Goal: Feedback & Contribution: Contribute content

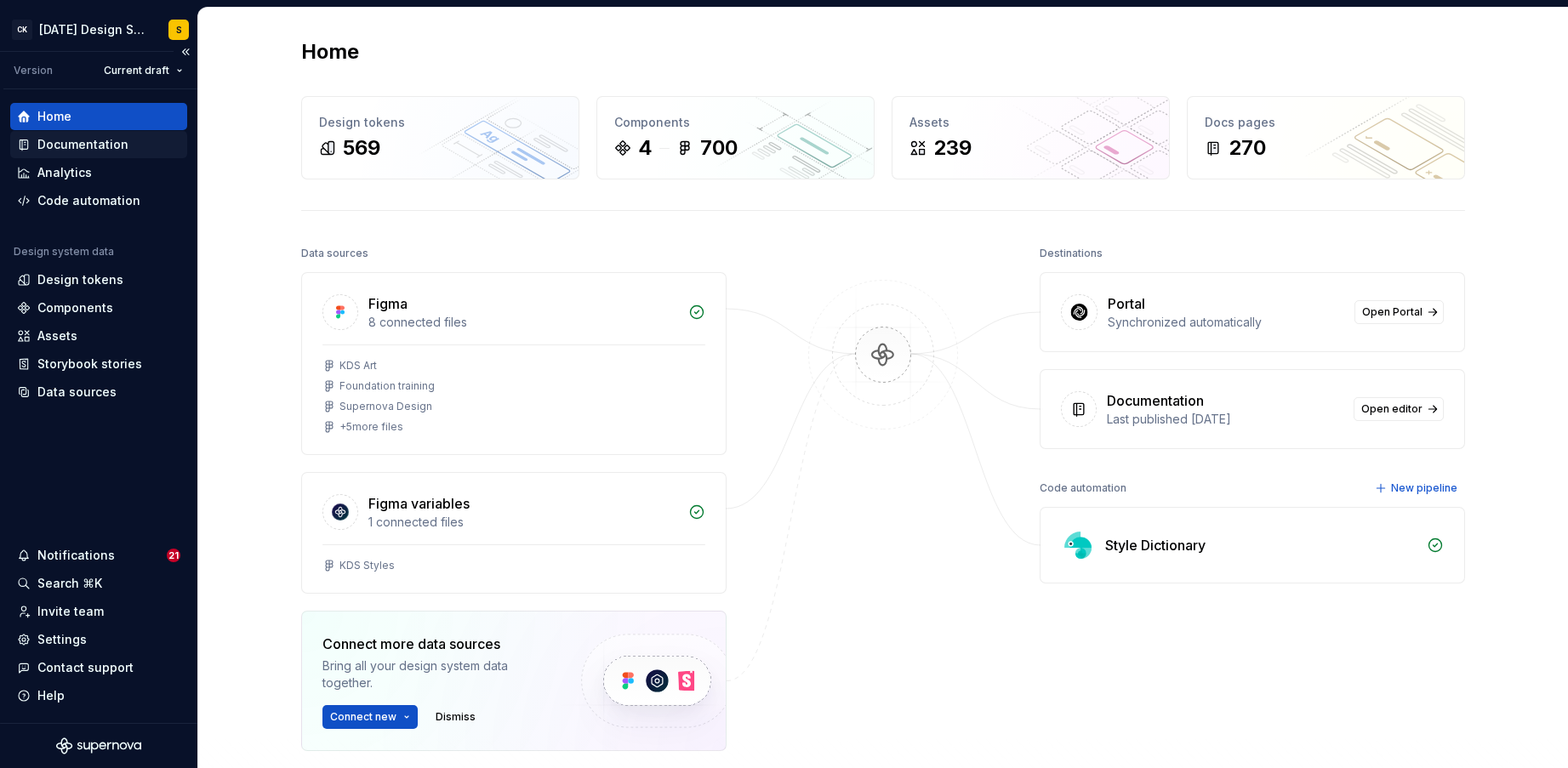
click at [75, 146] on div "Documentation" at bounding box center [83, 144] width 91 height 17
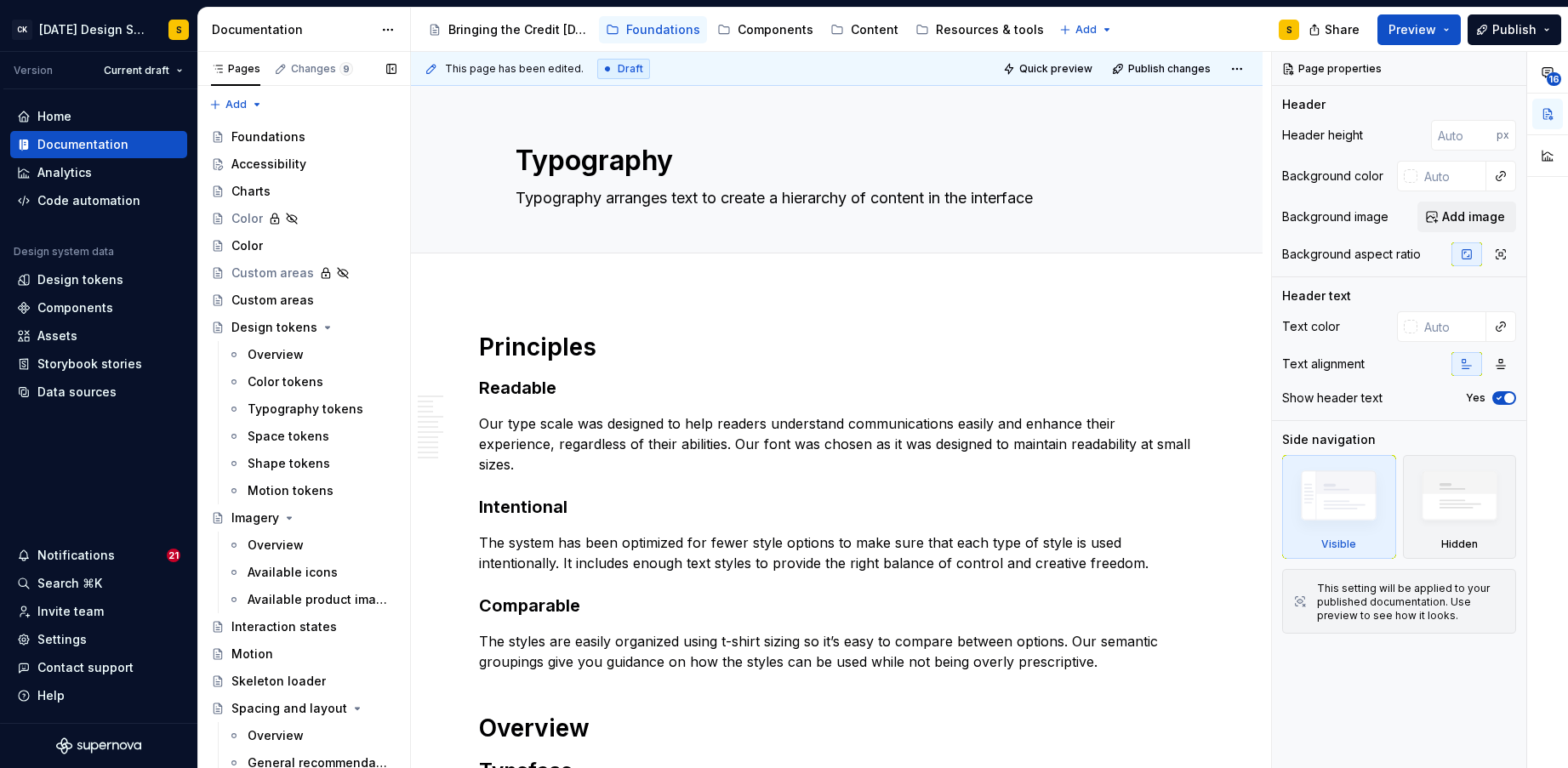
type textarea "*"
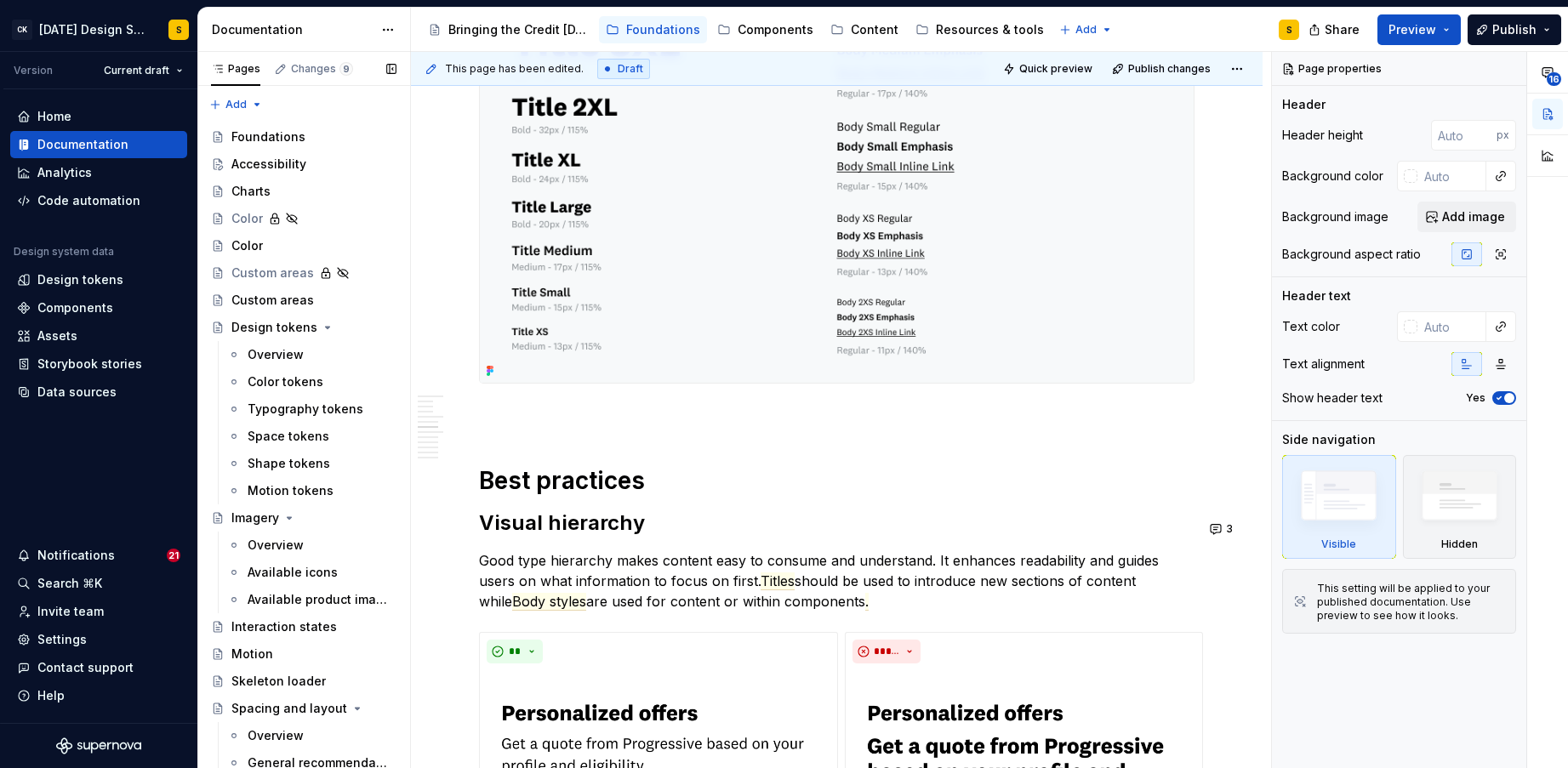
scroll to position [1628, 0]
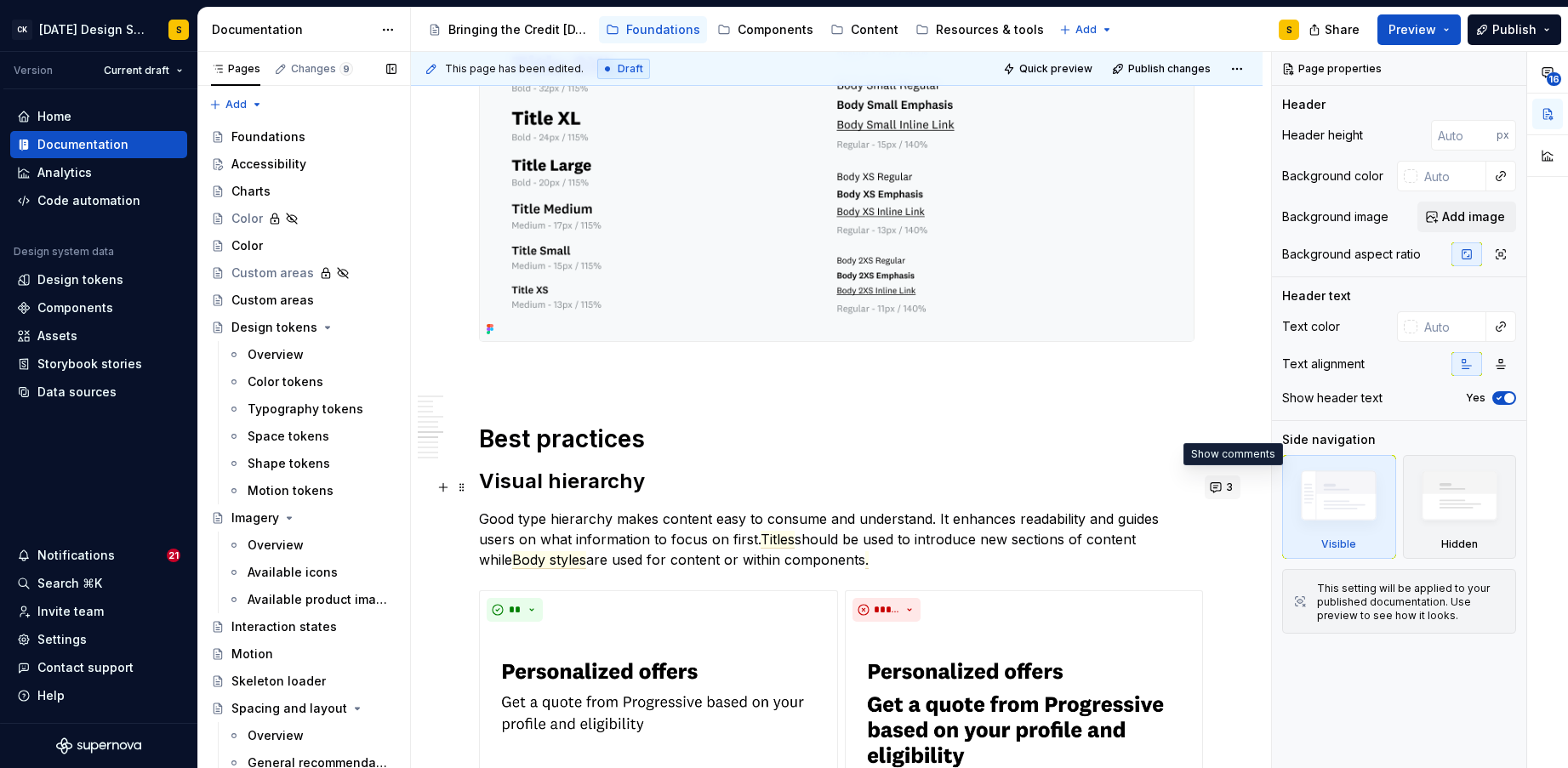
click at [1225, 488] on button "3" at bounding box center [1222, 487] width 36 height 24
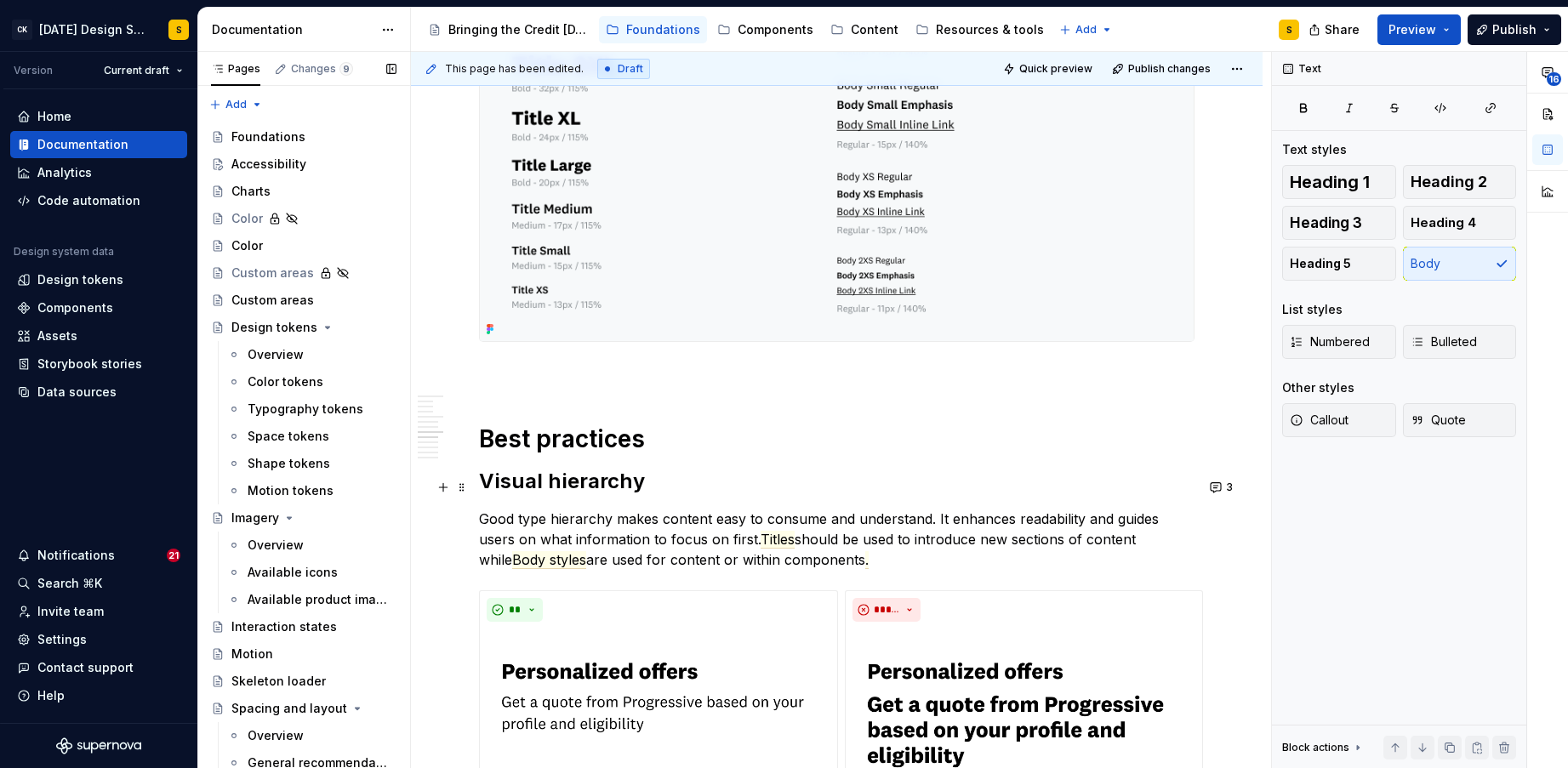
drag, startPoint x: 893, startPoint y: 490, endPoint x: 818, endPoint y: 503, distance: 76.1
click at [893, 509] on p "Good type hierarchy makes content easy to consume and understand. It enhances r…" at bounding box center [837, 539] width 715 height 62
click at [760, 531] on span "Titles" at bounding box center [777, 539] width 34 height 18
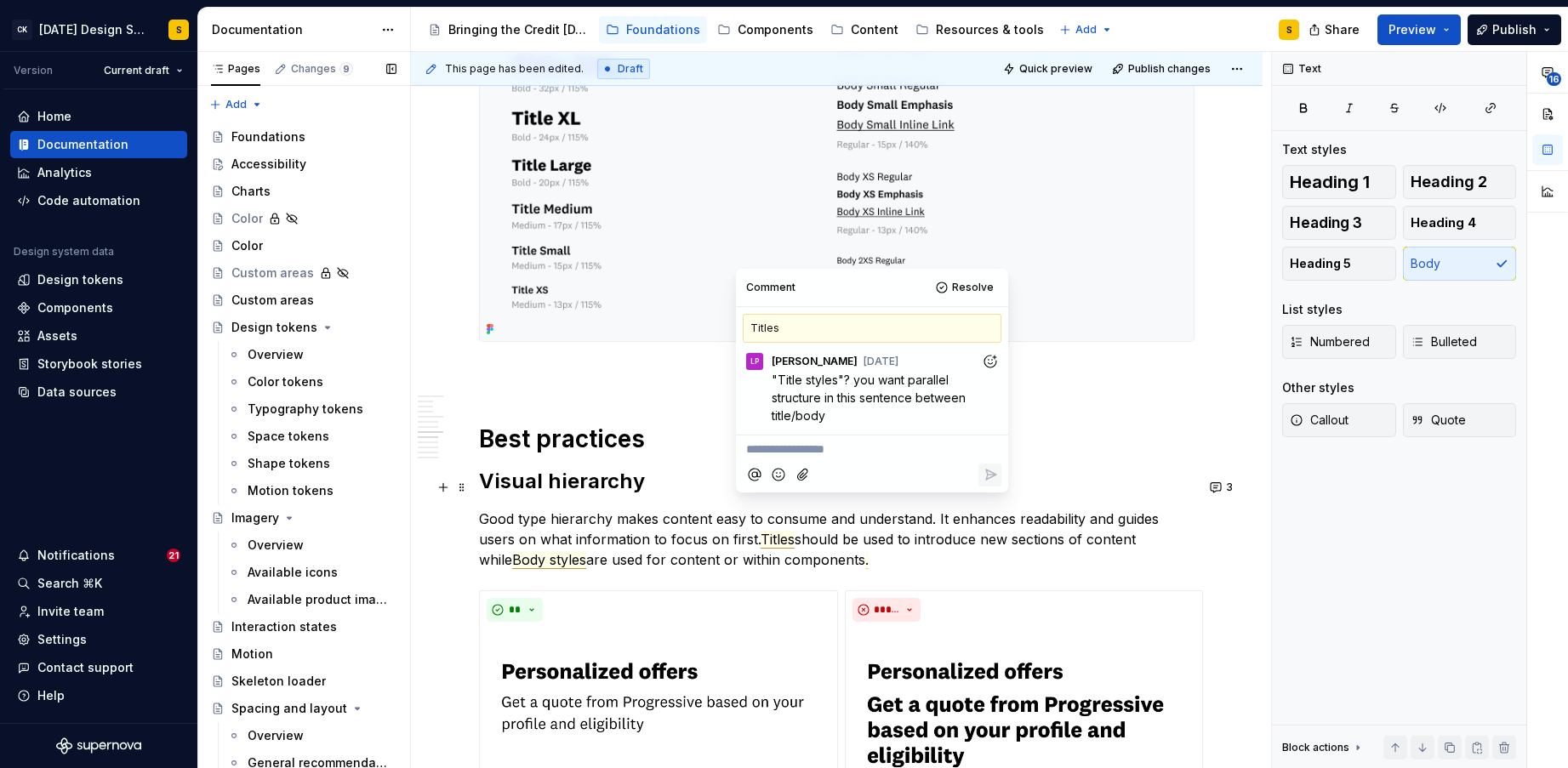
click at [586, 551] on span "Body styles" at bounding box center [549, 560] width 74 height 18
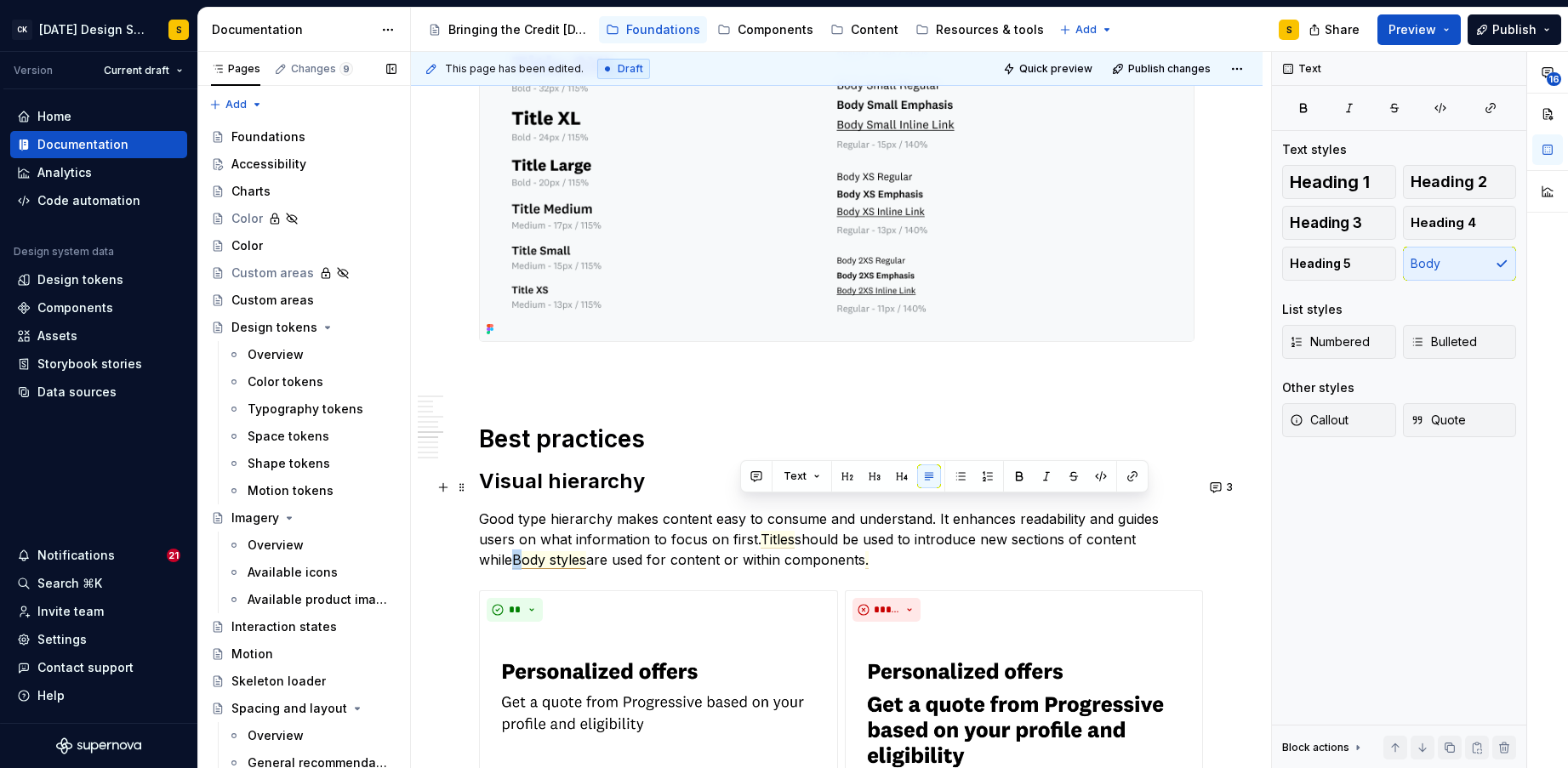
click at [586, 551] on span "Body styles" at bounding box center [549, 560] width 74 height 18
click at [760, 531] on span "Titles" at bounding box center [777, 539] width 34 height 18
click at [776, 531] on span "Title styles" at bounding box center [794, 539] width 68 height 18
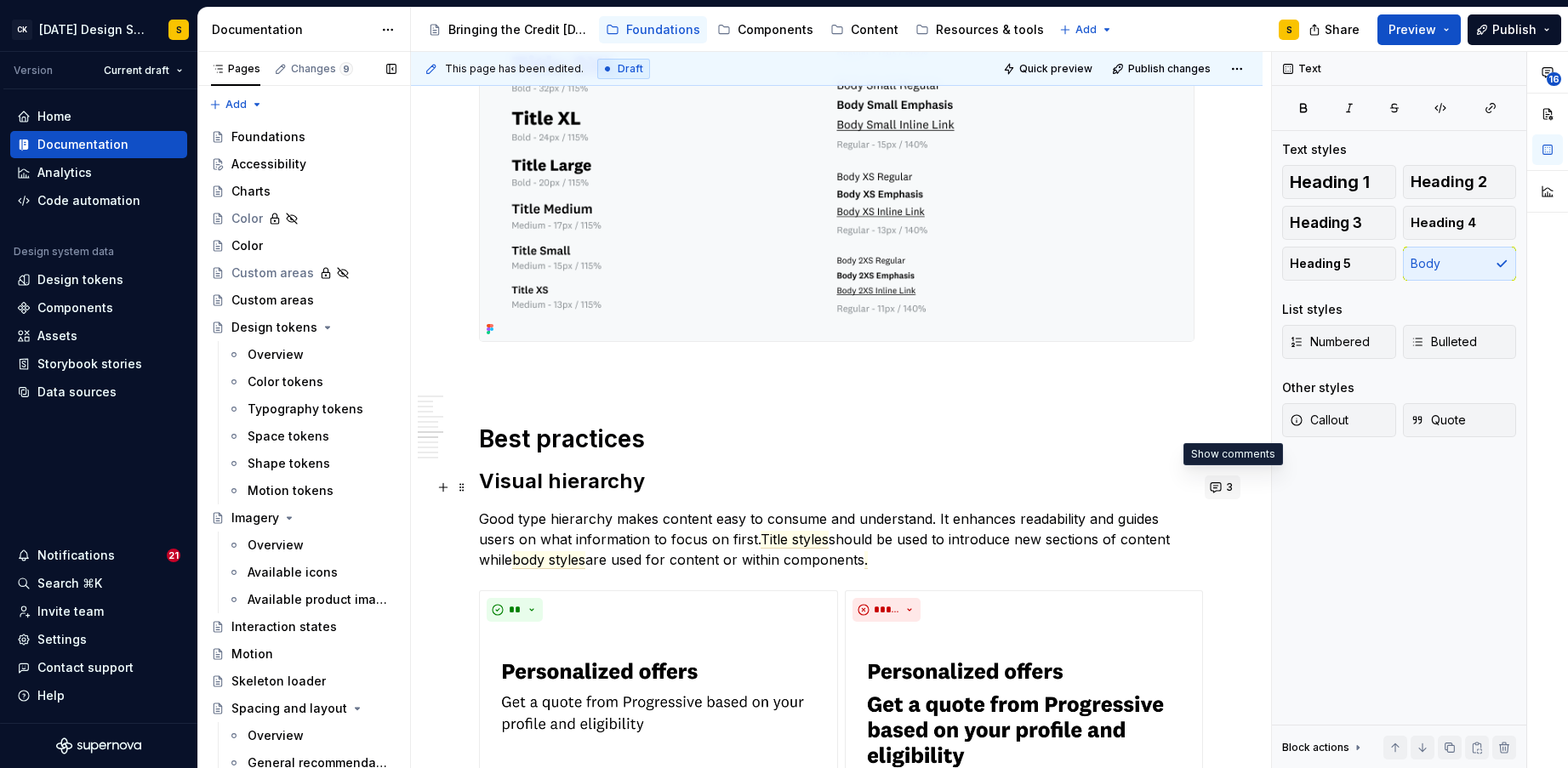
click at [1228, 487] on button "3" at bounding box center [1222, 487] width 36 height 24
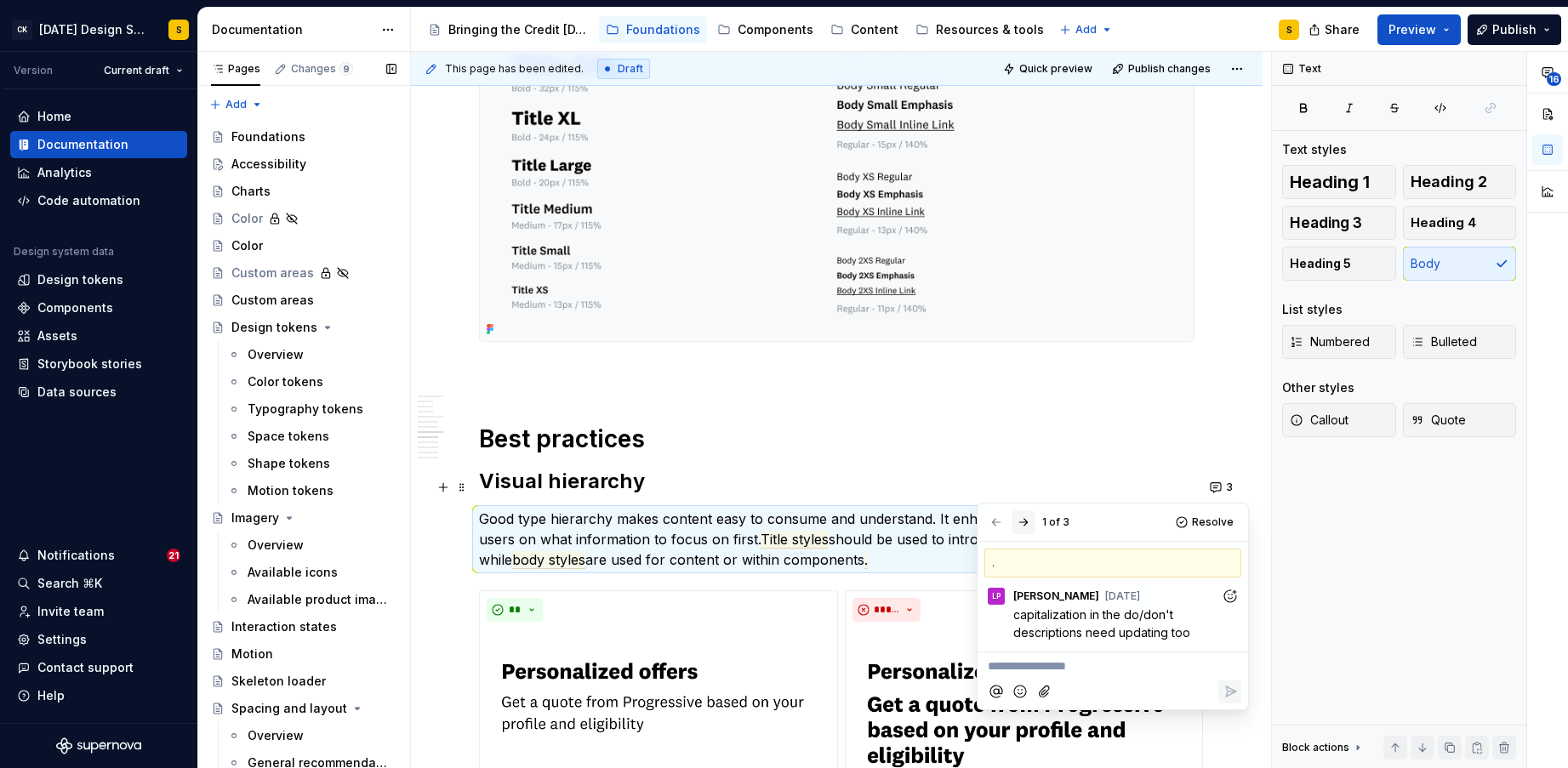
click at [1024, 519] on button "button" at bounding box center [1023, 523] width 24 height 24
click at [1184, 520] on button "Resolve" at bounding box center [1205, 523] width 71 height 24
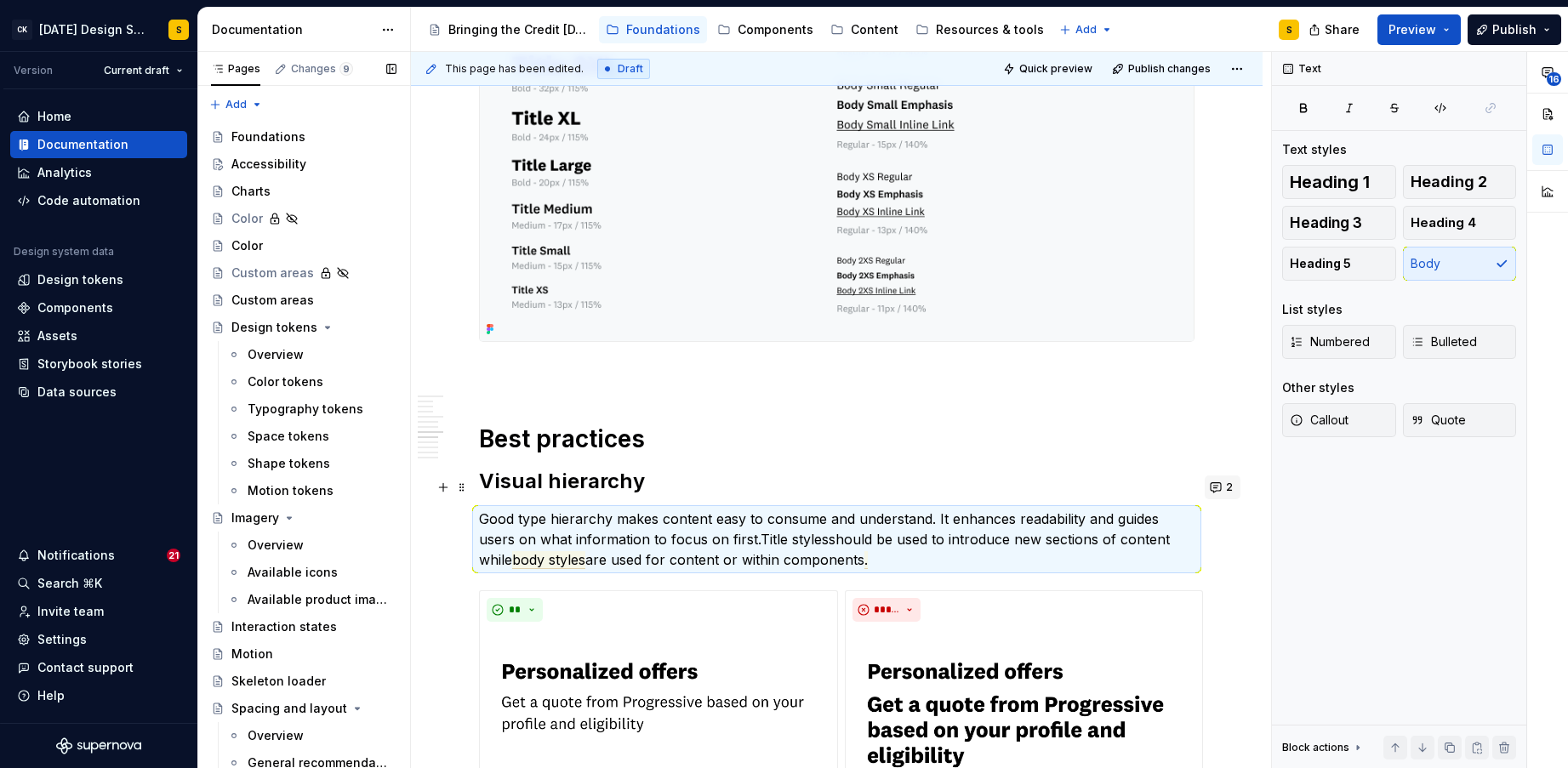
click at [1221, 488] on button "2" at bounding box center [1222, 487] width 36 height 24
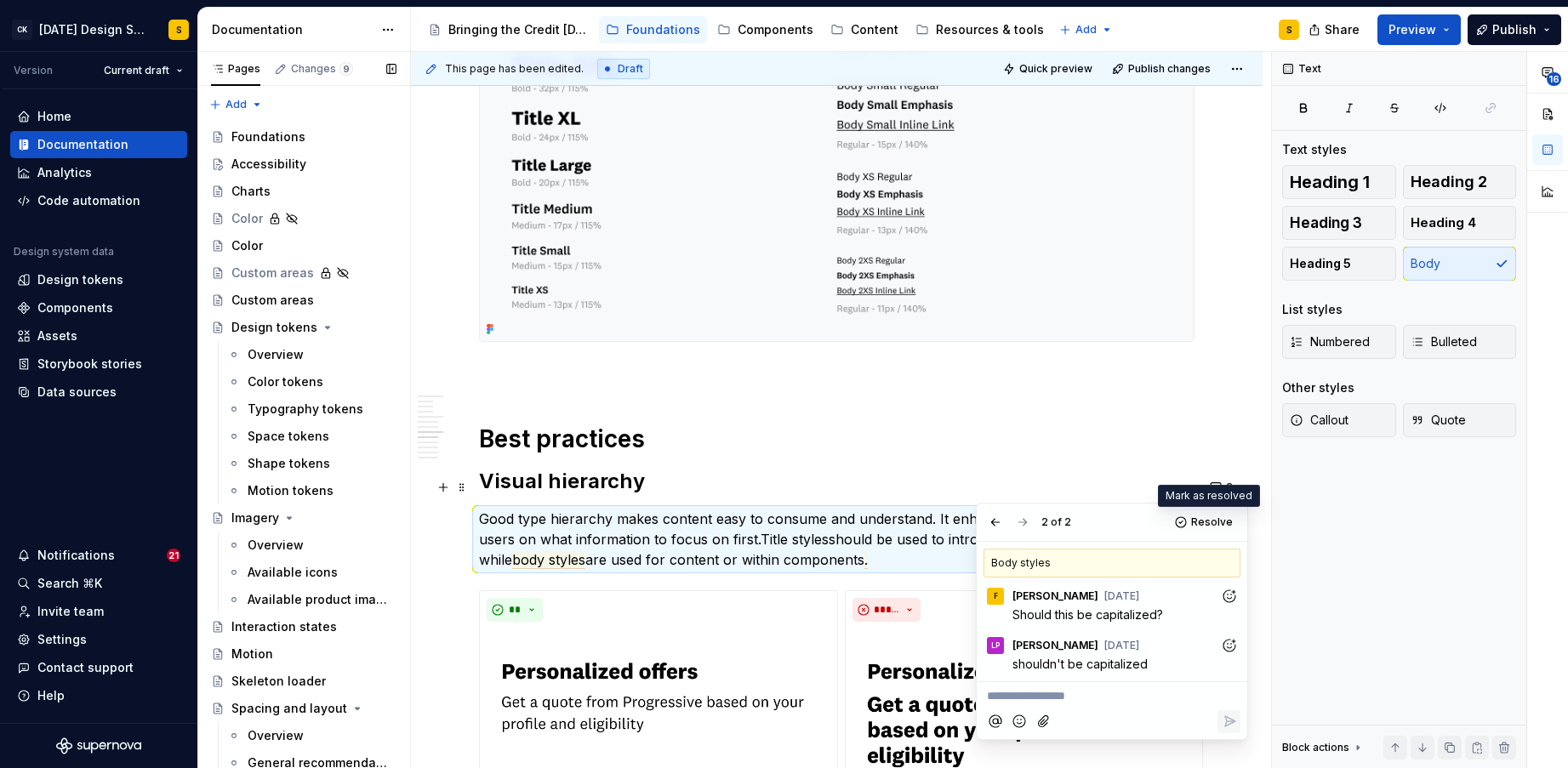
drag, startPoint x: 1189, startPoint y: 521, endPoint x: 1181, endPoint y: 528, distance: 10.6
click at [1189, 521] on button "Resolve" at bounding box center [1204, 523] width 71 height 24
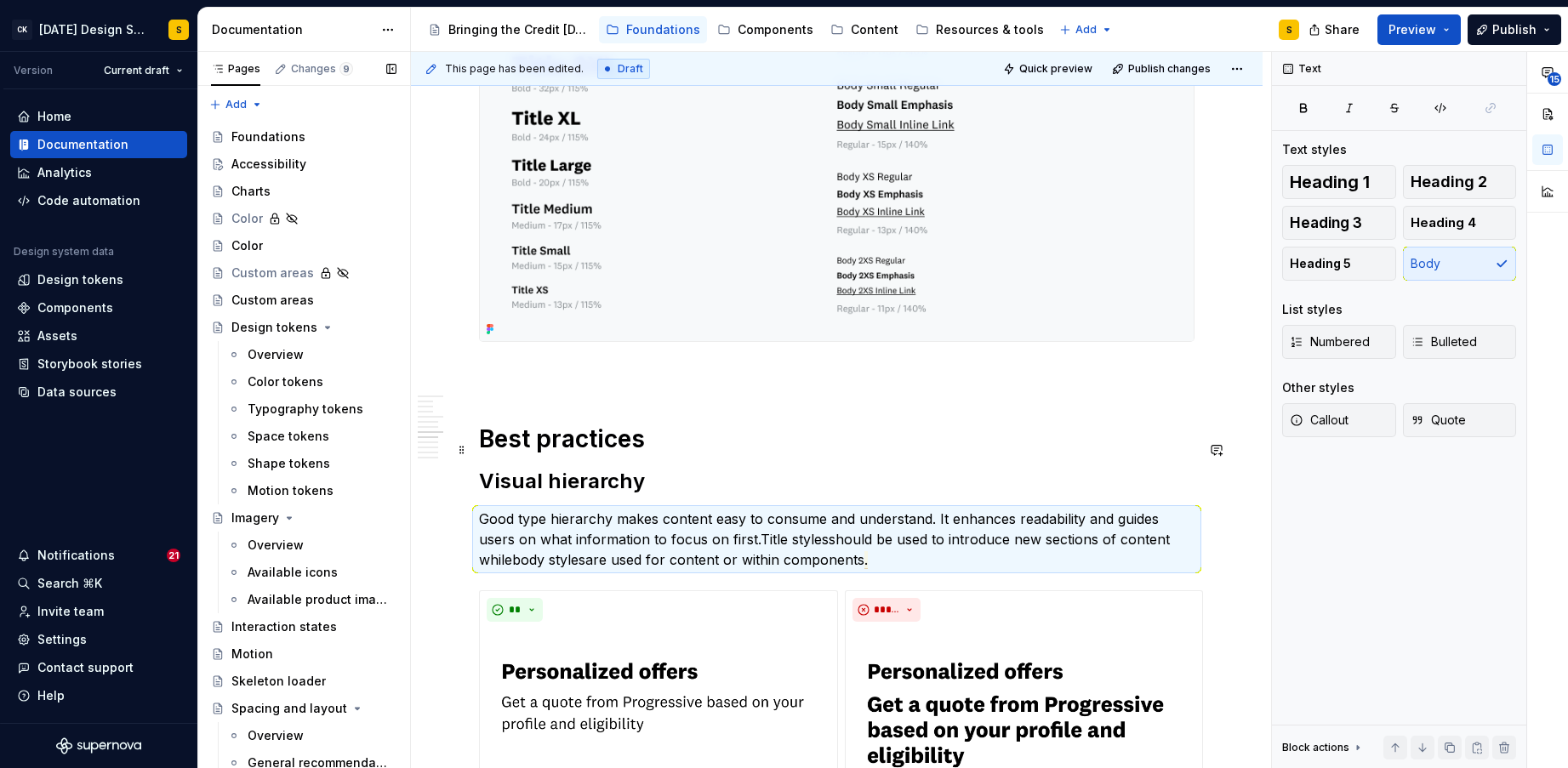
click at [663, 468] on h2 "Visual hierarchy" at bounding box center [837, 481] width 715 height 27
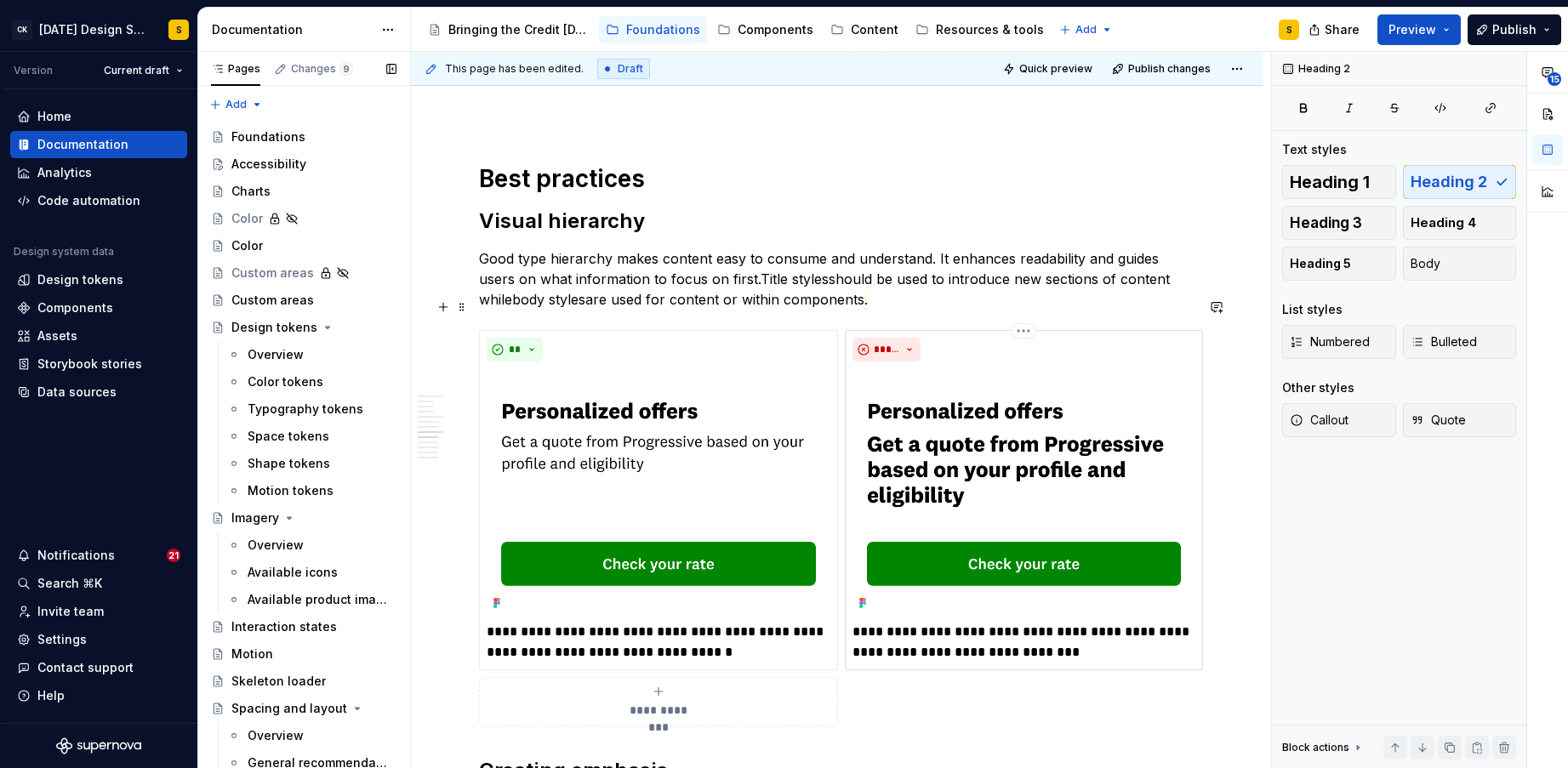
scroll to position [1989, 0]
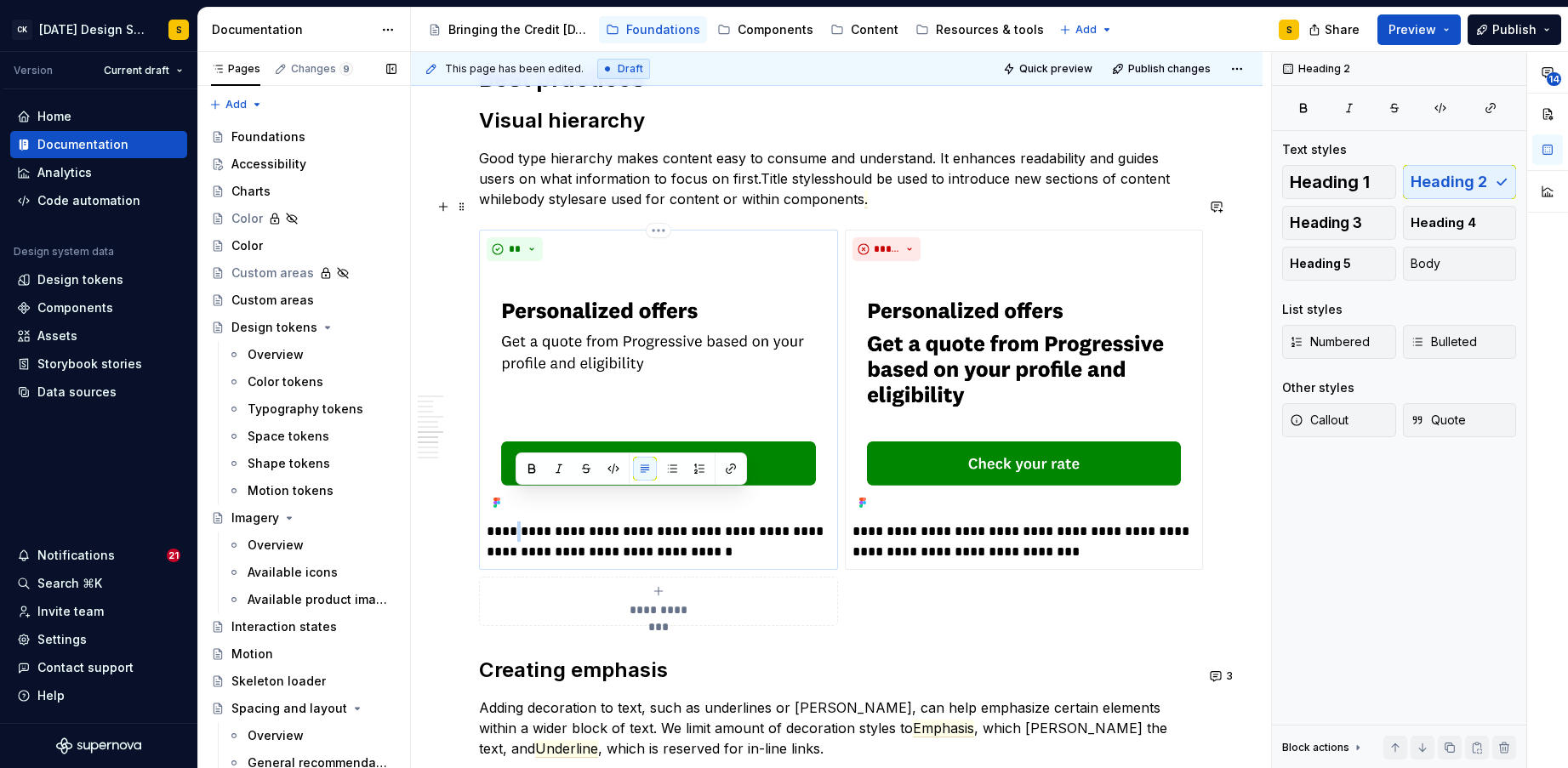
click at [519, 522] on p "**********" at bounding box center [659, 541] width 344 height 41
type textarea "*"
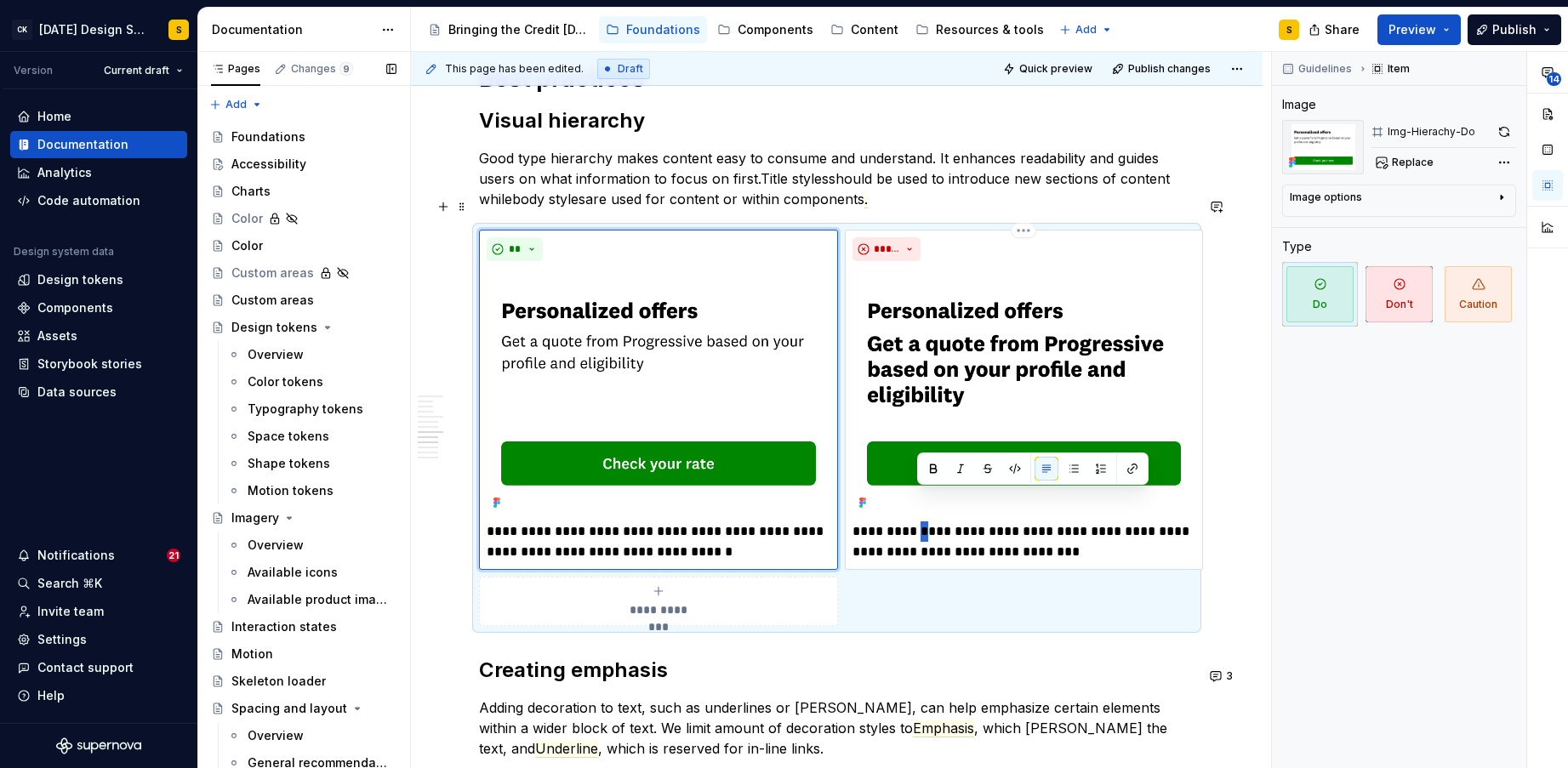
click at [917, 522] on p "**********" at bounding box center [1024, 541] width 344 height 41
type textarea "*"
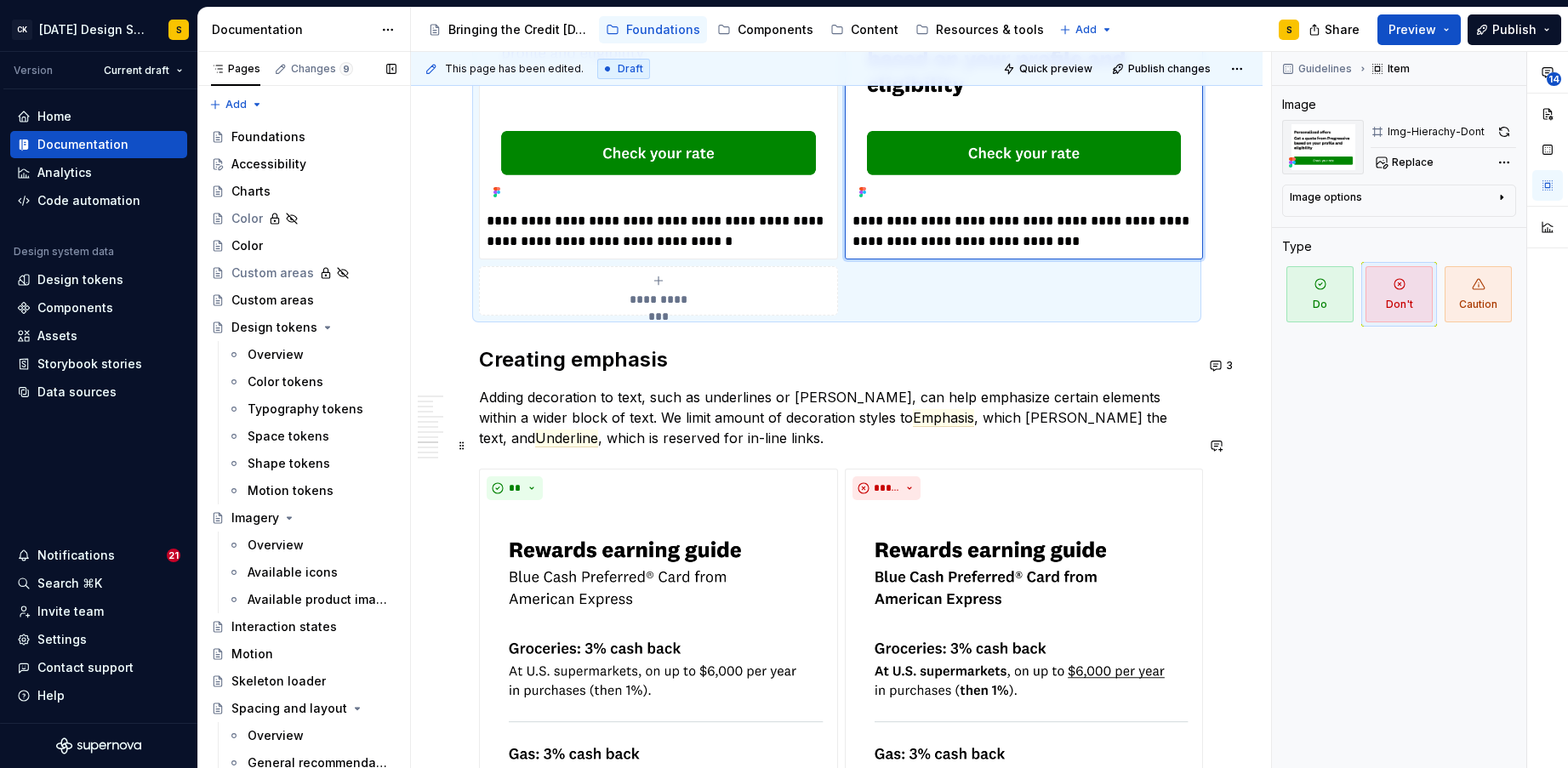
scroll to position [2302, 0]
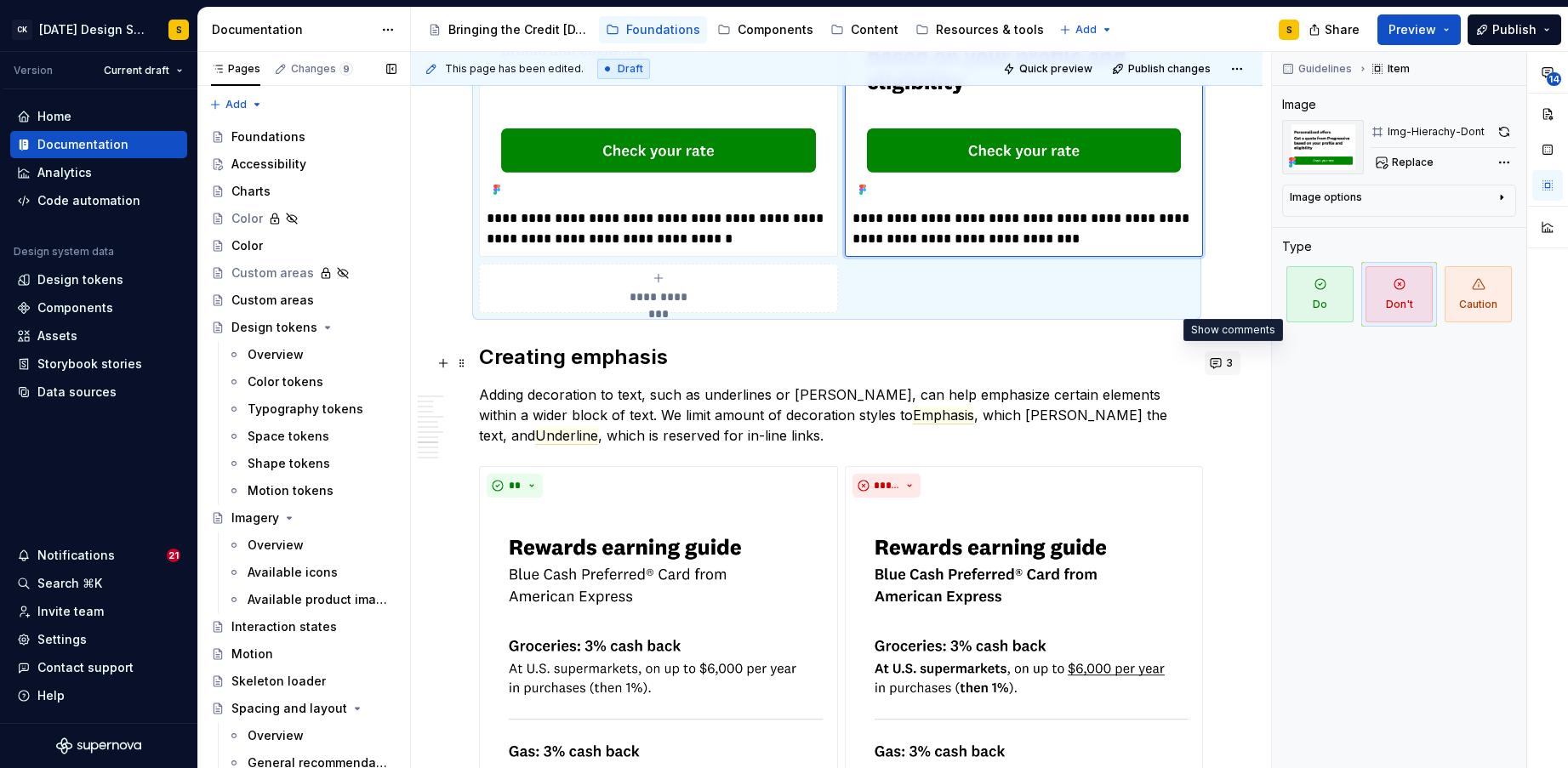
click at [1227, 366] on button "3" at bounding box center [1222, 364] width 36 height 24
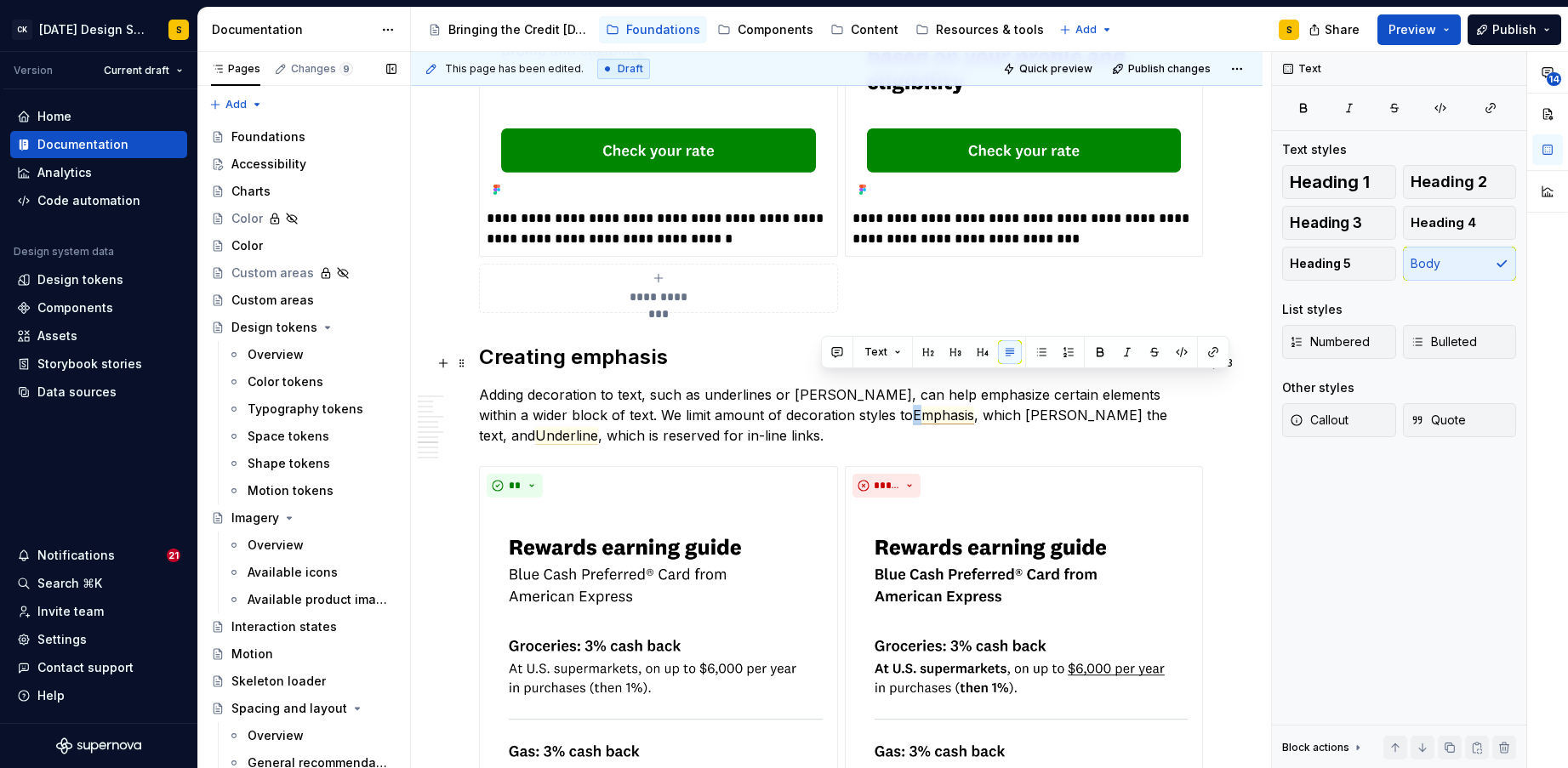
click at [912, 406] on span "Emphasis" at bounding box center [943, 415] width 62 height 18
click at [598, 427] on span "Underline" at bounding box center [565, 436] width 63 height 18
click at [1228, 370] on button "3" at bounding box center [1222, 364] width 36 height 24
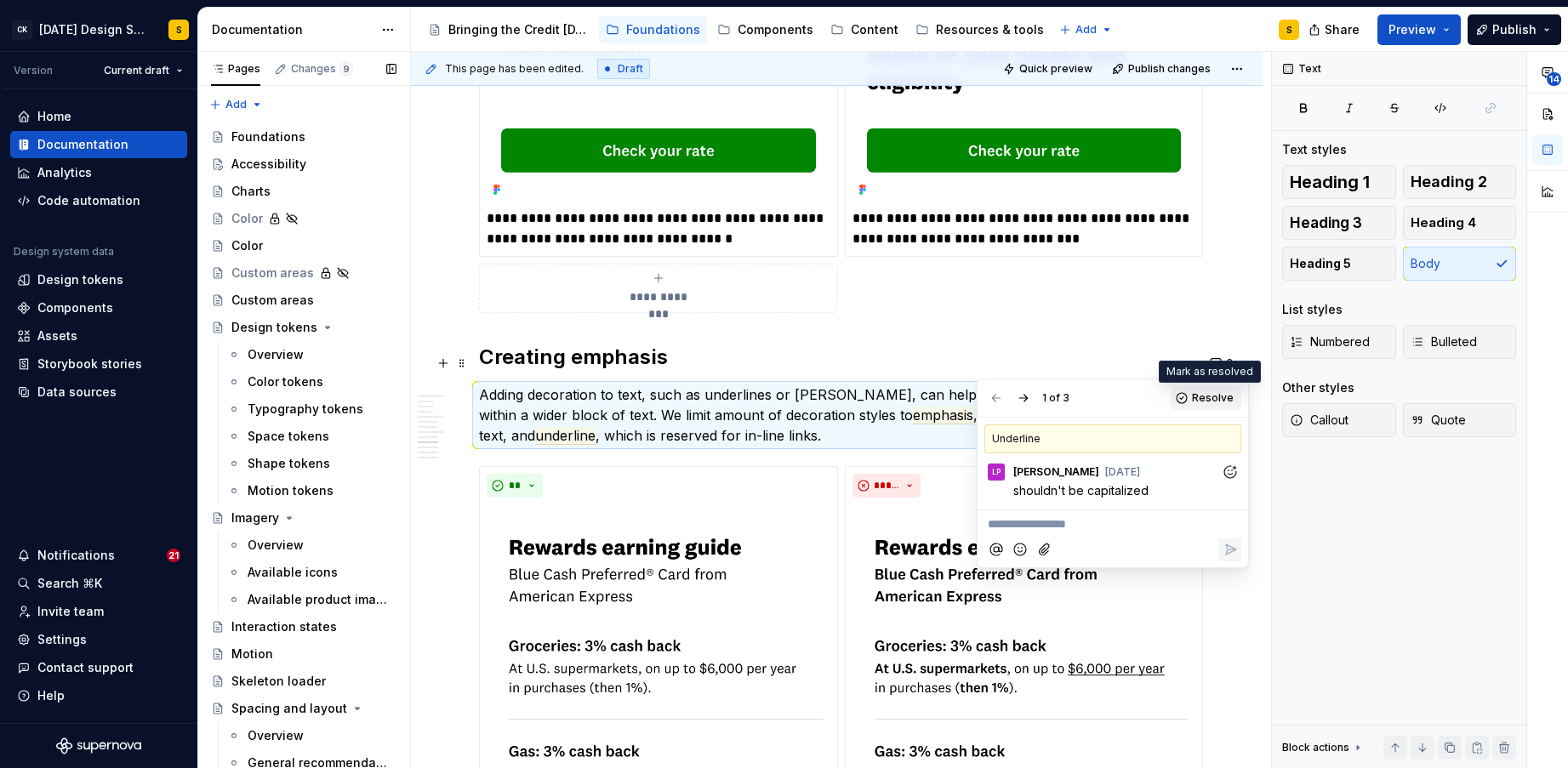
click at [1201, 395] on span "Resolve" at bounding box center [1212, 398] width 42 height 14
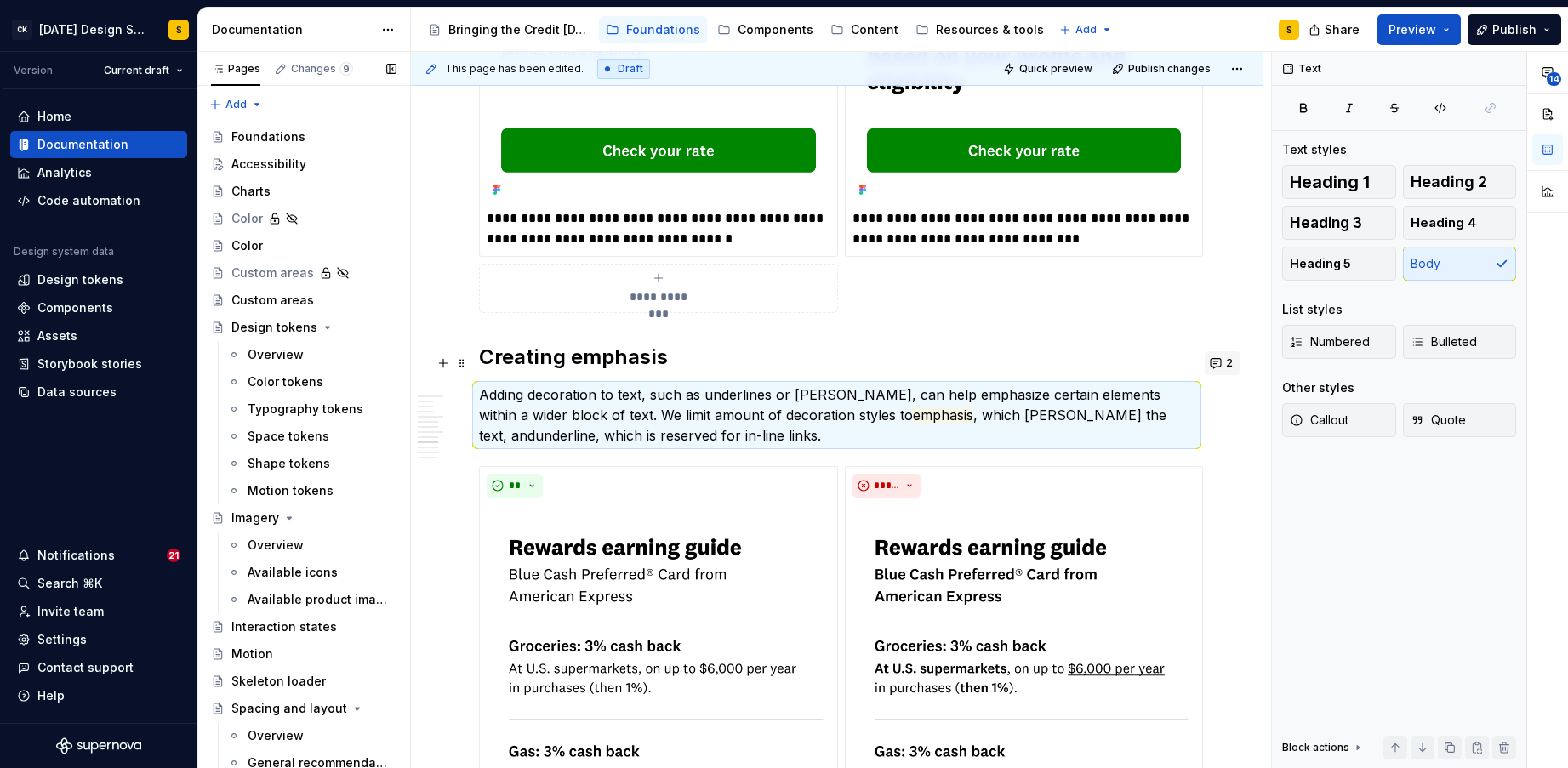
click at [1228, 367] on button "2" at bounding box center [1222, 364] width 36 height 24
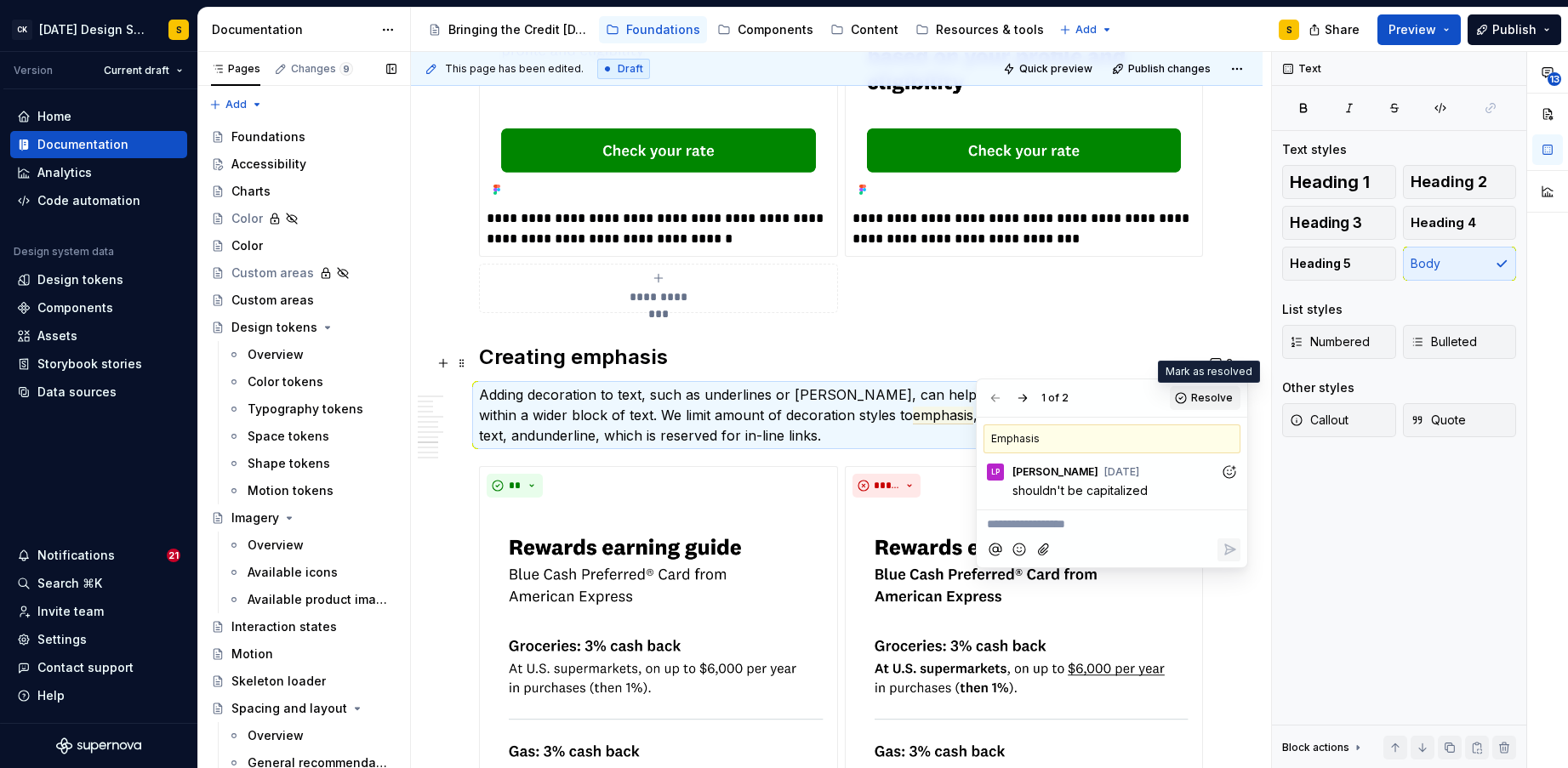
click at [1190, 401] on button "Resolve" at bounding box center [1204, 398] width 71 height 24
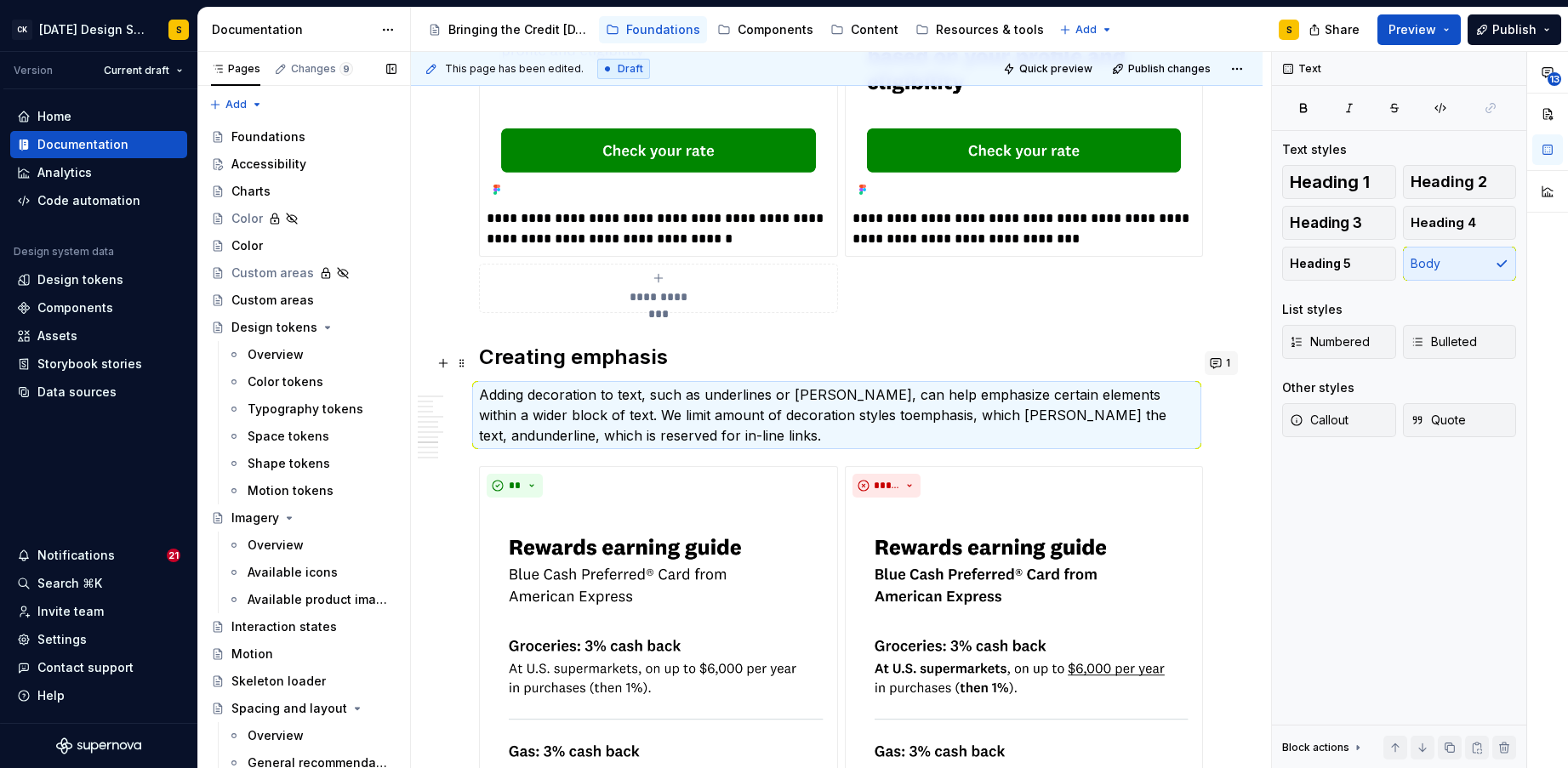
click at [1230, 368] on span "1" at bounding box center [1227, 364] width 4 height 14
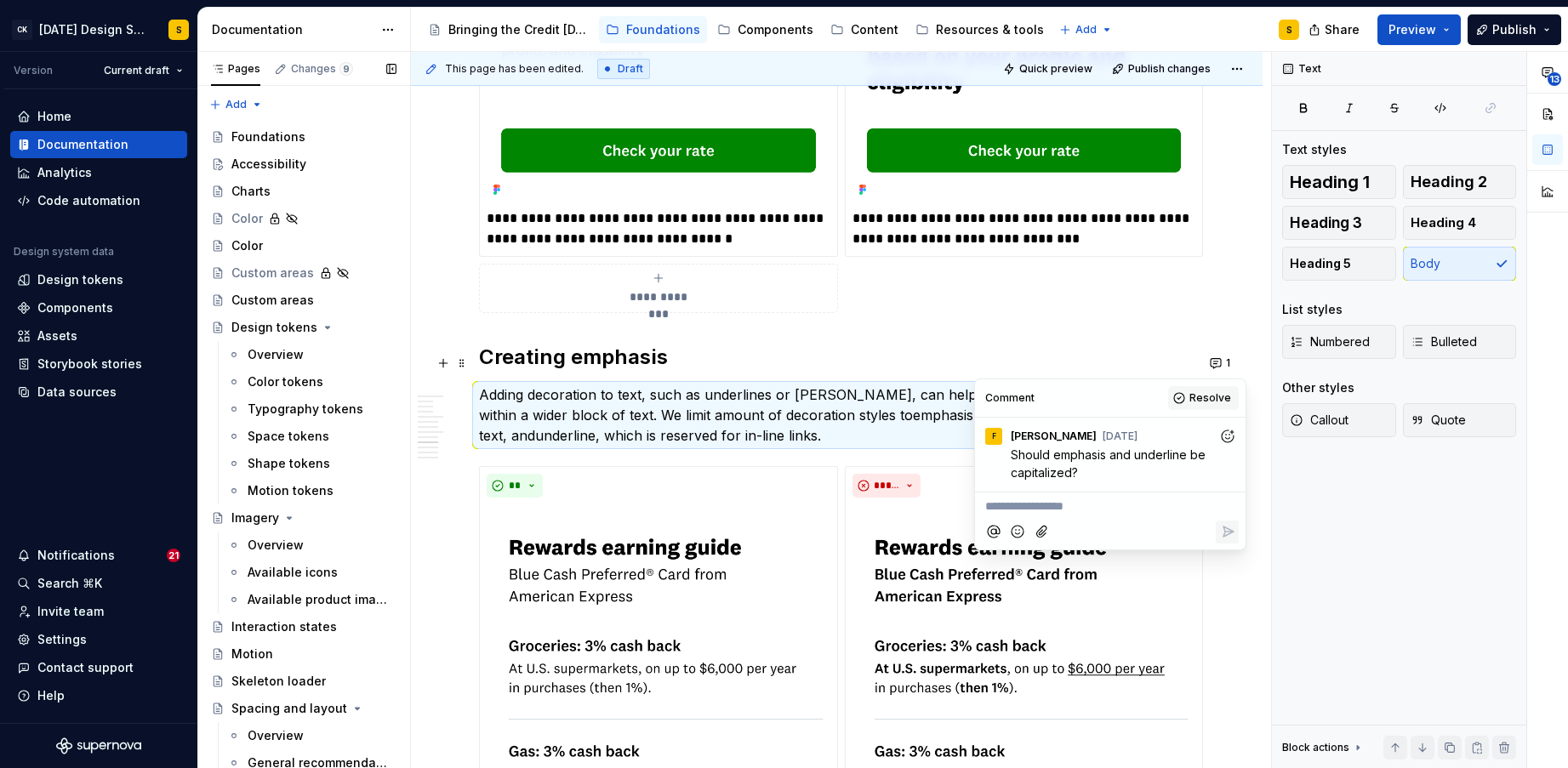
click at [1190, 396] on button "Resolve" at bounding box center [1202, 398] width 71 height 24
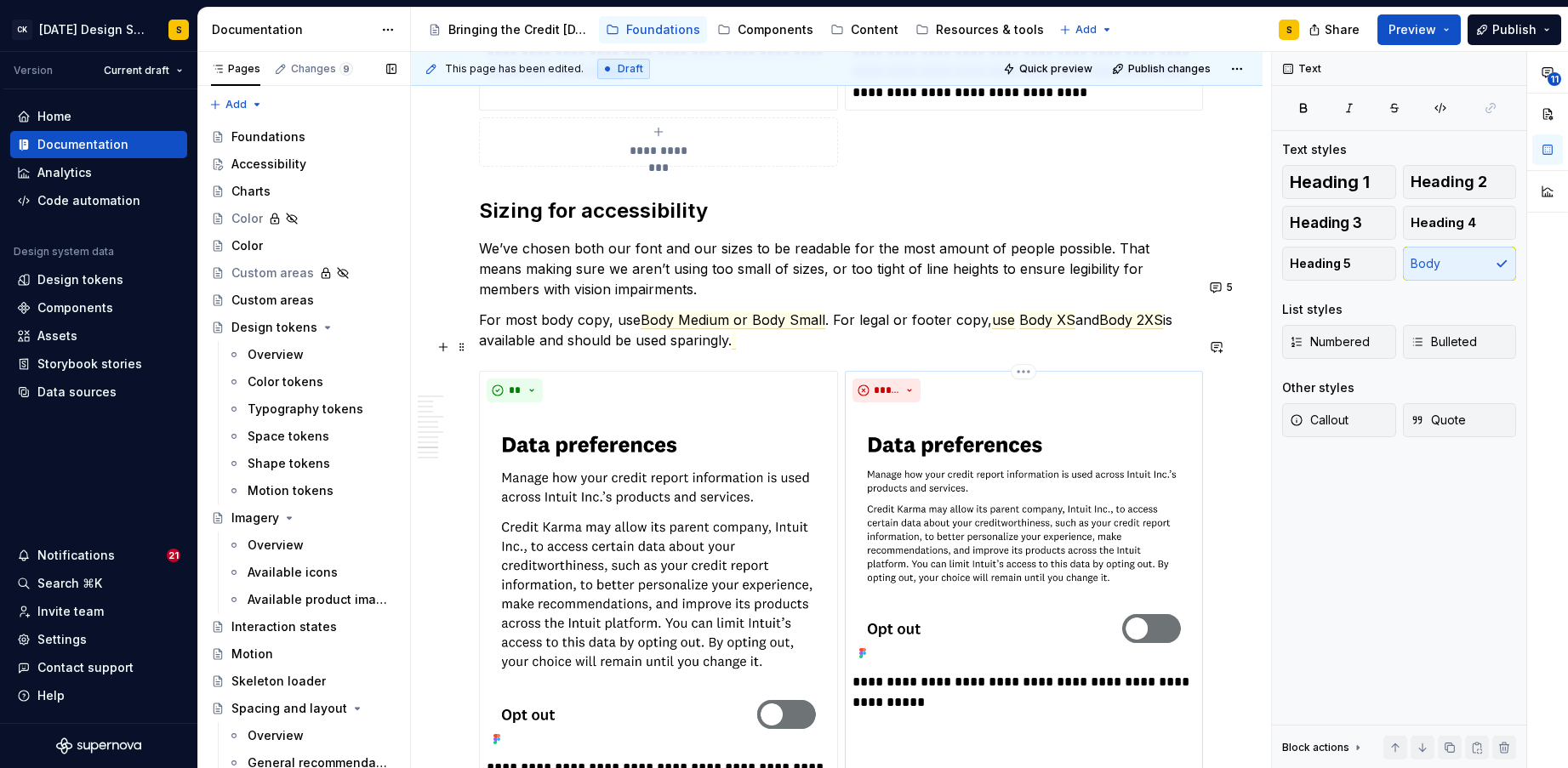
scroll to position [3209, 0]
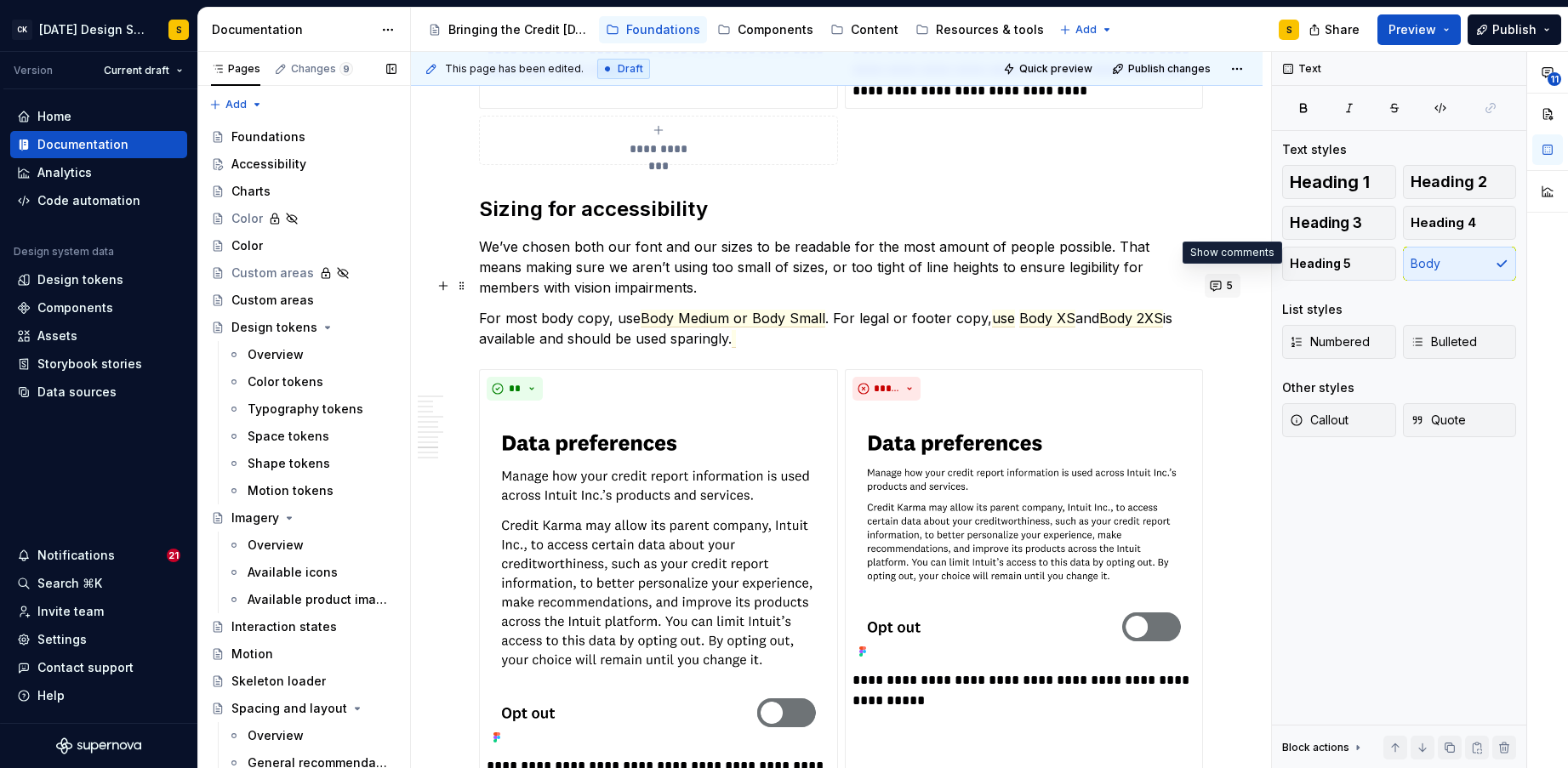
click at [1226, 288] on button "5" at bounding box center [1222, 286] width 36 height 24
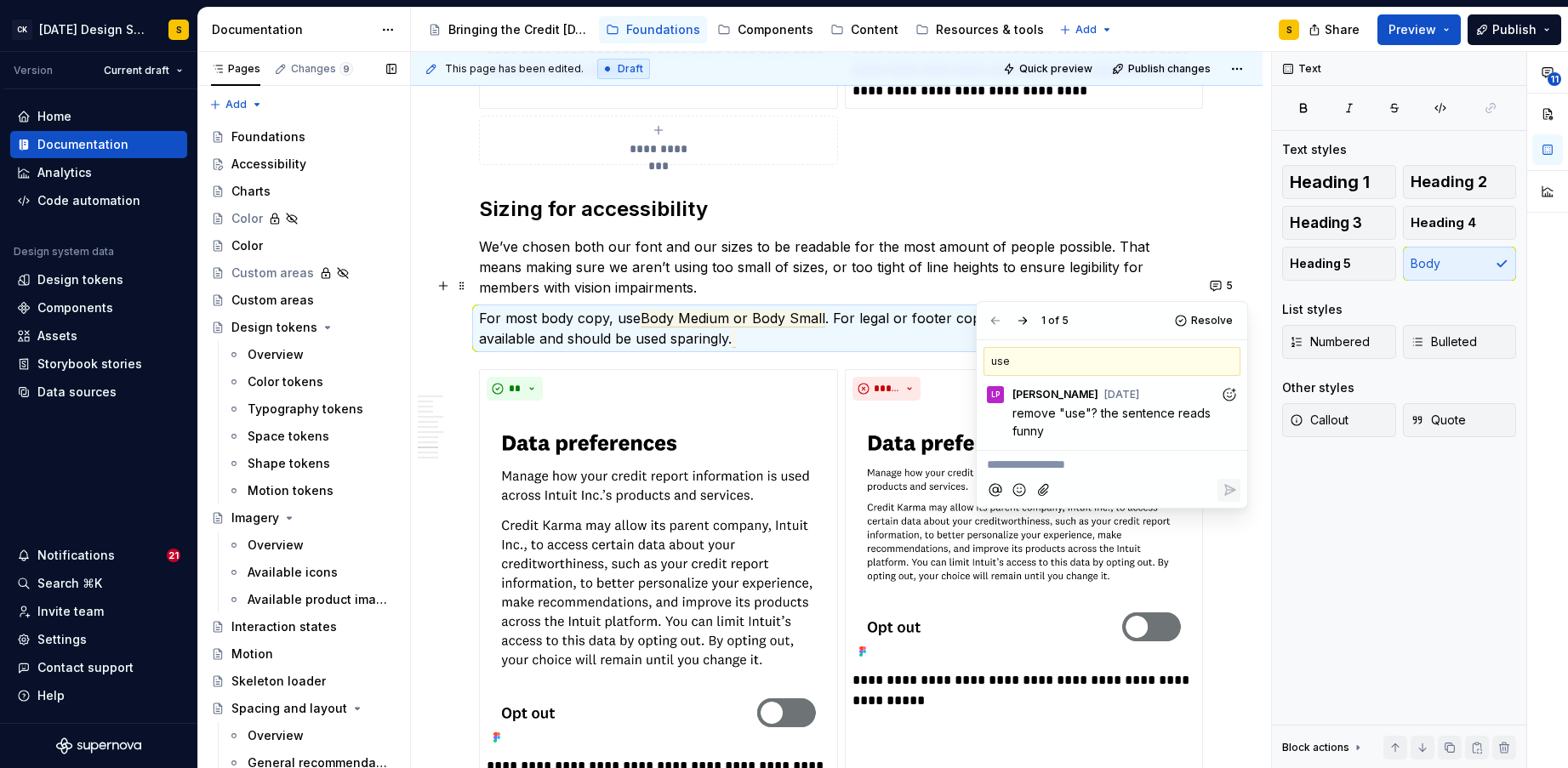
click at [1019, 310] on span "Body XS" at bounding box center [1046, 319] width 56 height 18
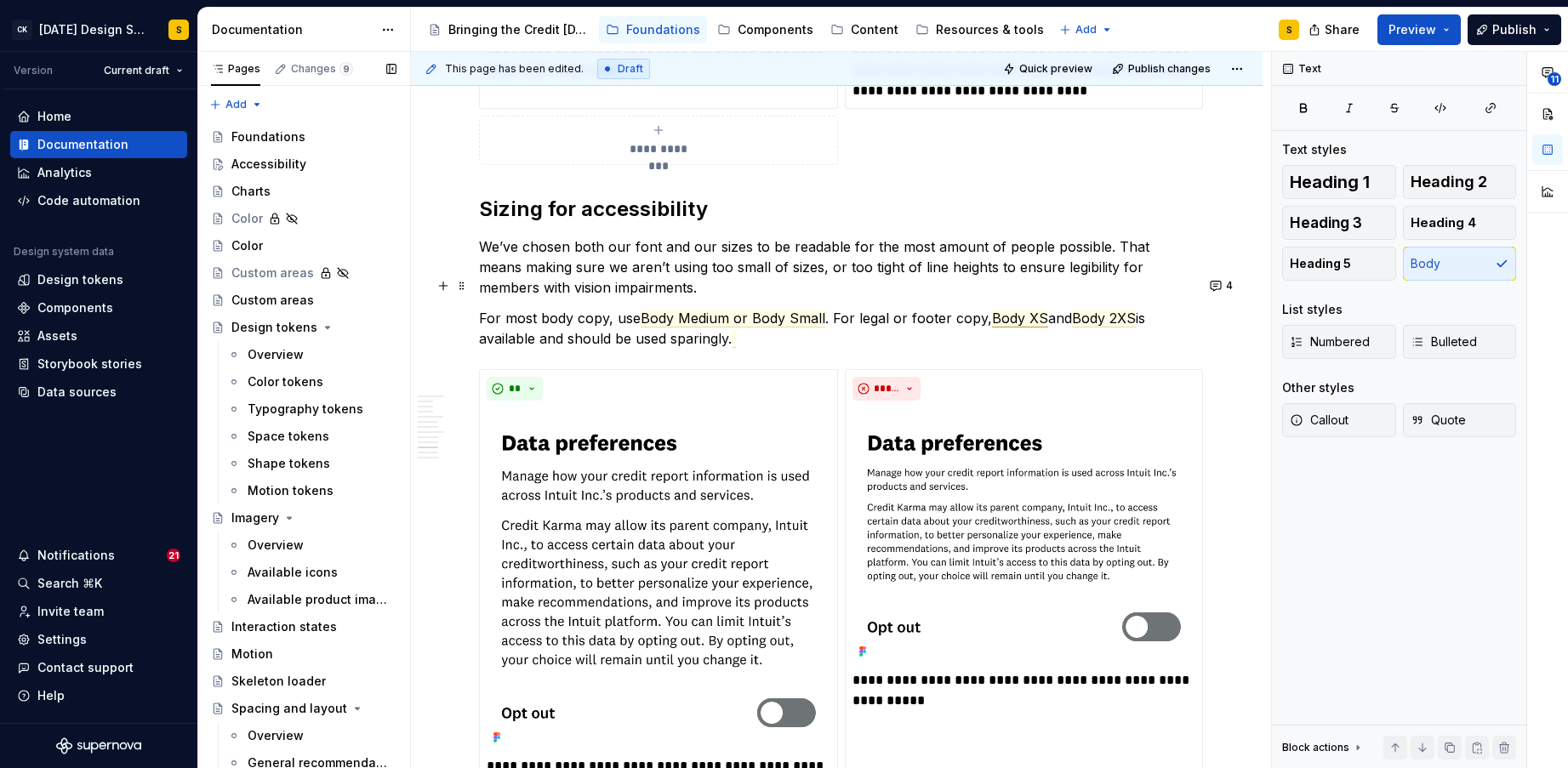
click at [1004, 310] on span "Body XS" at bounding box center [1019, 319] width 56 height 18
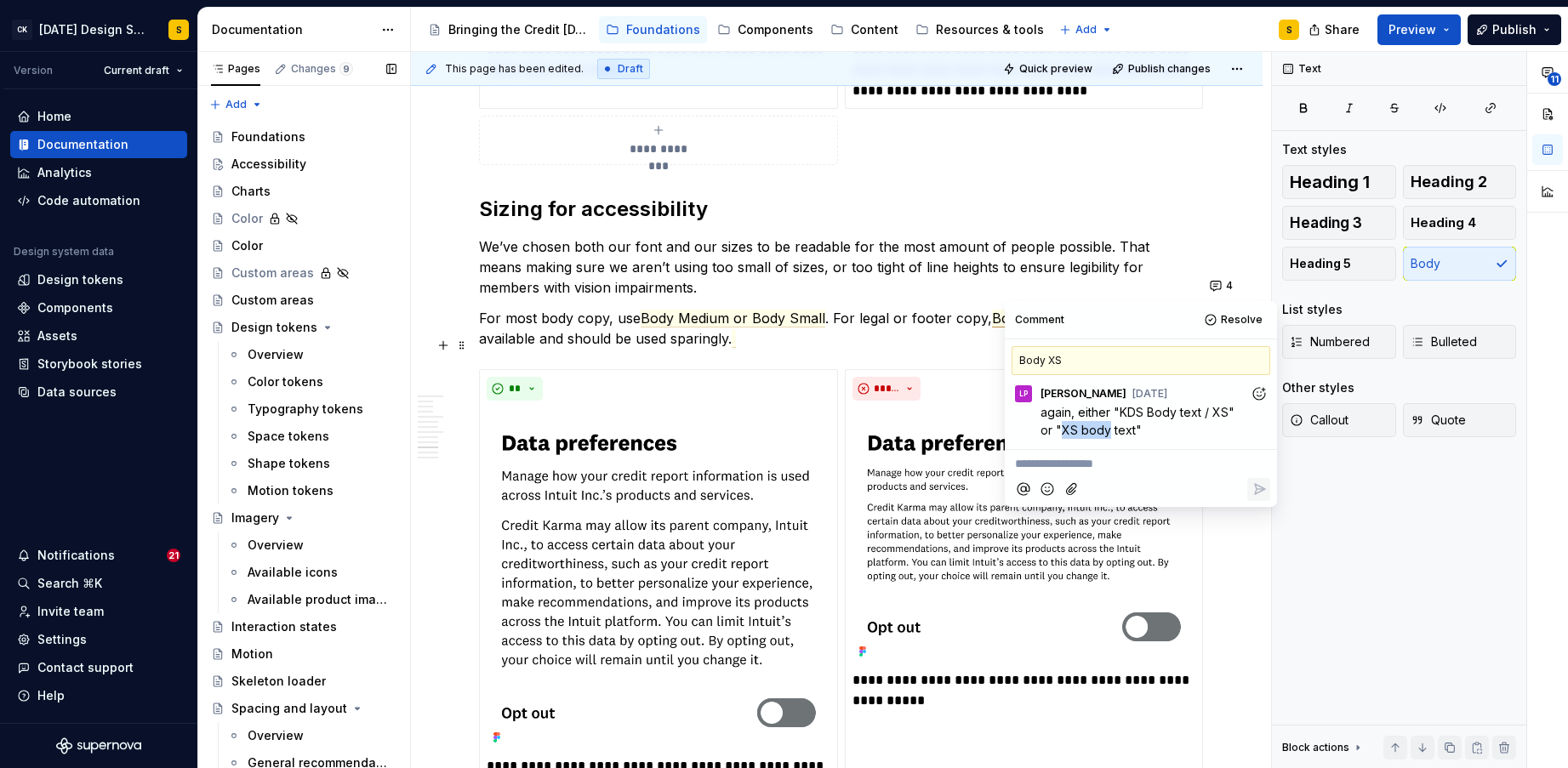
drag, startPoint x: 1062, startPoint y: 429, endPoint x: 1106, endPoint y: 429, distance: 44.0
click at [1106, 429] on span "again, either "KDS Body text / XS" or "XS body text"" at bounding box center [1139, 420] width 198 height 33
drag, startPoint x: 1225, startPoint y: 413, endPoint x: 1149, endPoint y: 416, distance: 76.1
click at [1149, 416] on span "again, either "KDS Body text / XS" or "XS body text"" at bounding box center [1139, 420] width 198 height 33
copy span "Body text / XS"
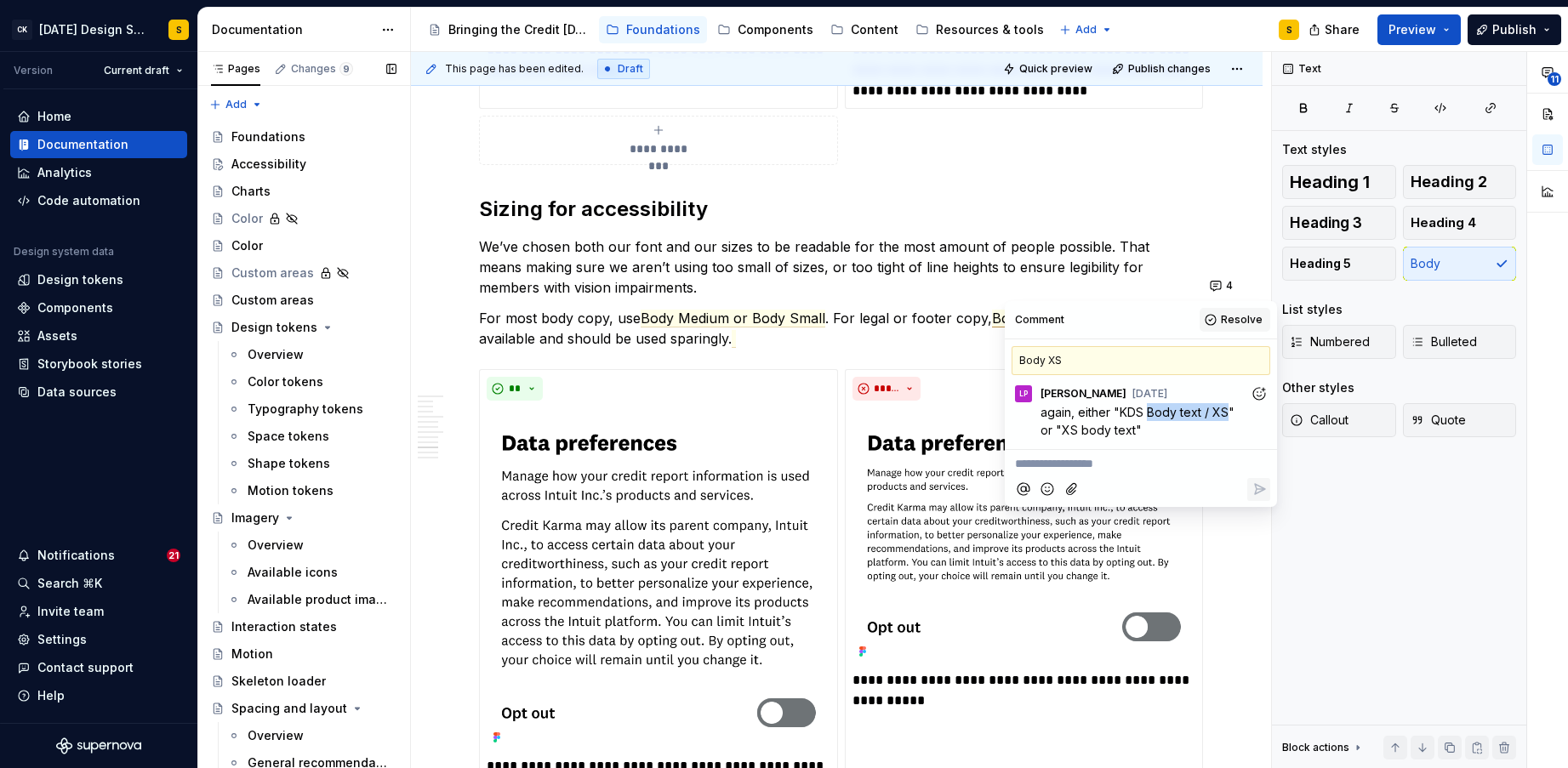
click at [1231, 319] on span "Resolve" at bounding box center [1241, 320] width 42 height 14
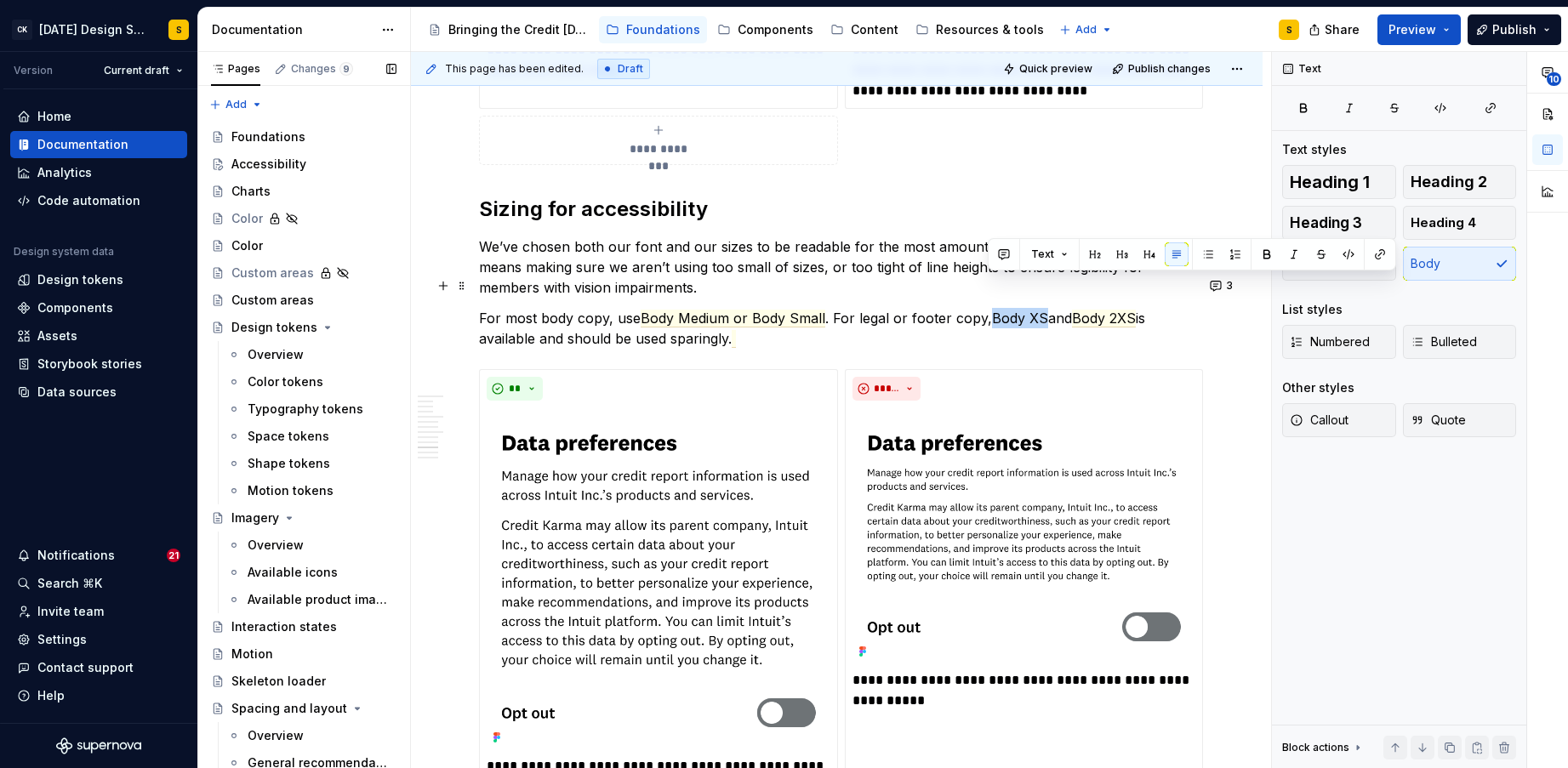
drag, startPoint x: 1039, startPoint y: 285, endPoint x: 990, endPoint y: 287, distance: 49.0
click at [992, 310] on commenthighlight "Body XS" at bounding box center [1019, 318] width 56 height 17
drag, startPoint x: 1057, startPoint y: 286, endPoint x: 1020, endPoint y: 288, distance: 37.1
click at [1020, 308] on p "For most body copy, use Body Medium or Body Small . For legal or footer copy, B…" at bounding box center [837, 328] width 715 height 41
click at [727, 310] on span "Body Medium or Body Small" at bounding box center [733, 319] width 185 height 18
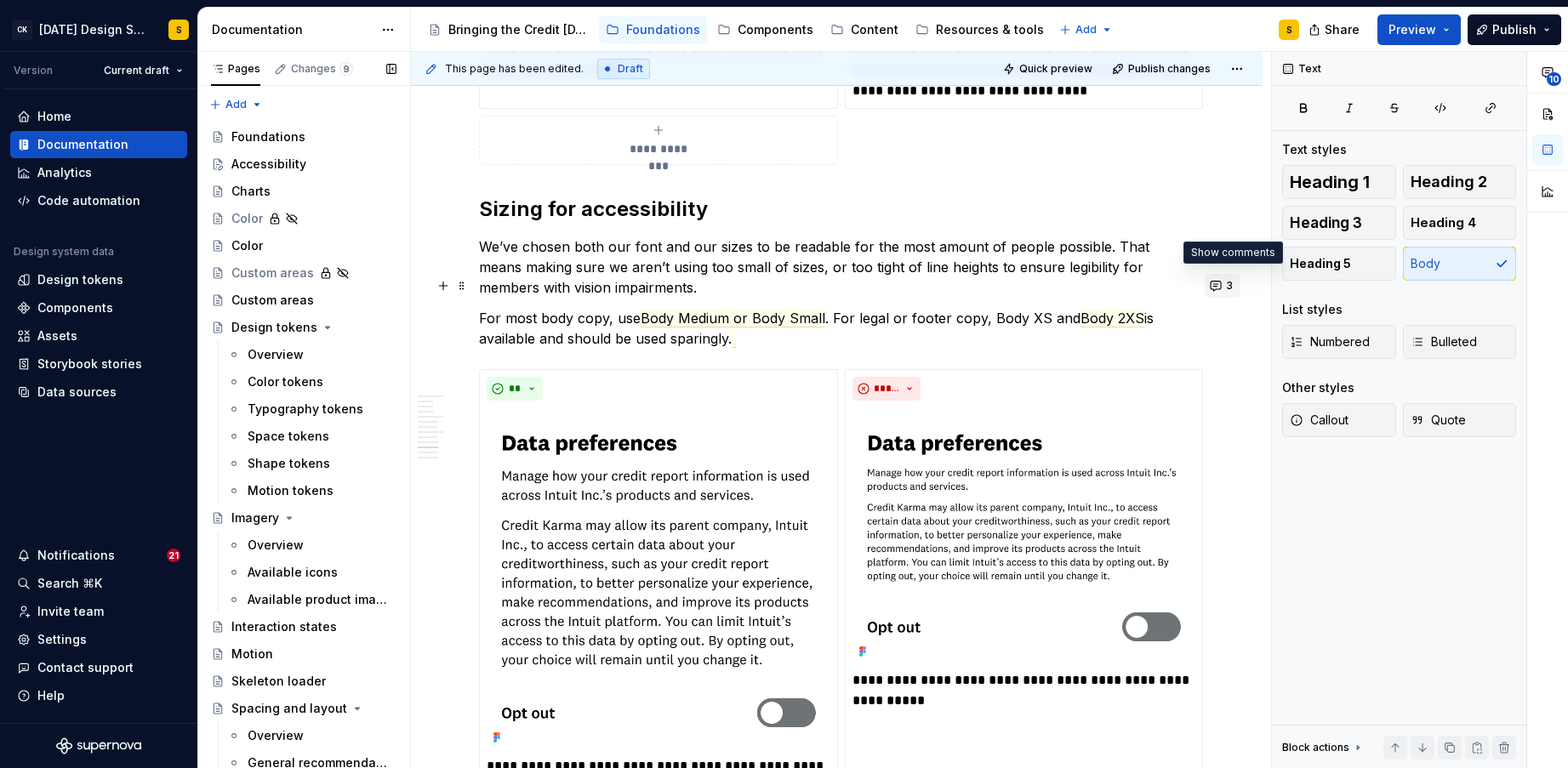
click at [1232, 291] on span "3" at bounding box center [1228, 286] width 7 height 14
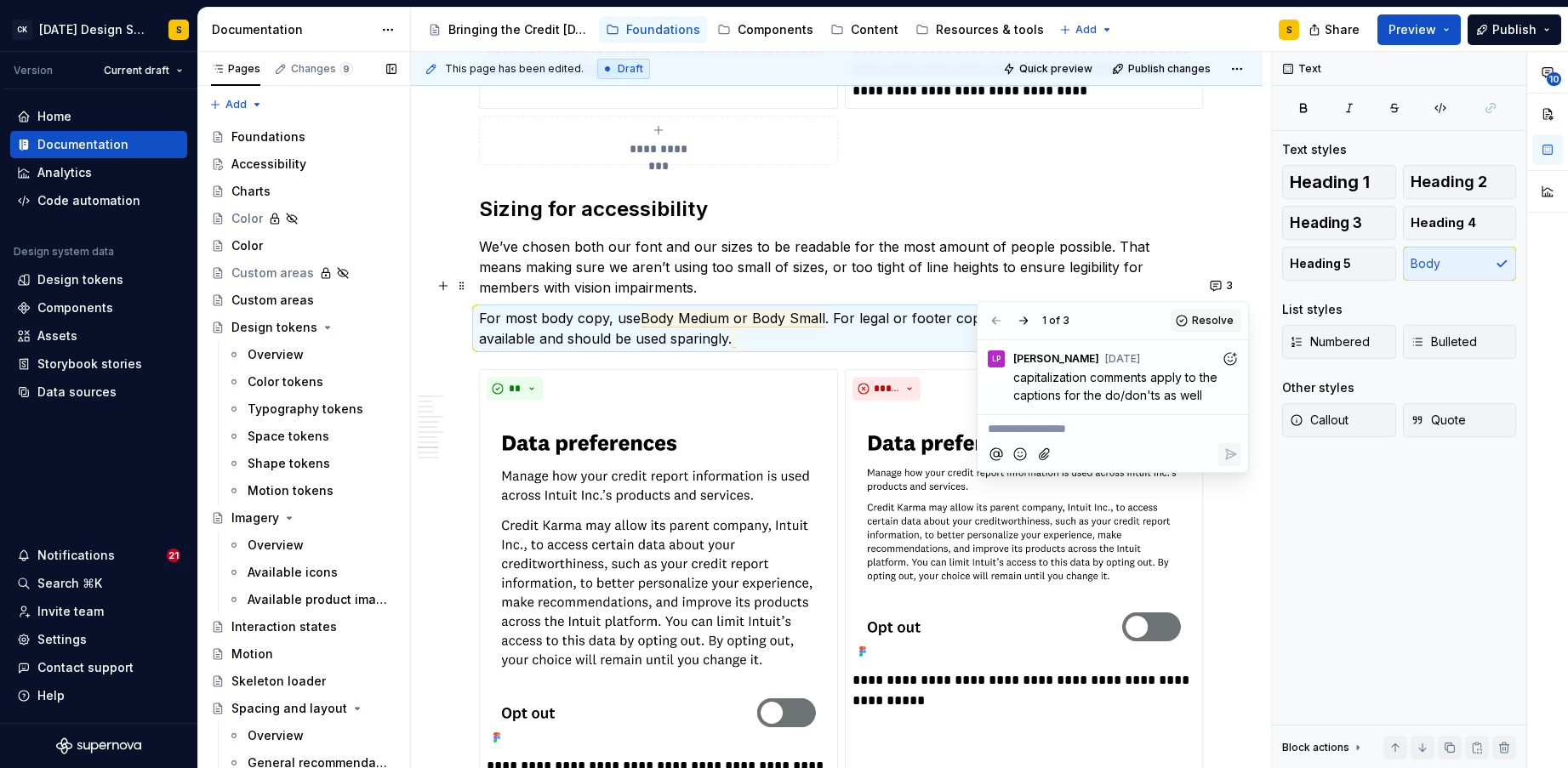
click at [1190, 318] on button "Resolve" at bounding box center [1205, 321] width 71 height 24
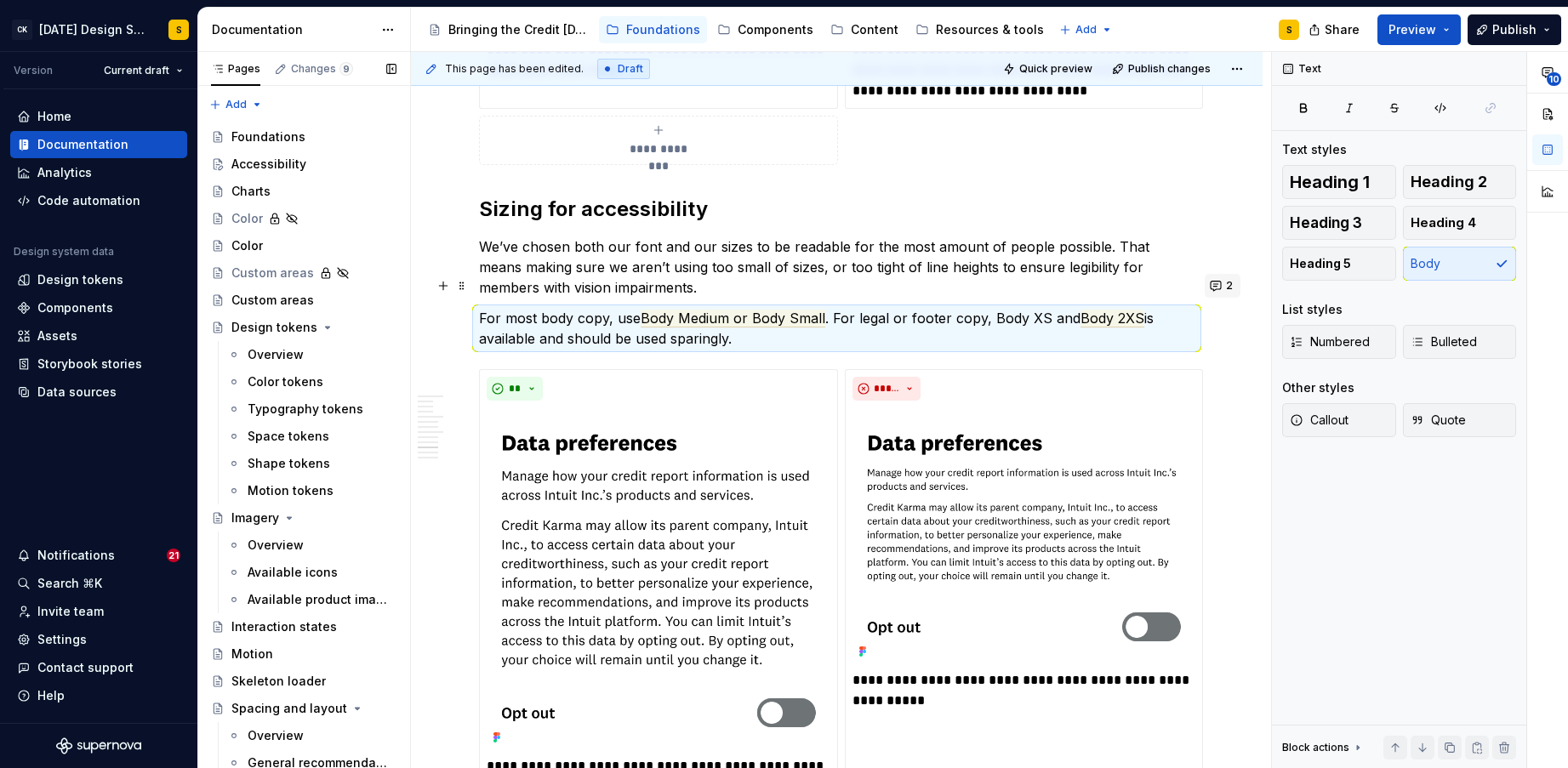
click at [1227, 287] on button "2" at bounding box center [1222, 286] width 36 height 24
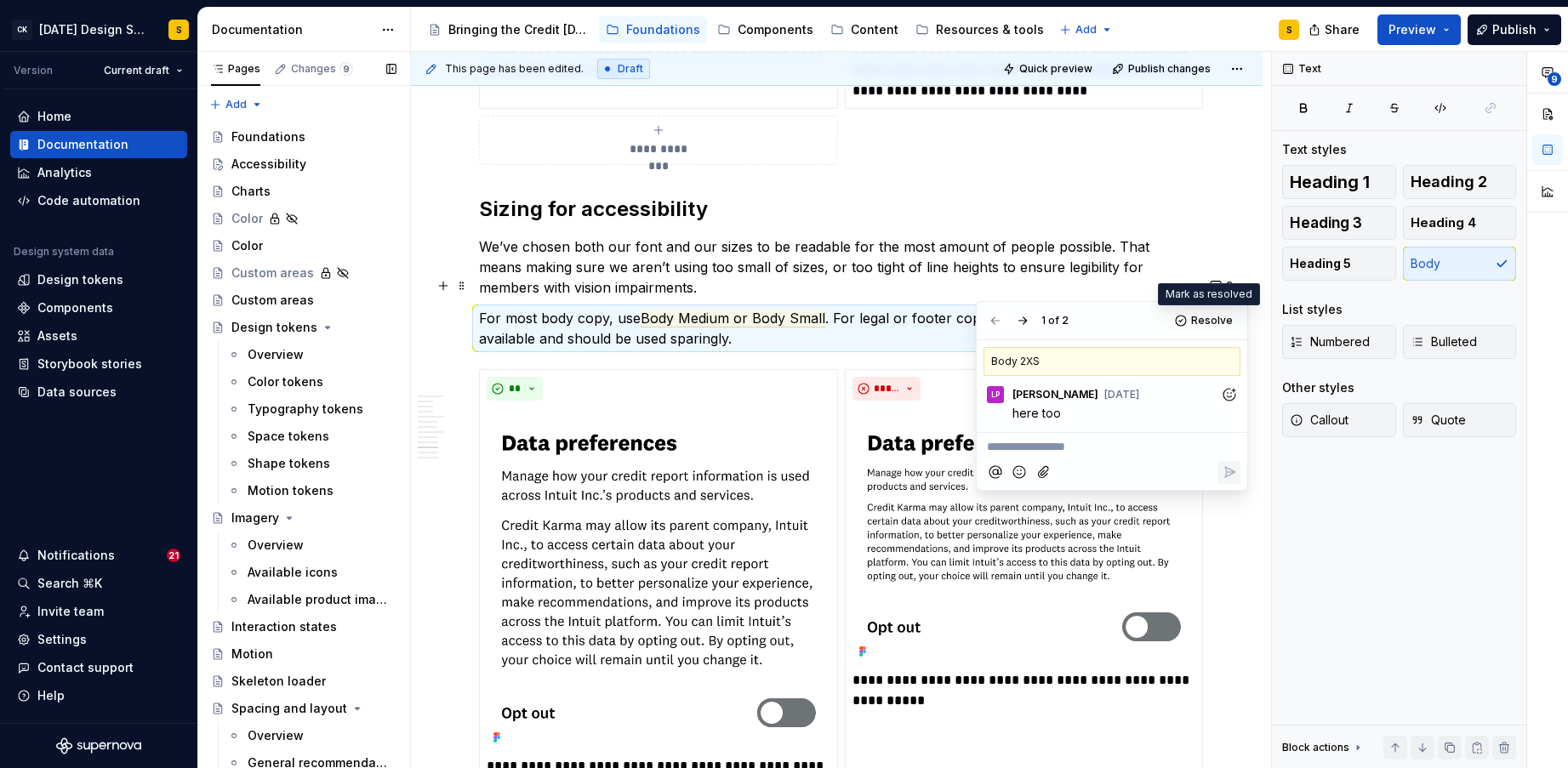
click at [1197, 316] on span "Resolve" at bounding box center [1211, 321] width 42 height 14
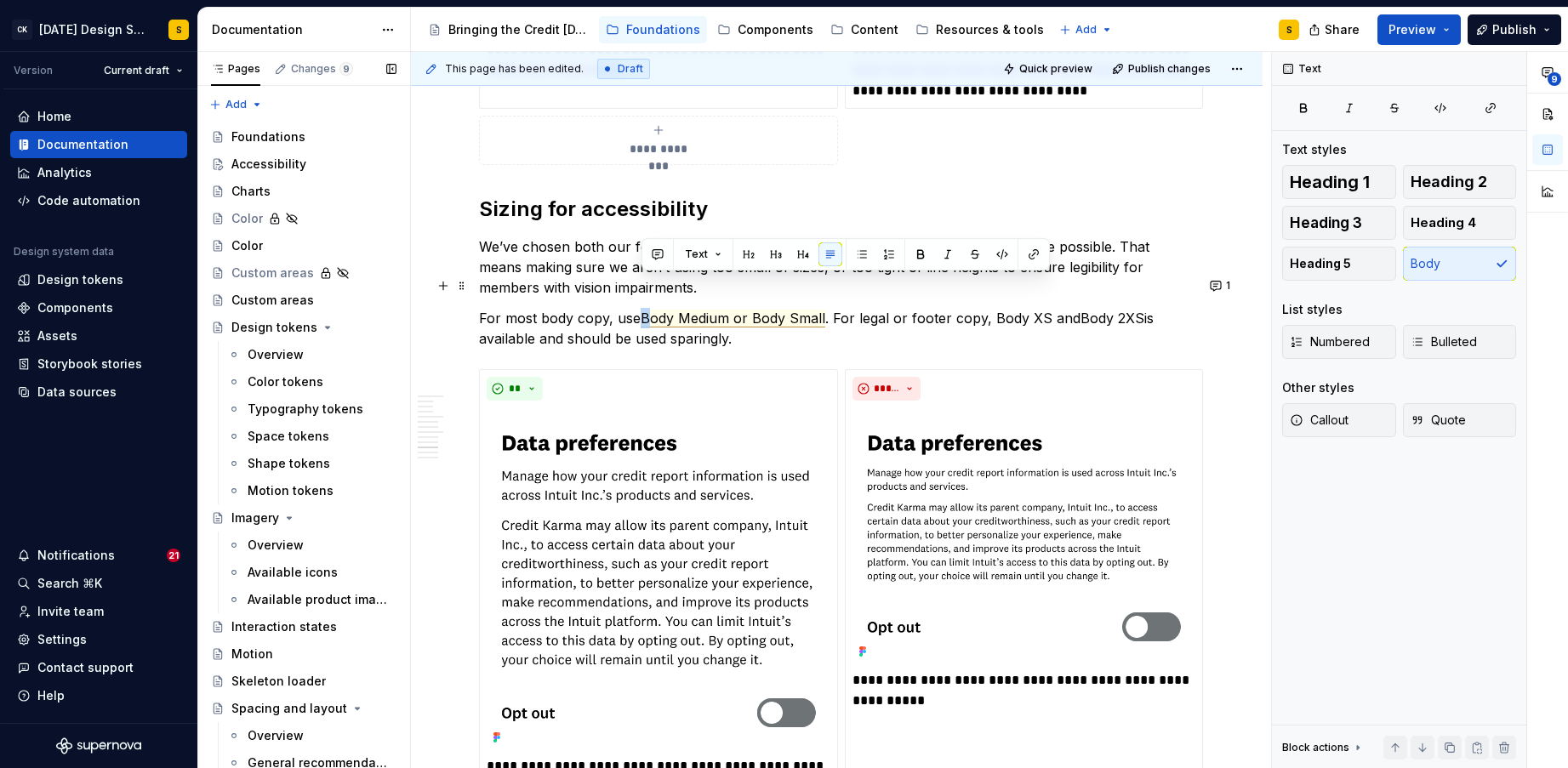
click at [644, 310] on span "Body Medium or Body Small" at bounding box center [733, 319] width 185 height 18
click at [682, 310] on span "body Medium or Body Small" at bounding box center [732, 319] width 184 height 18
click at [752, 310] on span "body medium or Body Small" at bounding box center [732, 319] width 183 height 18
click at [788, 310] on span "body medium or body Small" at bounding box center [731, 319] width 182 height 18
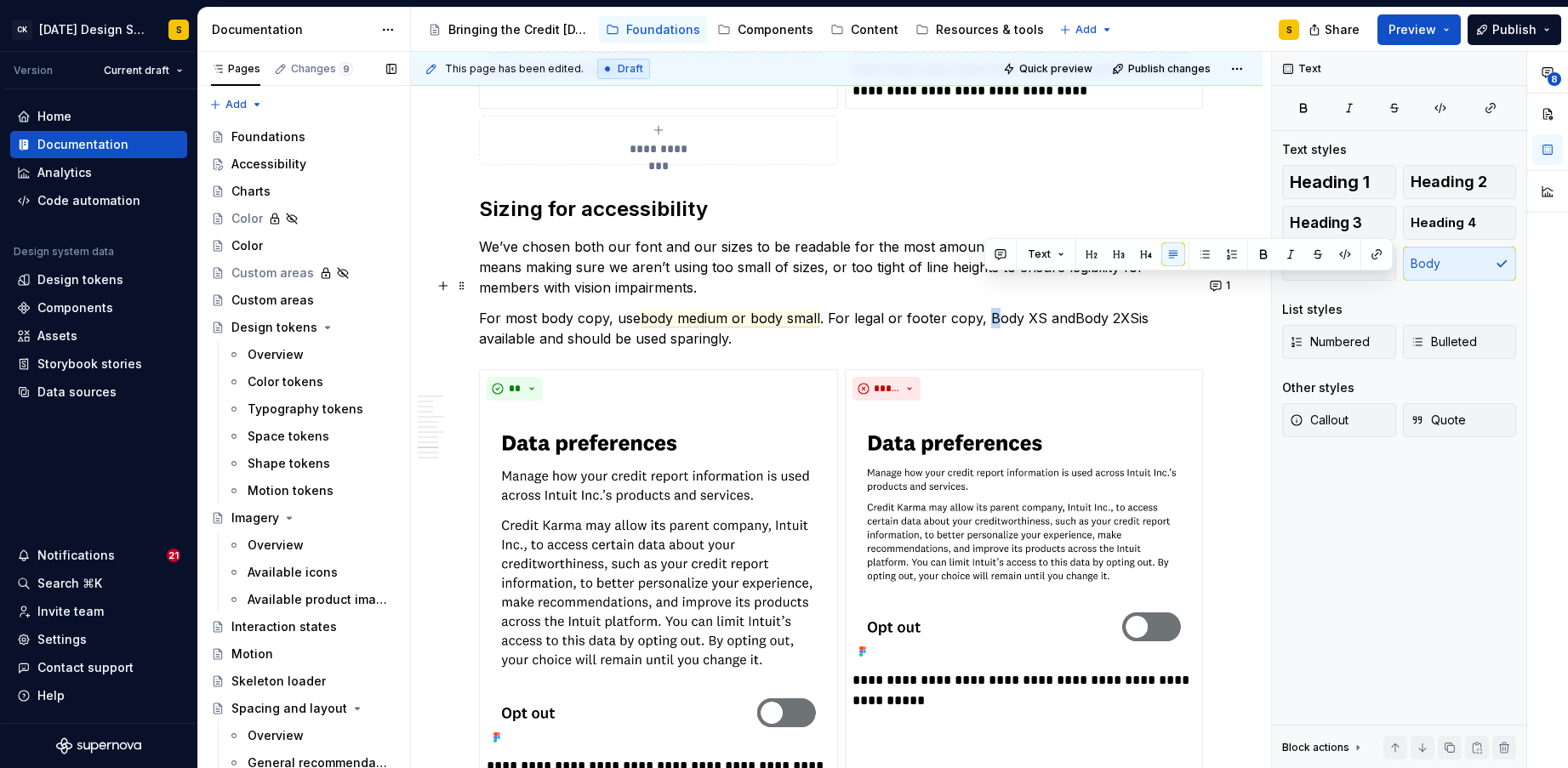
click at [988, 308] on p "For most body copy, use body medium or body small . For legal or footer copy, B…" at bounding box center [837, 328] width 715 height 41
click at [1074, 310] on commenthighlight "Body 2XS" at bounding box center [1106, 318] width 64 height 17
click at [1224, 287] on button "1" at bounding box center [1220, 286] width 33 height 24
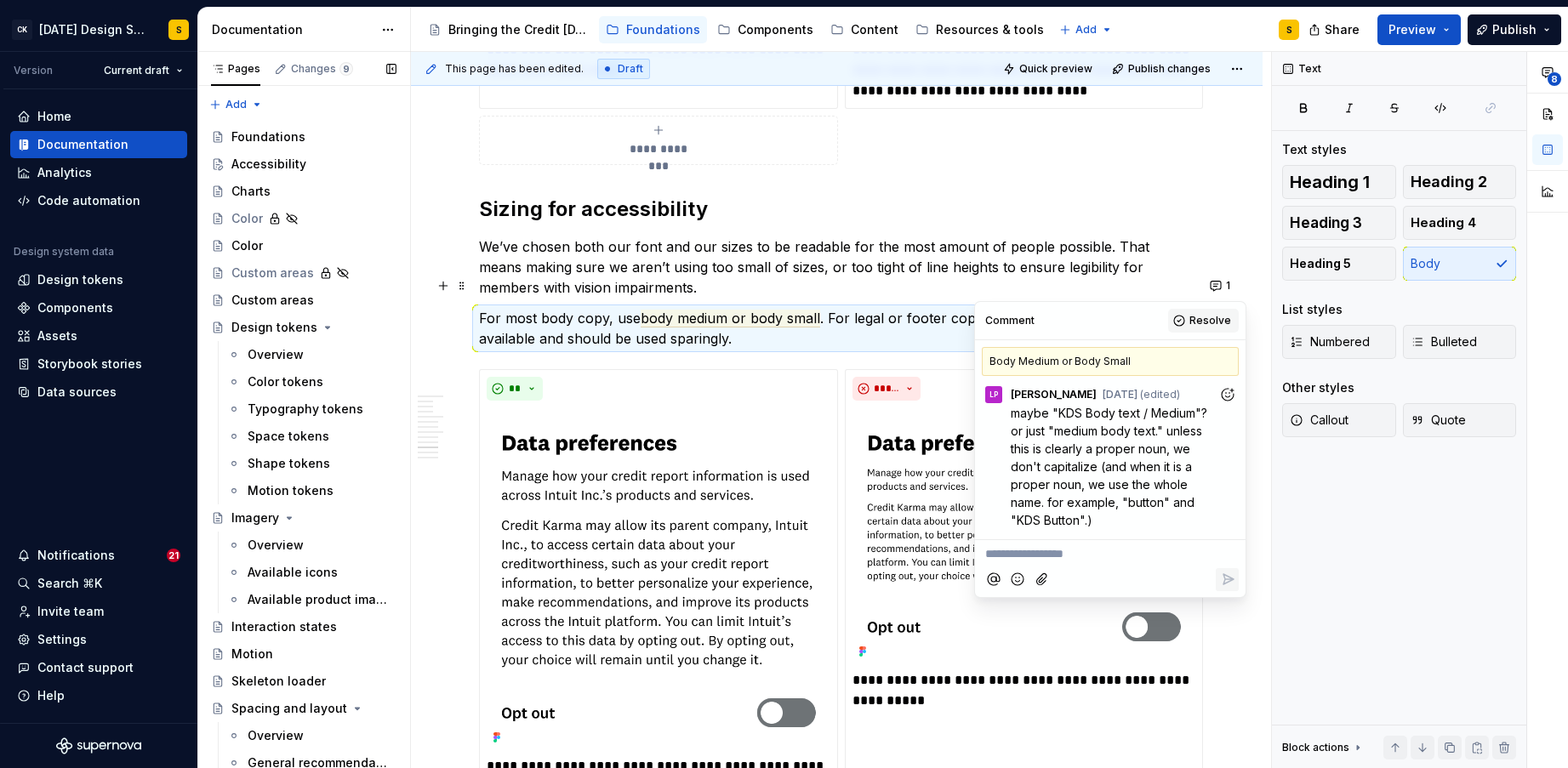
click at [1210, 312] on button "Resolve" at bounding box center [1202, 321] width 71 height 24
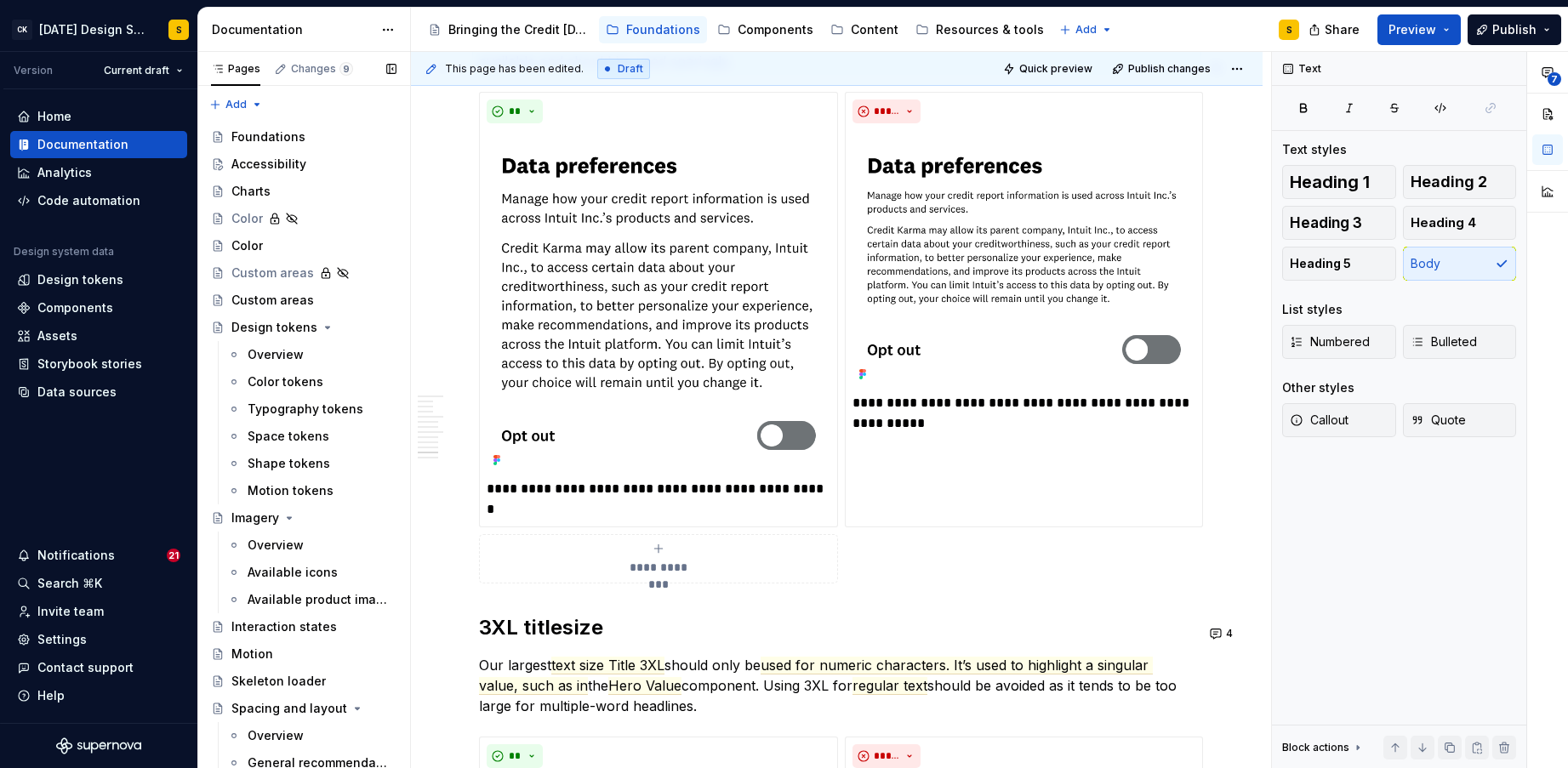
scroll to position [3512, 0]
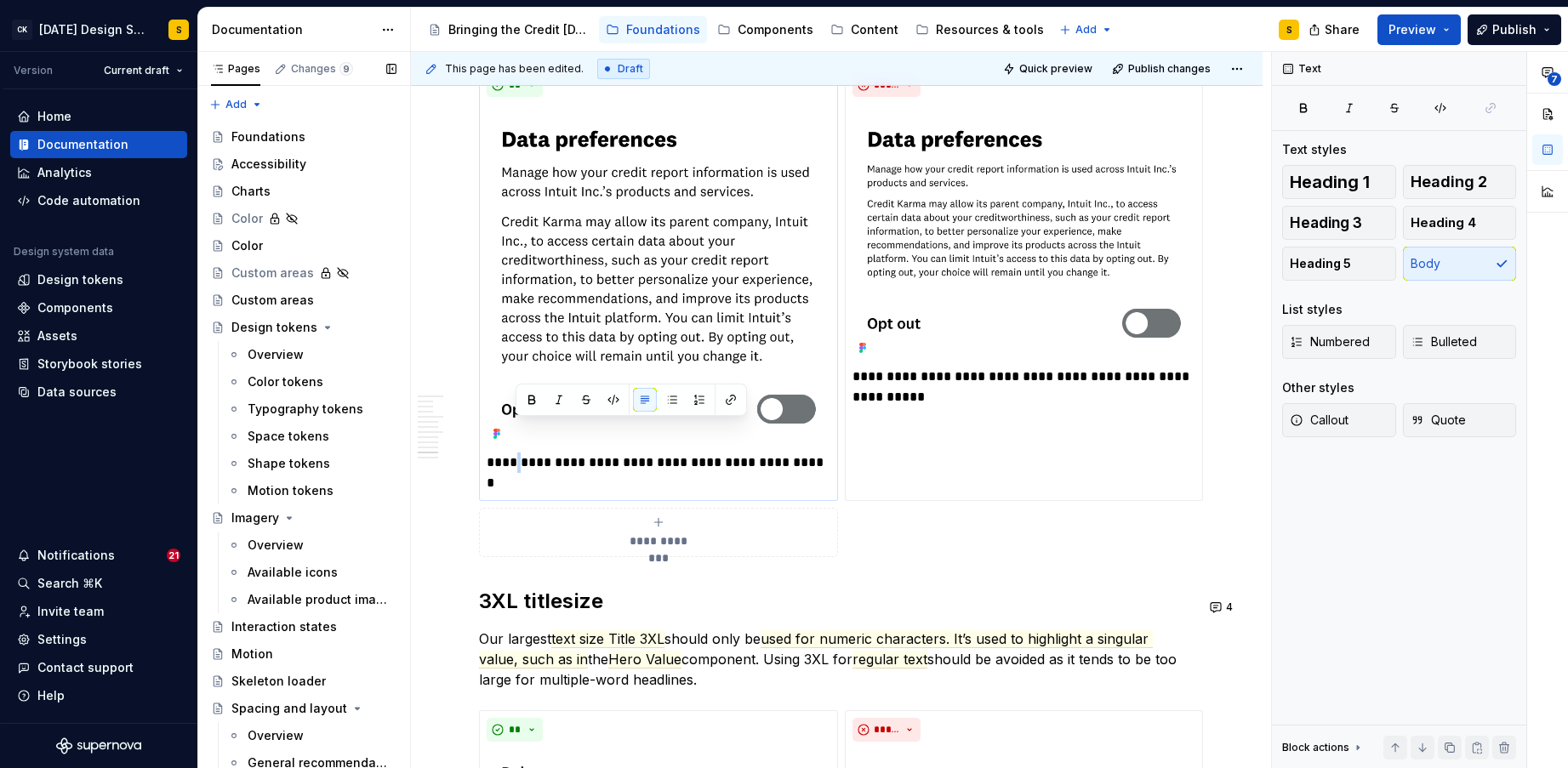
click at [519, 452] on p "**********" at bounding box center [659, 472] width 344 height 41
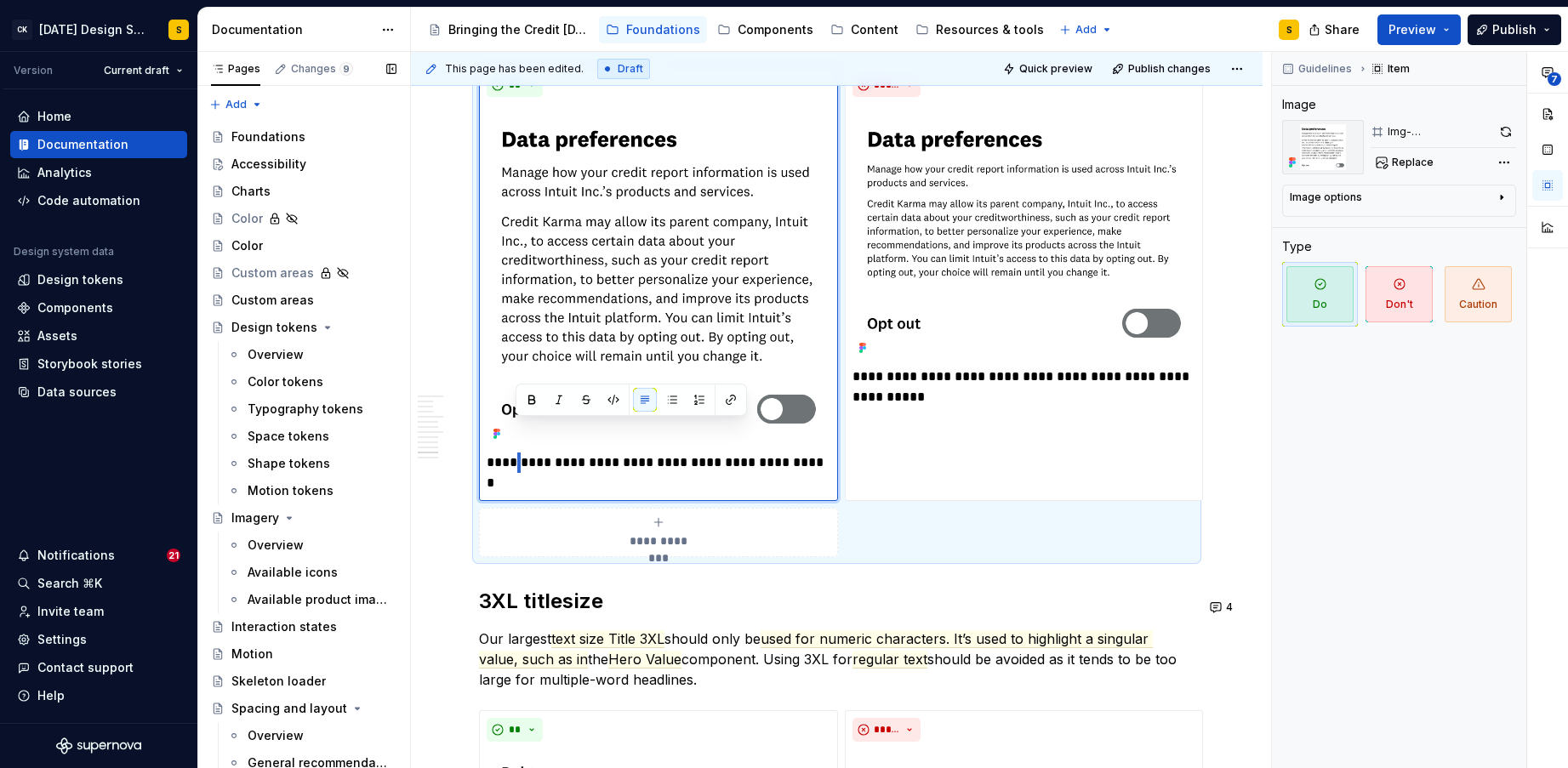
type textarea "*"
click at [555, 452] on p "**********" at bounding box center [659, 472] width 344 height 41
click at [633, 452] on p "**********" at bounding box center [659, 472] width 344 height 41
click at [664, 452] on p "**********" at bounding box center [659, 472] width 344 height 41
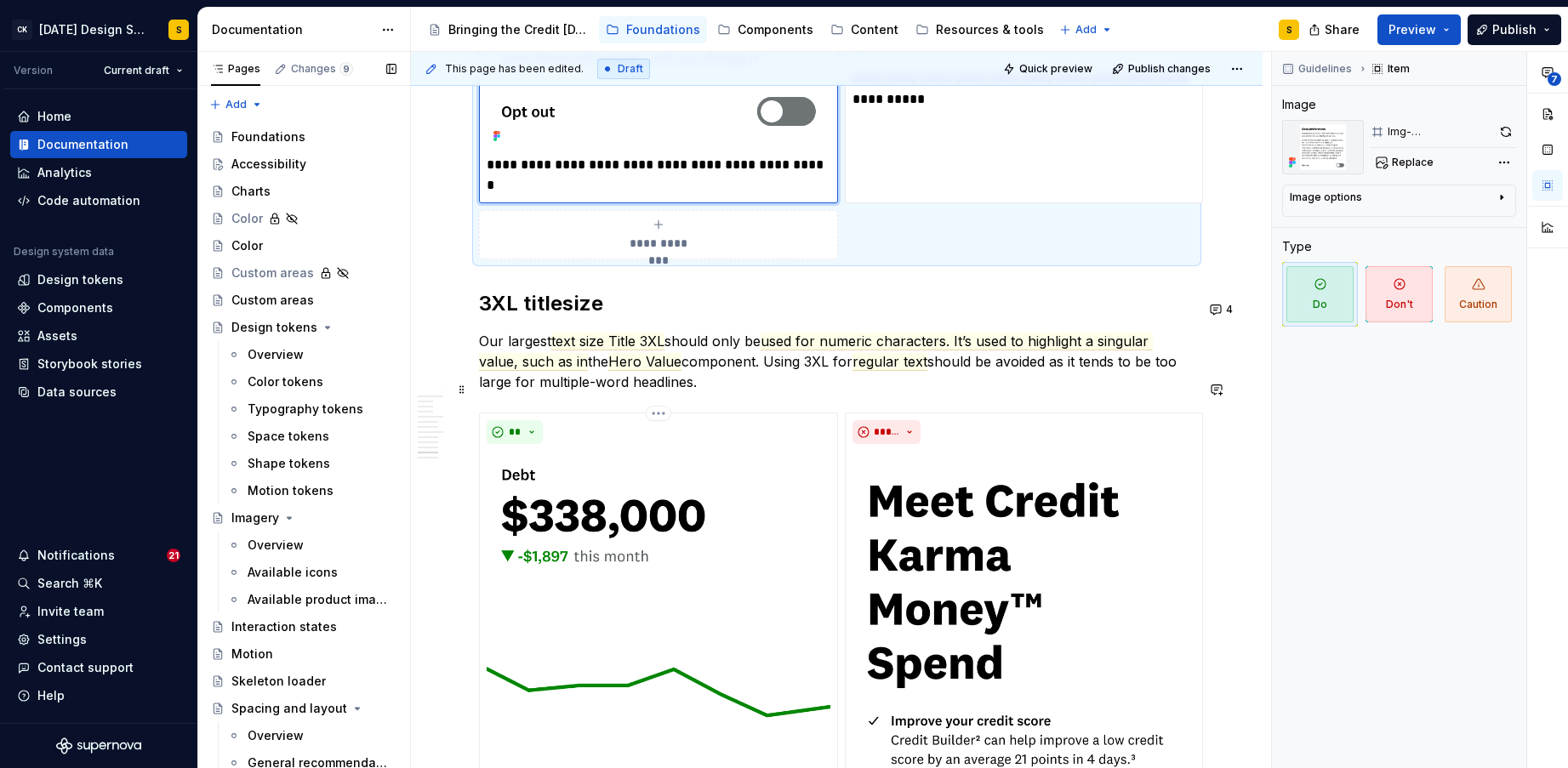
scroll to position [3813, 0]
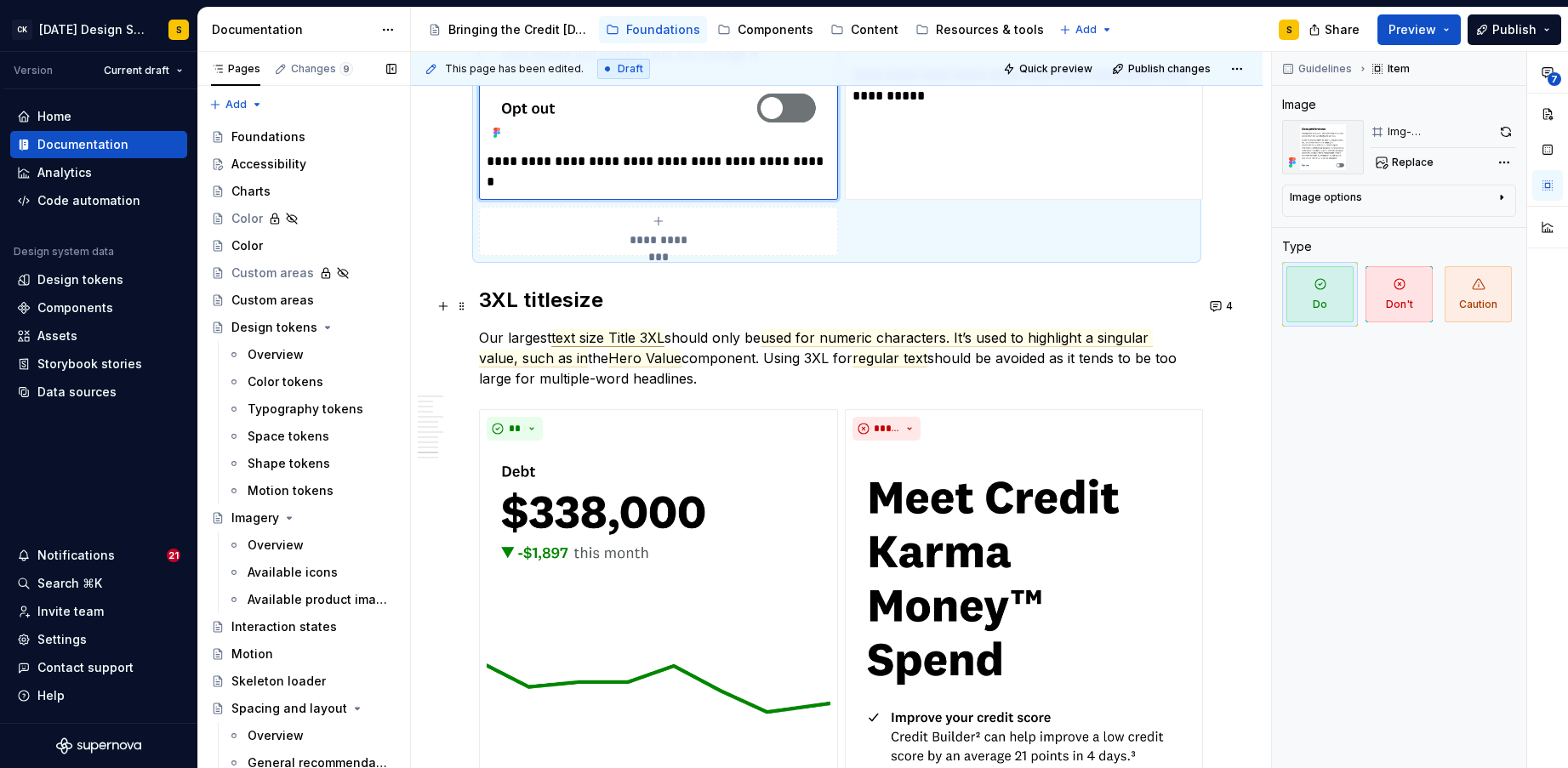
click at [645, 329] on span "text size Title 3XL" at bounding box center [608, 338] width 113 height 18
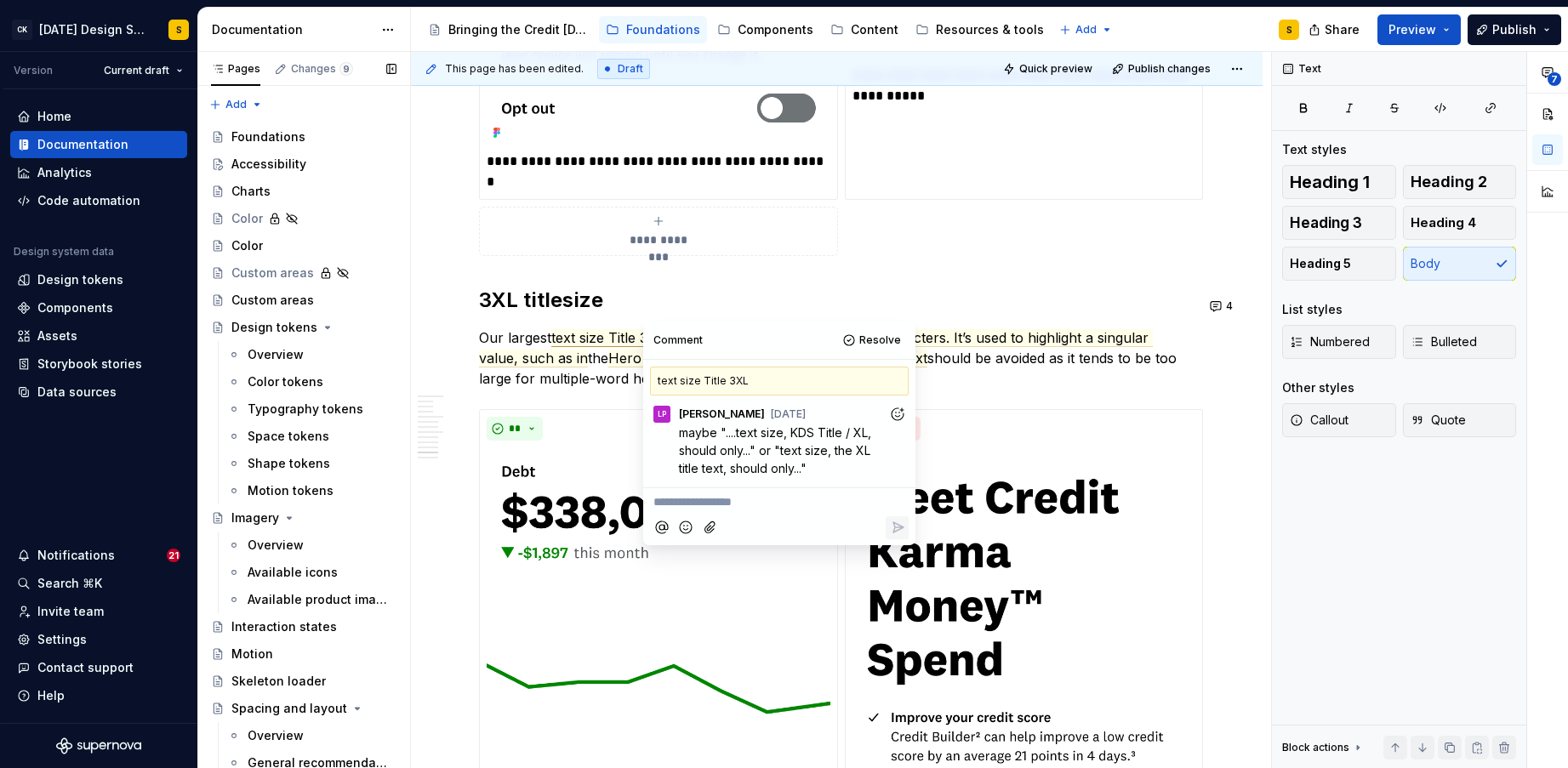
click at [867, 335] on span "Resolve" at bounding box center [880, 341] width 42 height 14
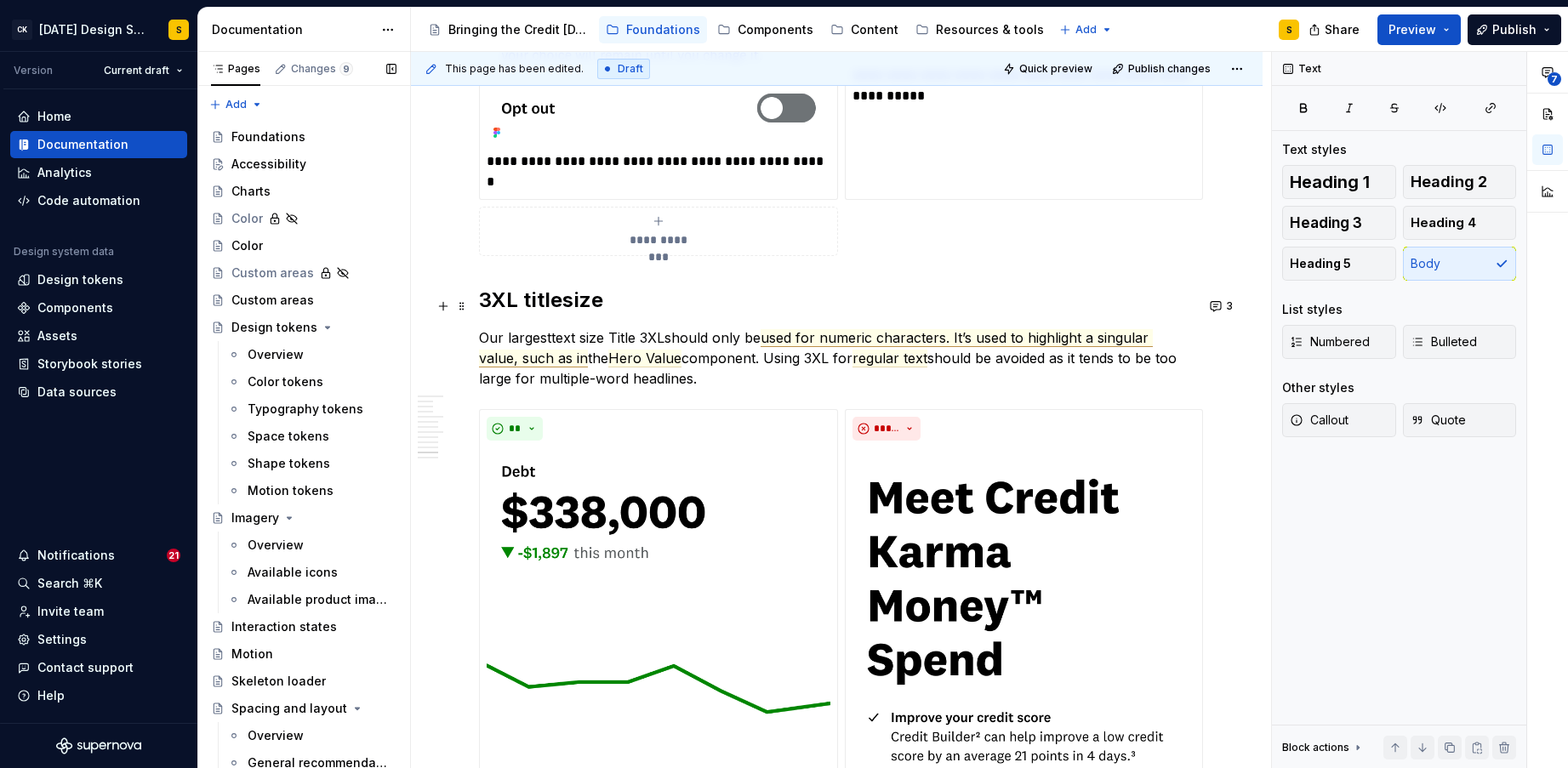
click at [830, 329] on span "used for numeric characters. It’s used to highlight a singular value, such as in" at bounding box center [816, 348] width 674 height 39
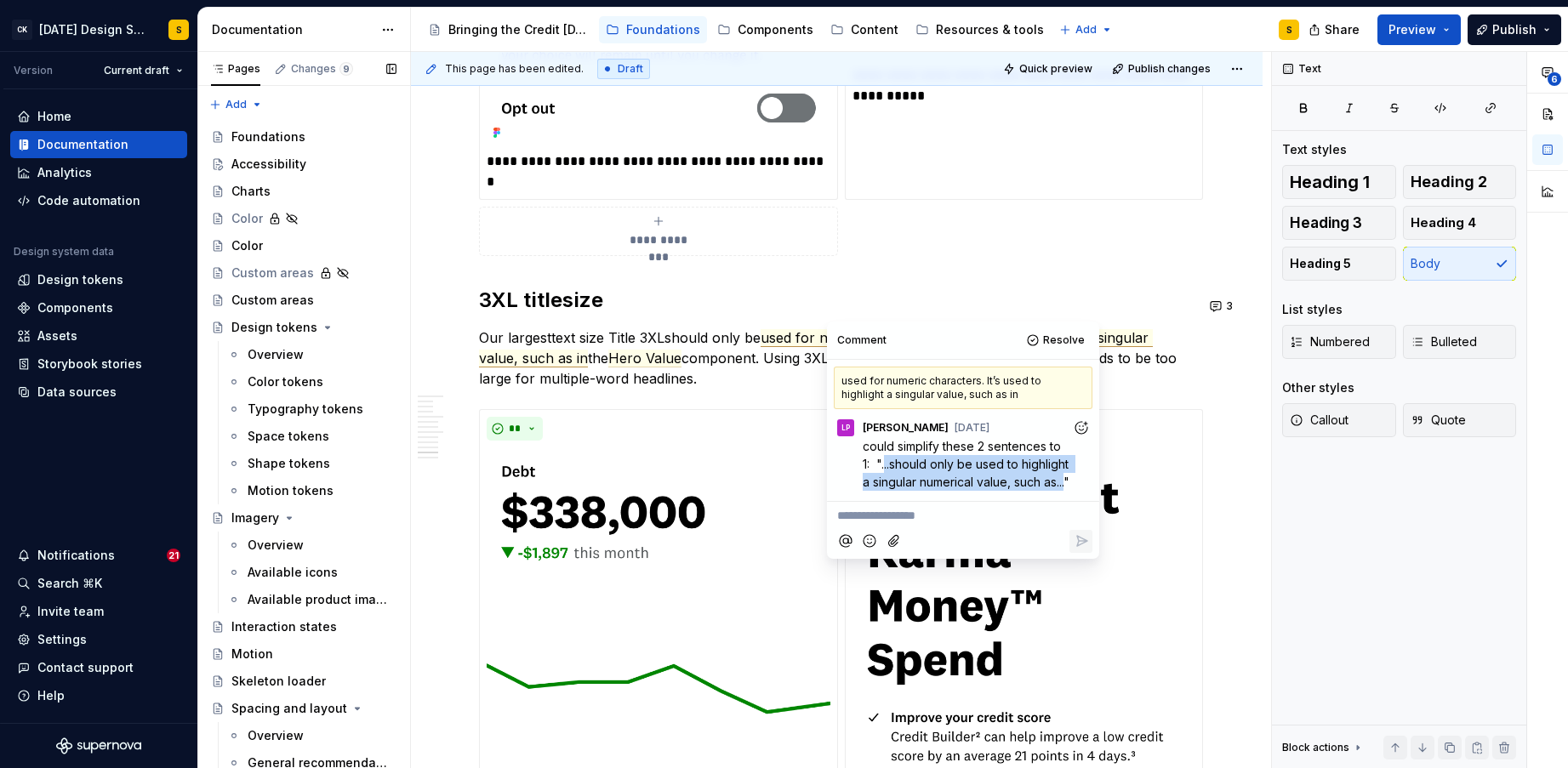
drag, startPoint x: 883, startPoint y: 466, endPoint x: 916, endPoint y: 504, distance: 50.3
click at [916, 489] on span "could simplify these 2 sentences to 1: "...should only be used to highlight a s…" at bounding box center [967, 464] width 210 height 51
copy span "..should only be used to highlight a singular numerical value, such as..."
click at [1043, 341] on button "Resolve" at bounding box center [1056, 340] width 71 height 24
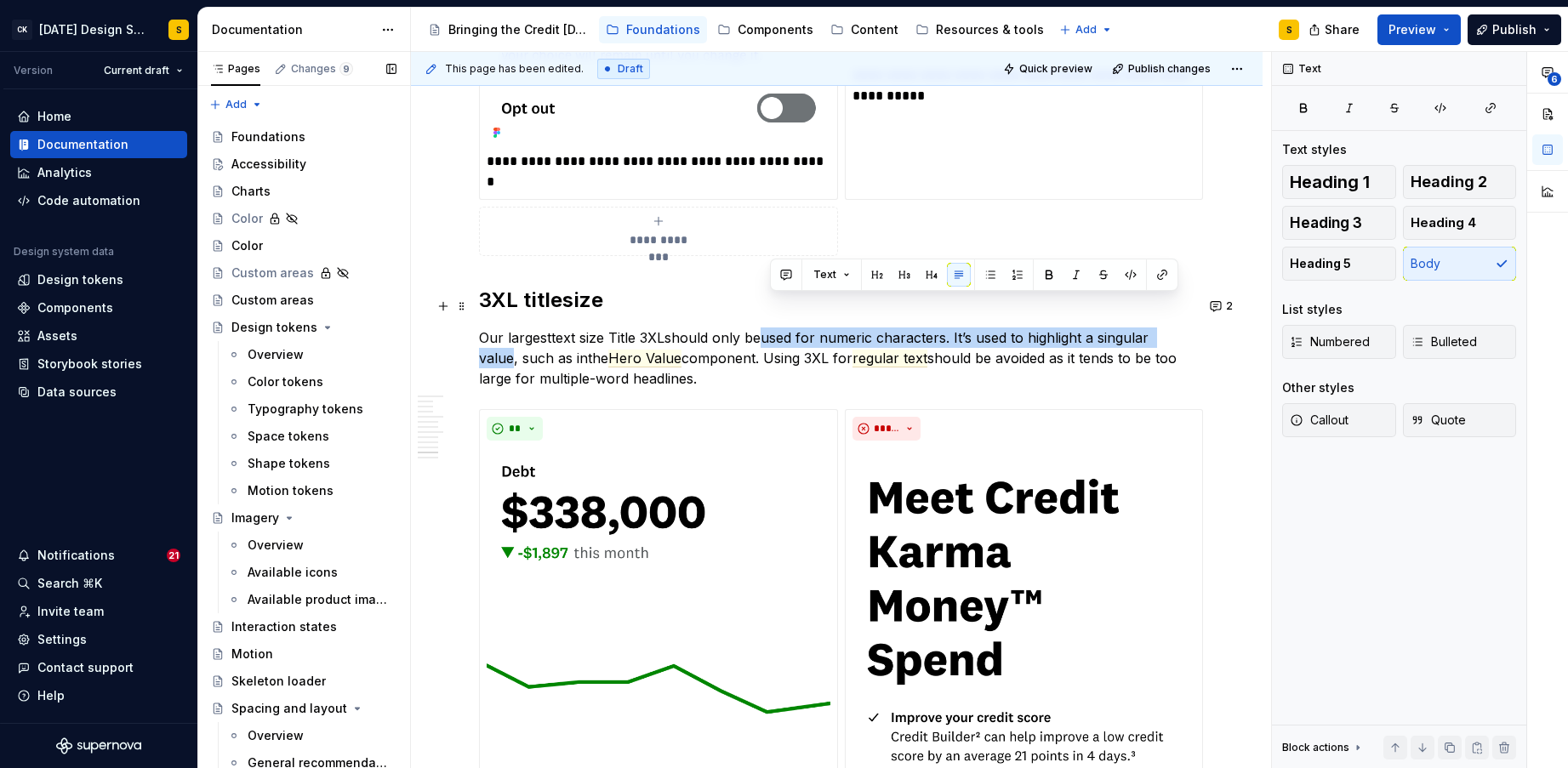
drag, startPoint x: 771, startPoint y: 309, endPoint x: 1192, endPoint y: 310, distance: 421.0
click at [1153, 329] on commenthighlight "used for numeric characters. It’s used to highlight a singular value, such as in" at bounding box center [816, 348] width 674 height 38
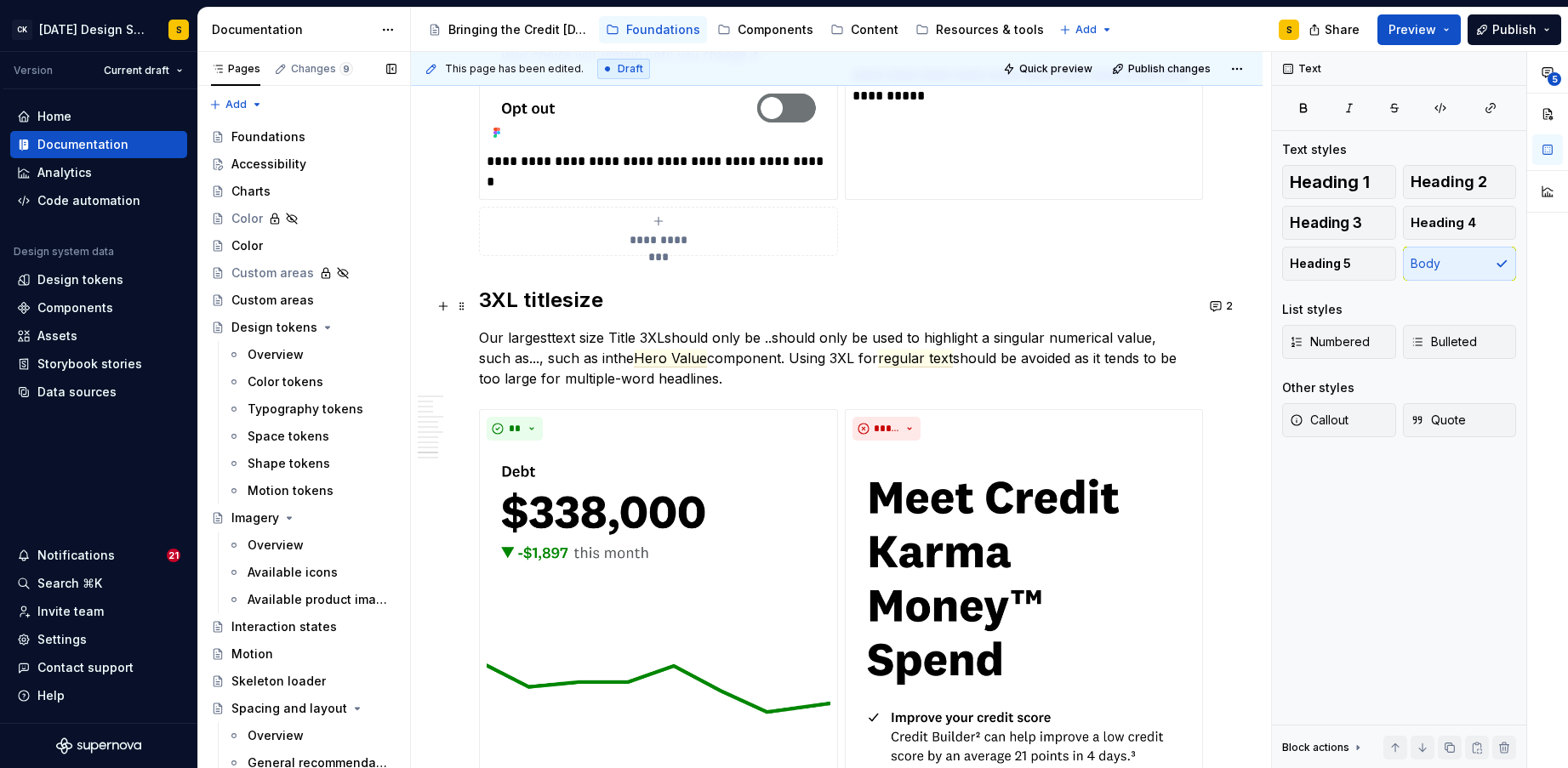
click at [780, 328] on p "Our largest text size Title 3XL should only be ..should only be used to highlig…" at bounding box center [837, 359] width 715 height 62
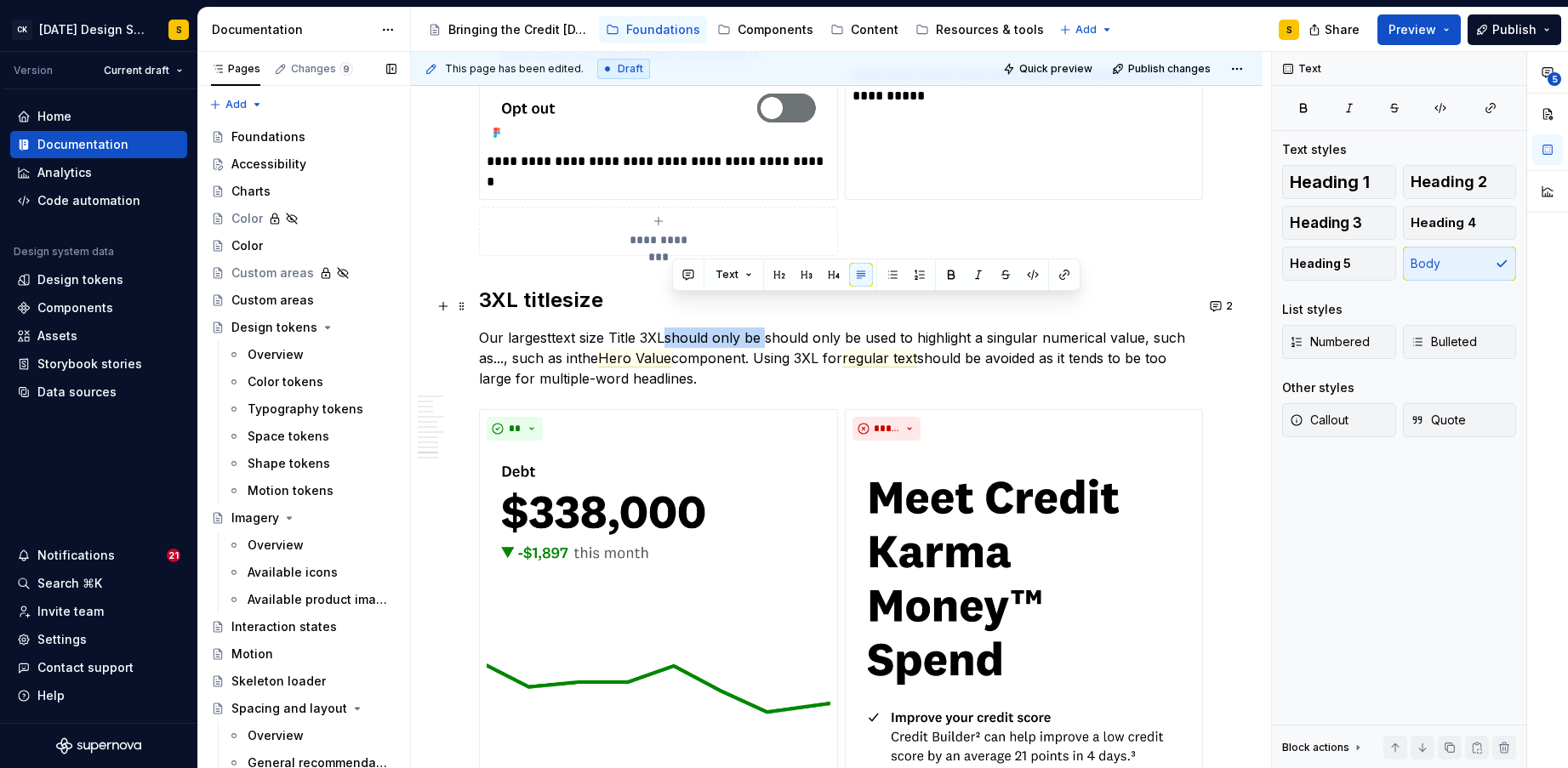
drag, startPoint x: 673, startPoint y: 308, endPoint x: 774, endPoint y: 310, distance: 101.0
click at [771, 328] on p "Our largest text size Title 3XL should only be should only be used to highlight…" at bounding box center [837, 359] width 715 height 62
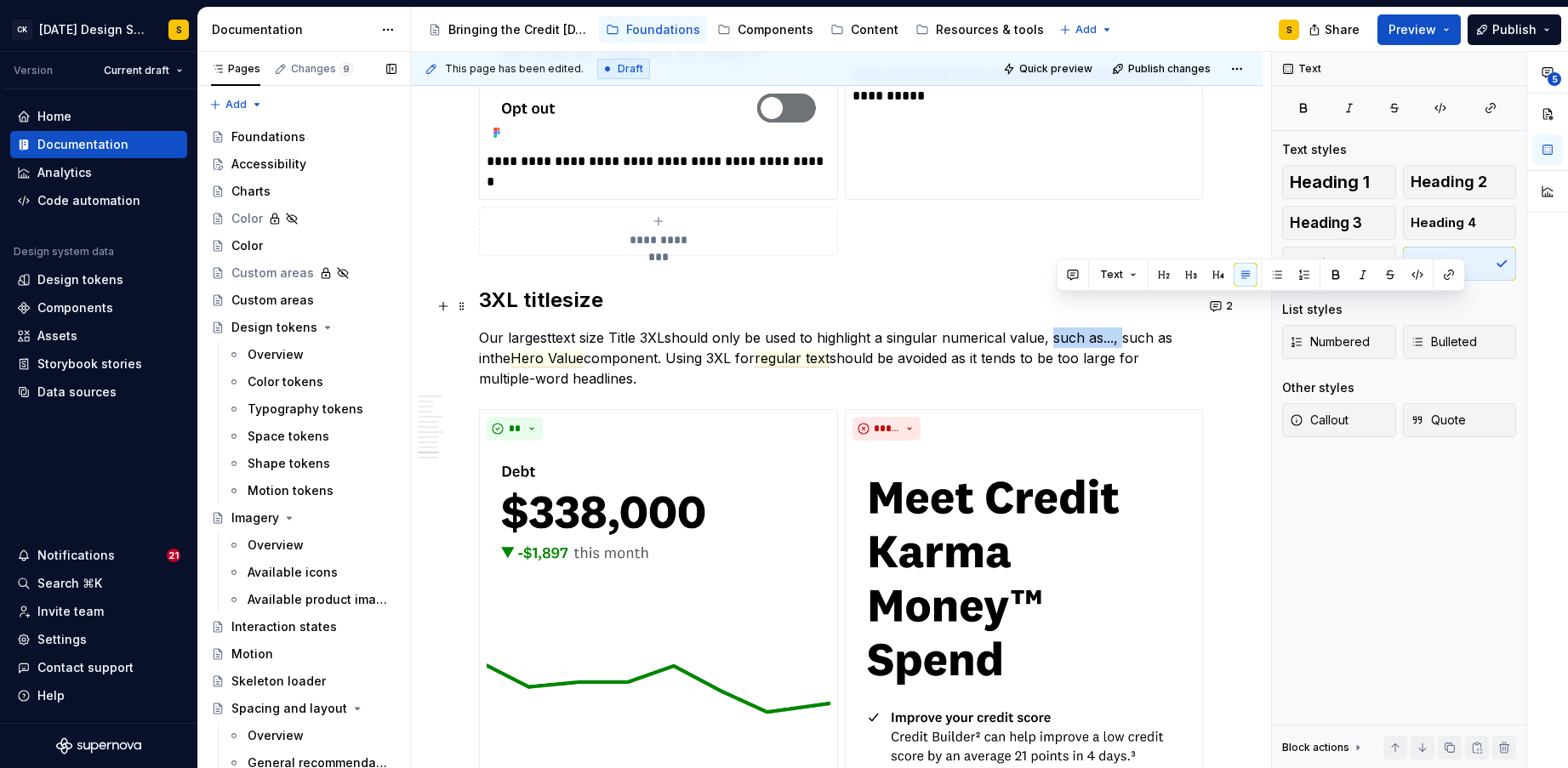
drag, startPoint x: 1058, startPoint y: 307, endPoint x: 1126, endPoint y: 307, distance: 68.0
click at [1126, 328] on p "Our largest text size Title 3XL should only be used to highlight a singular num…" at bounding box center [837, 359] width 715 height 62
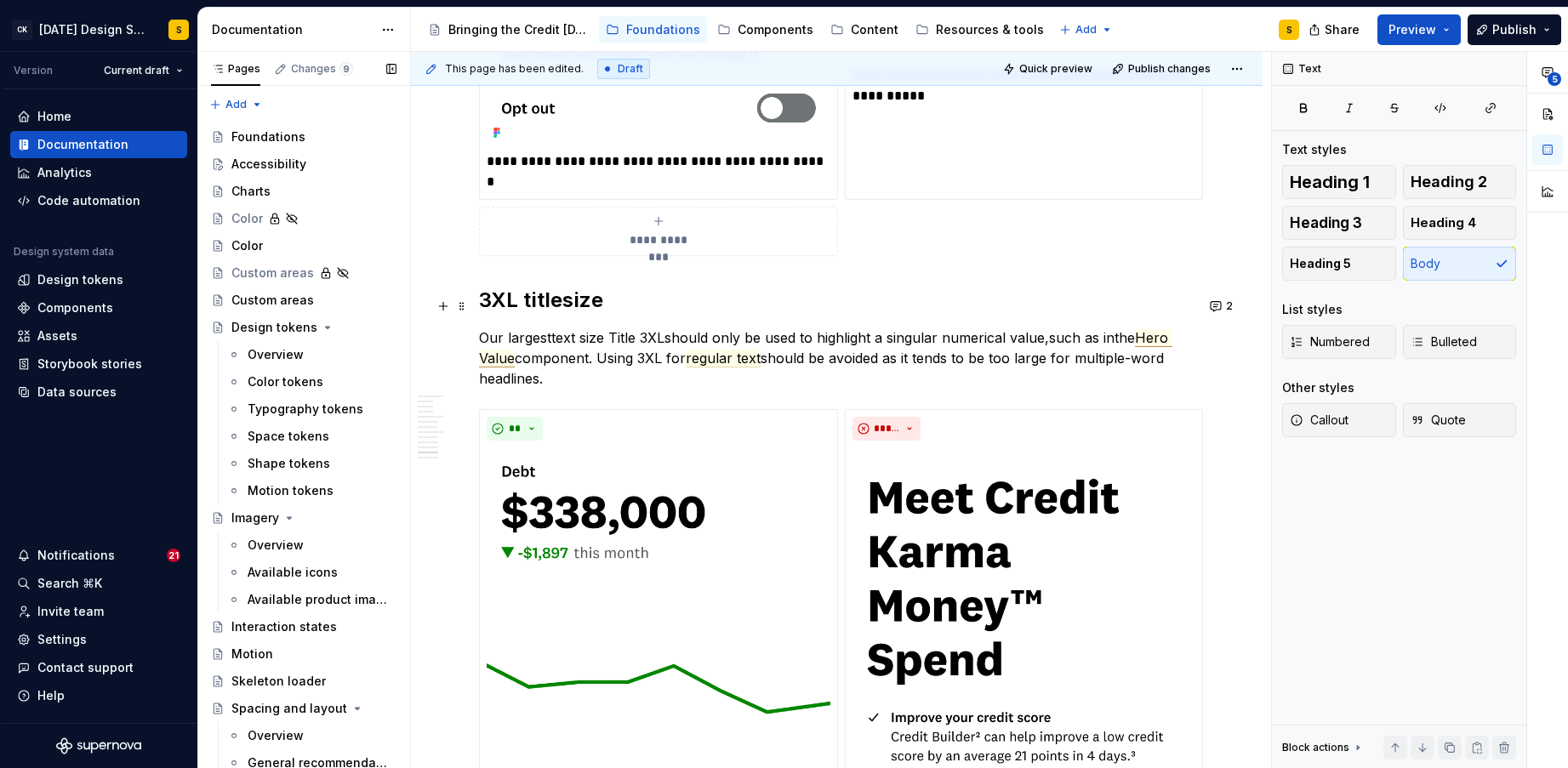
click at [1168, 329] on span "Hero Value" at bounding box center [826, 348] width 694 height 39
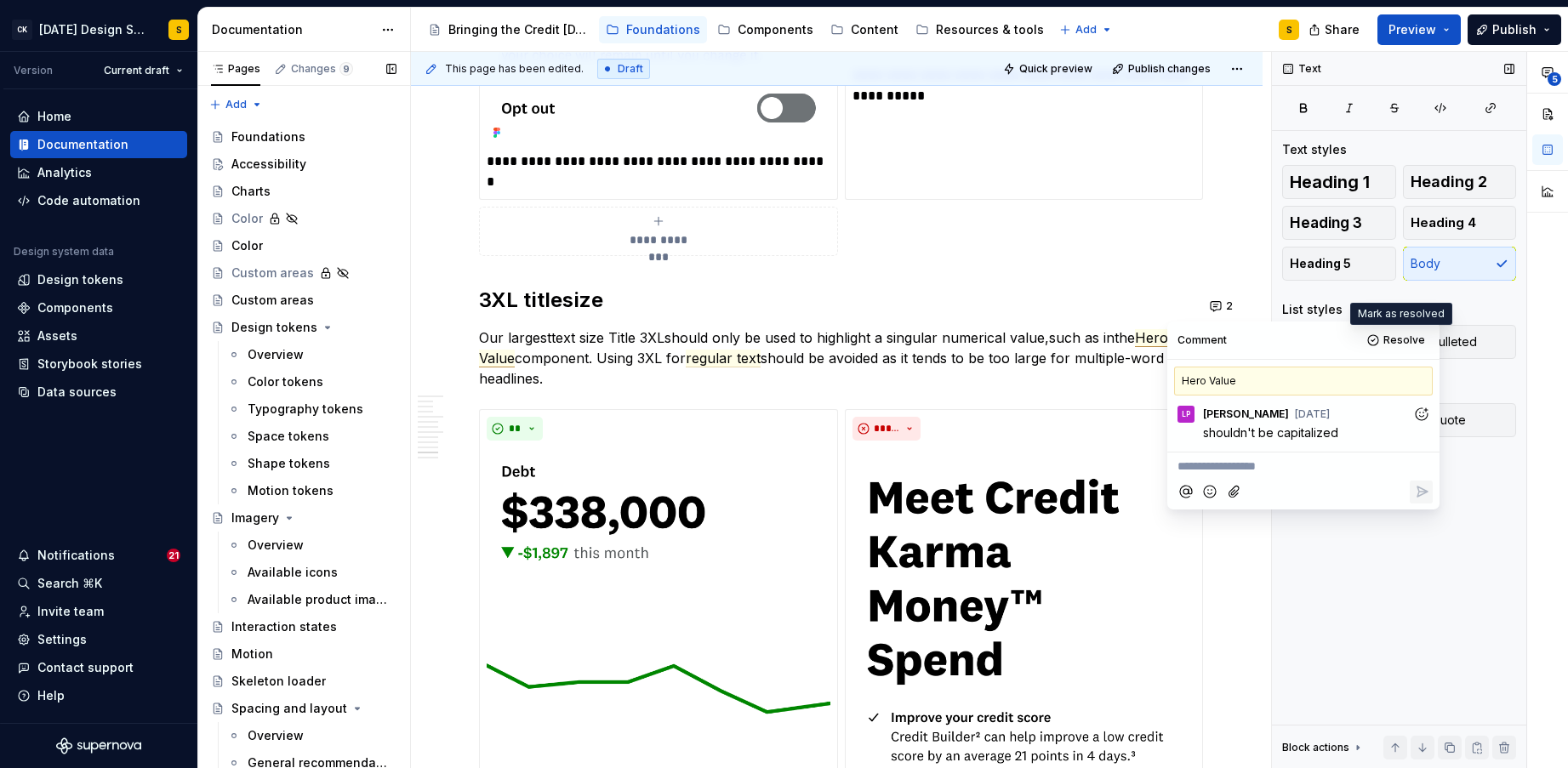
drag, startPoint x: 1402, startPoint y: 339, endPoint x: 1386, endPoint y: 340, distance: 16.0
click at [1402, 339] on span "Resolve" at bounding box center [1404, 341] width 42 height 14
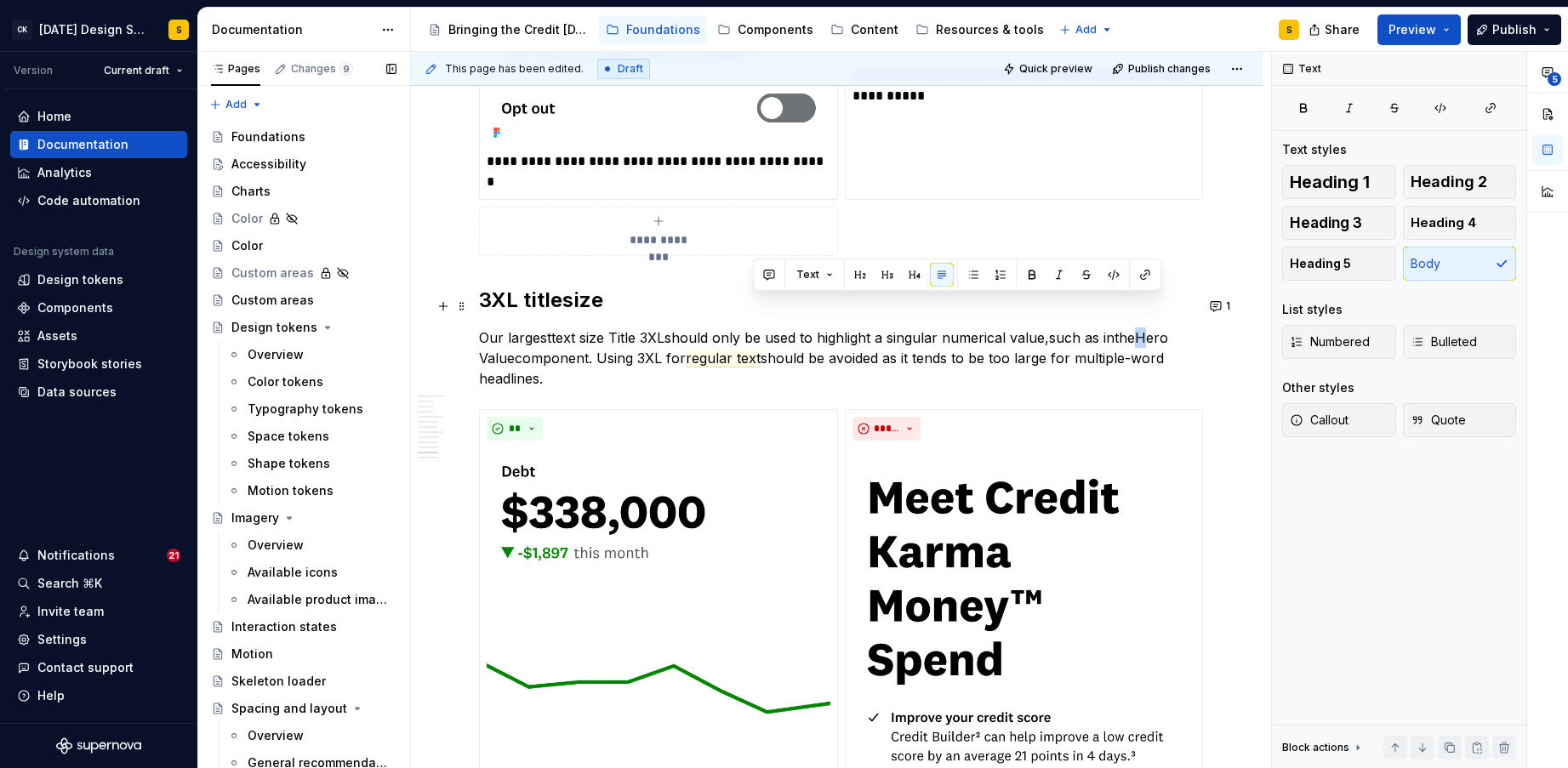
click at [1151, 329] on commenthighlight "Hero Value" at bounding box center [826, 348] width 694 height 38
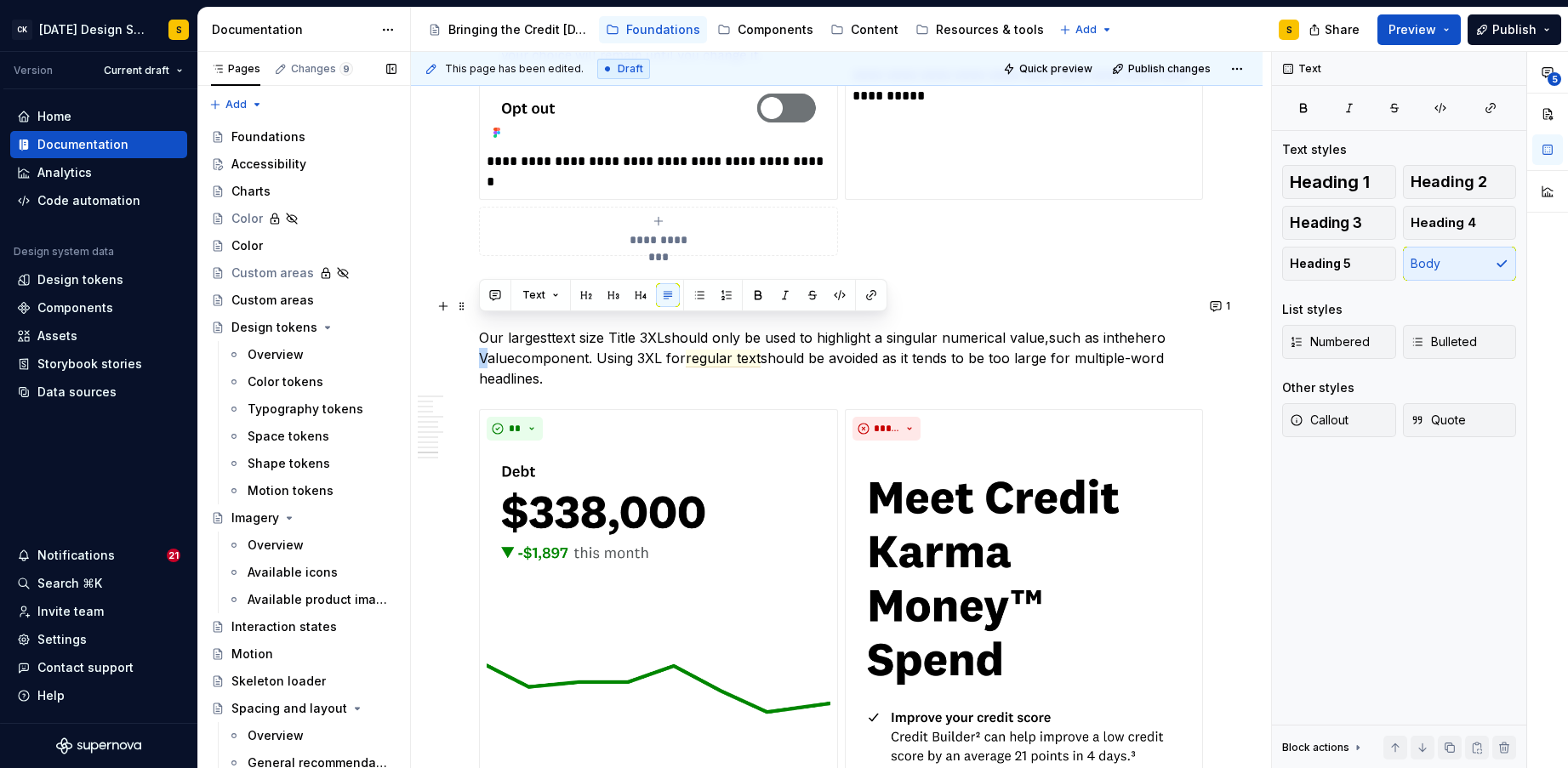
click at [481, 329] on commenthighlight "hero Value" at bounding box center [824, 348] width 691 height 38
click at [715, 350] on span "regular text" at bounding box center [721, 359] width 75 height 18
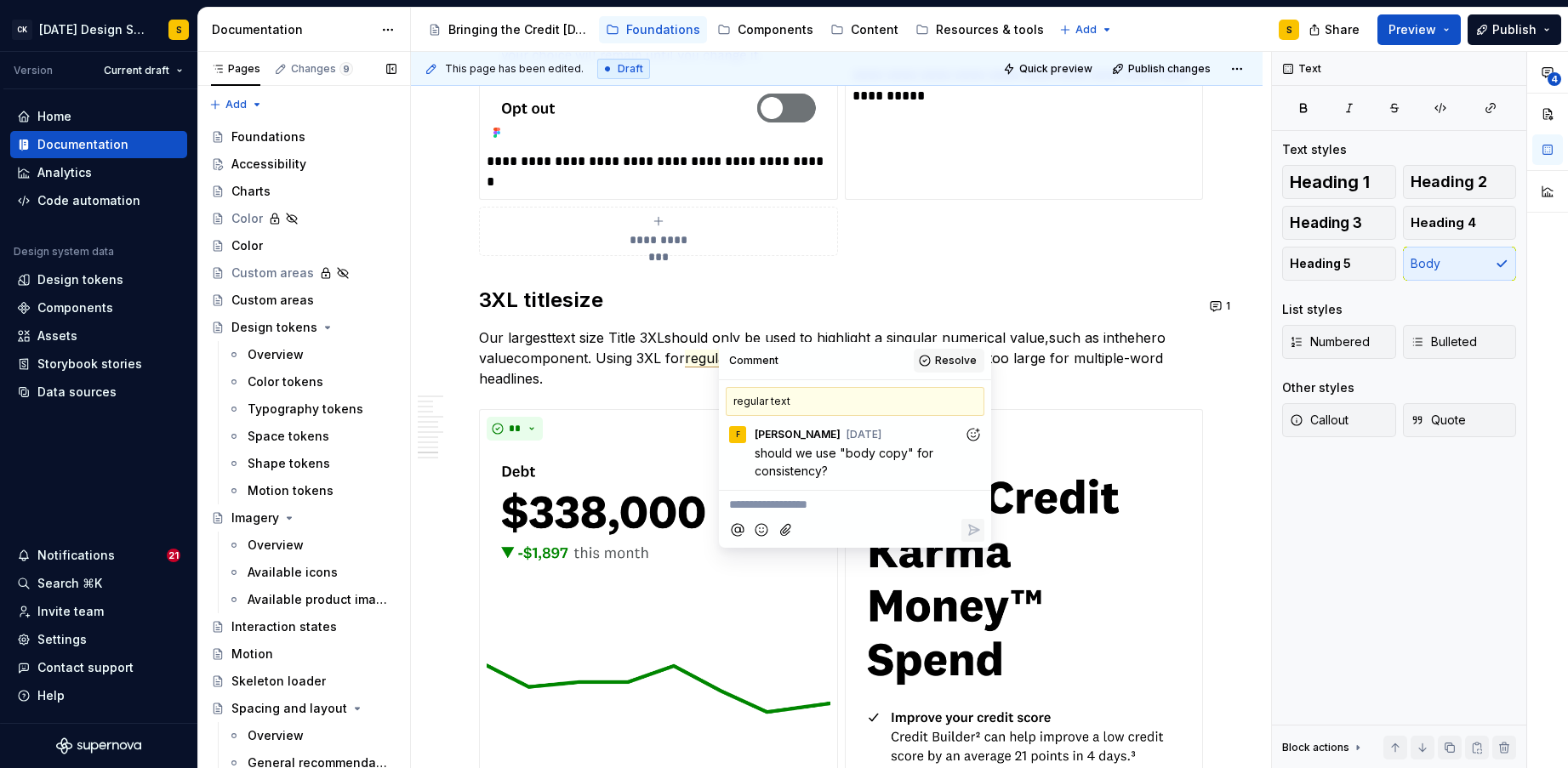
click at [942, 360] on span "Resolve" at bounding box center [956, 361] width 42 height 14
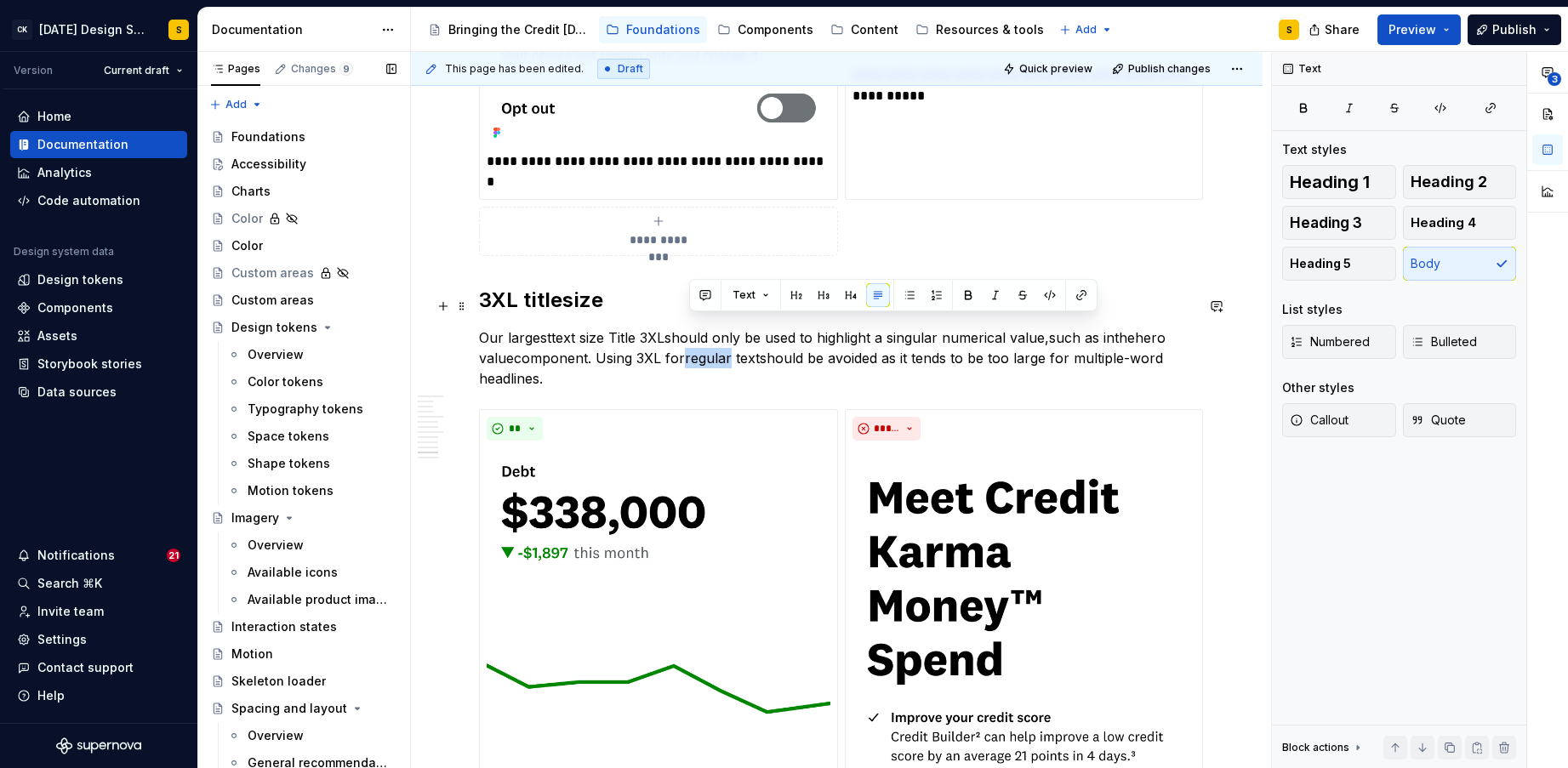
drag, startPoint x: 690, startPoint y: 330, endPoint x: 732, endPoint y: 329, distance: 42.0
click at [731, 350] on commenthighlight "regular text" at bounding box center [721, 358] width 75 height 17
drag, startPoint x: 691, startPoint y: 328, endPoint x: 718, endPoint y: 330, distance: 27.1
click at [718, 350] on commenthighlight "body text" at bounding box center [714, 358] width 61 height 17
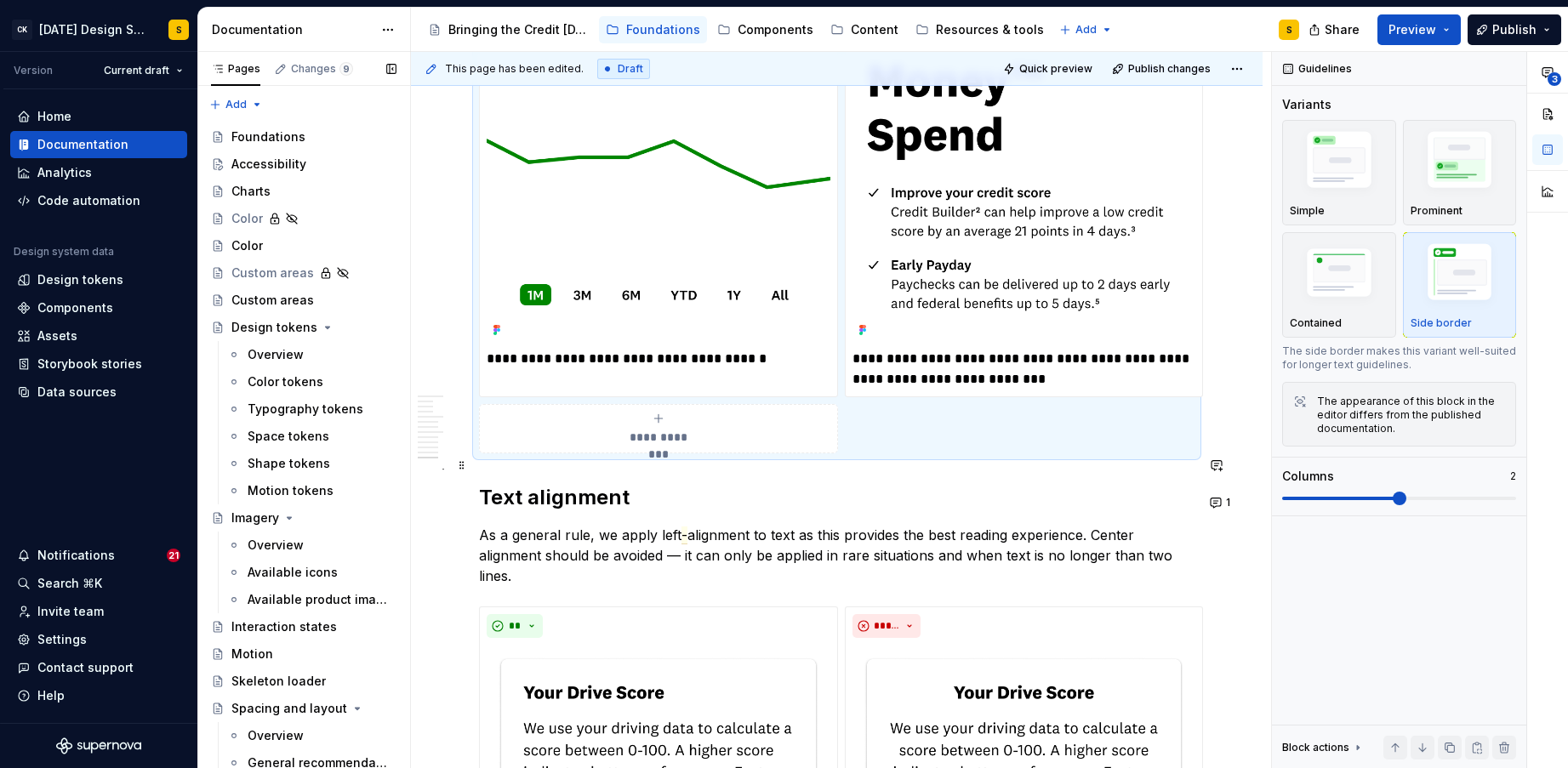
scroll to position [4324, 0]
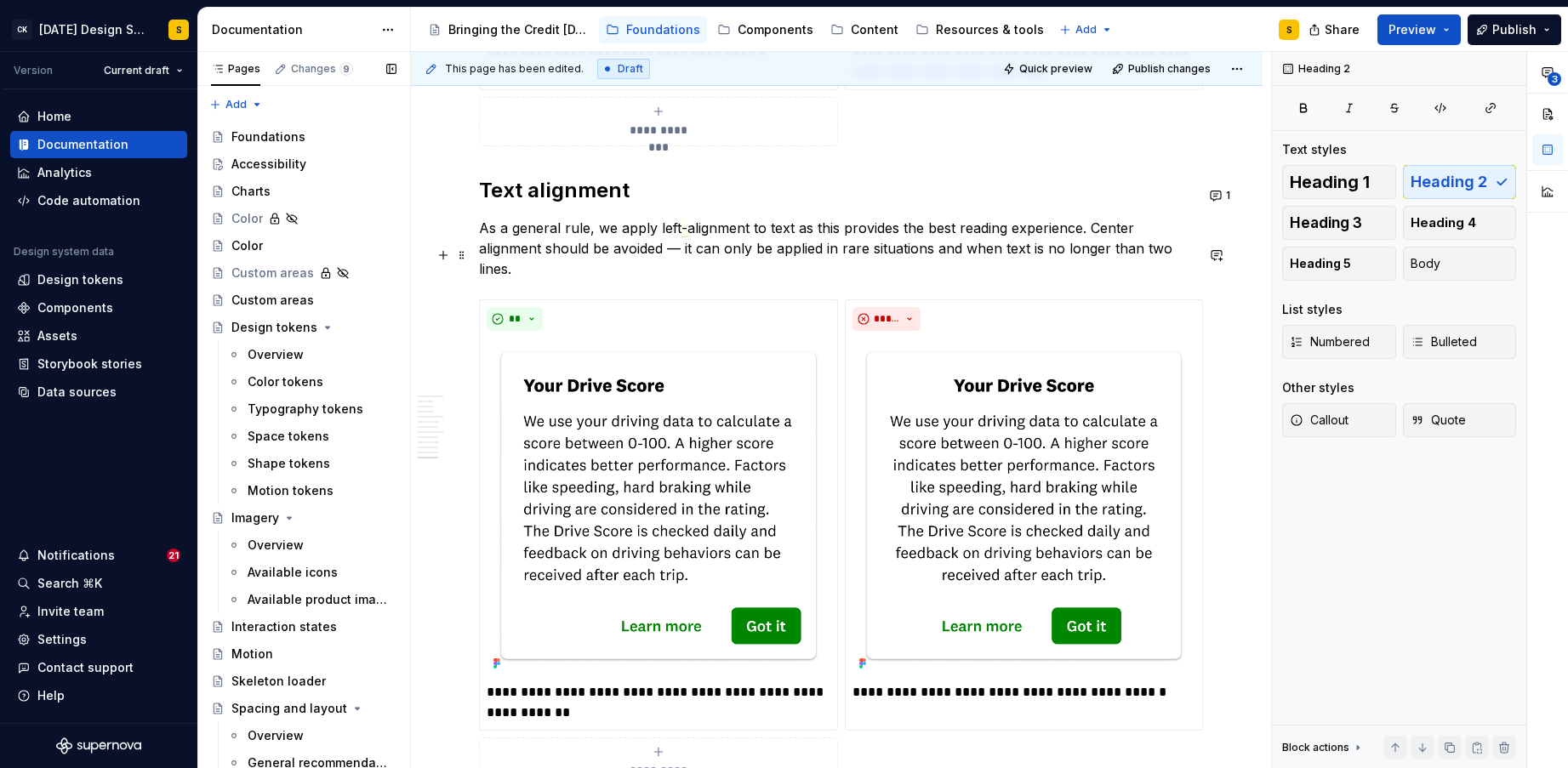
scroll to position [4633, 0]
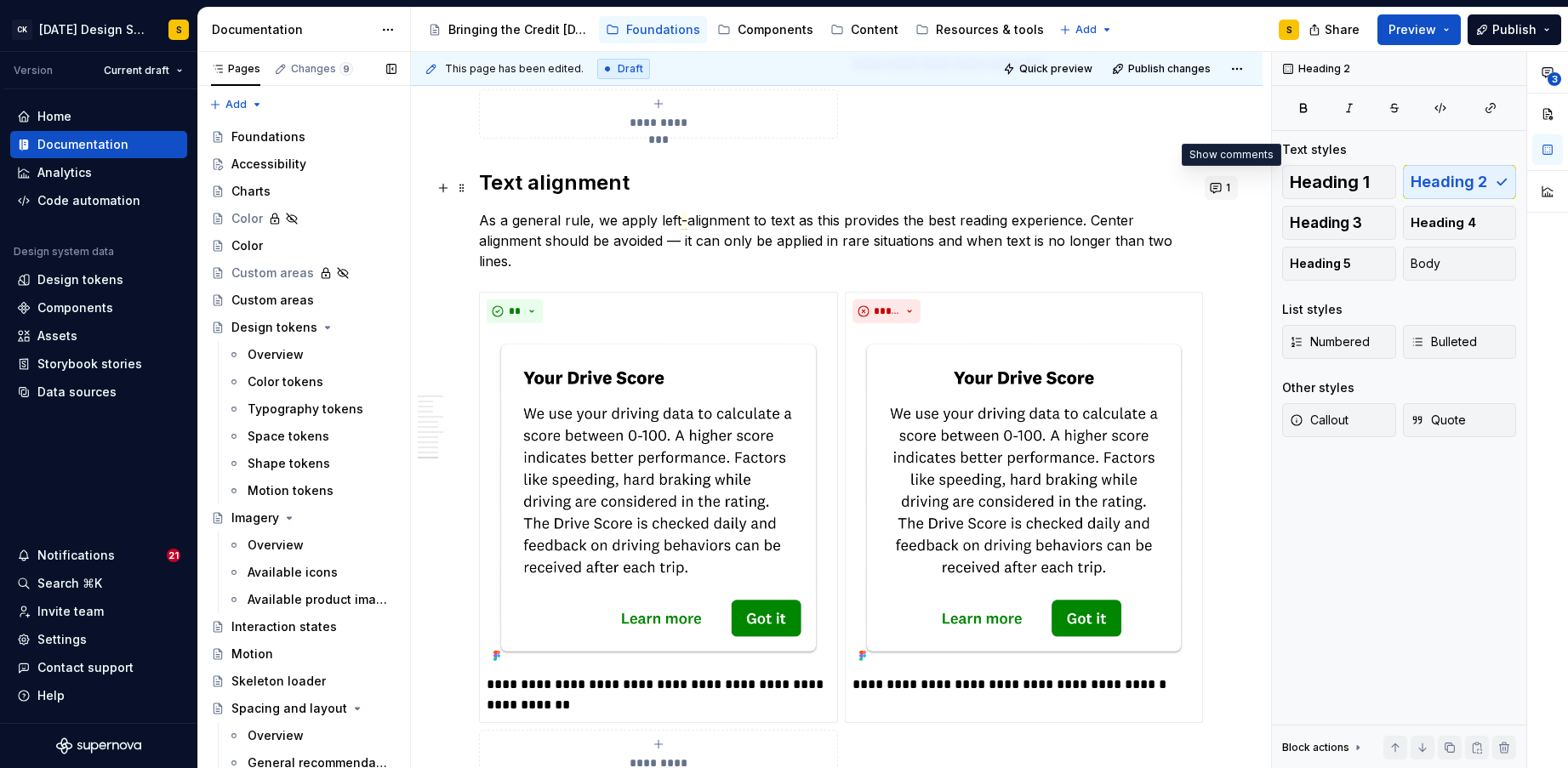
click at [1230, 187] on button "1" at bounding box center [1220, 188] width 33 height 24
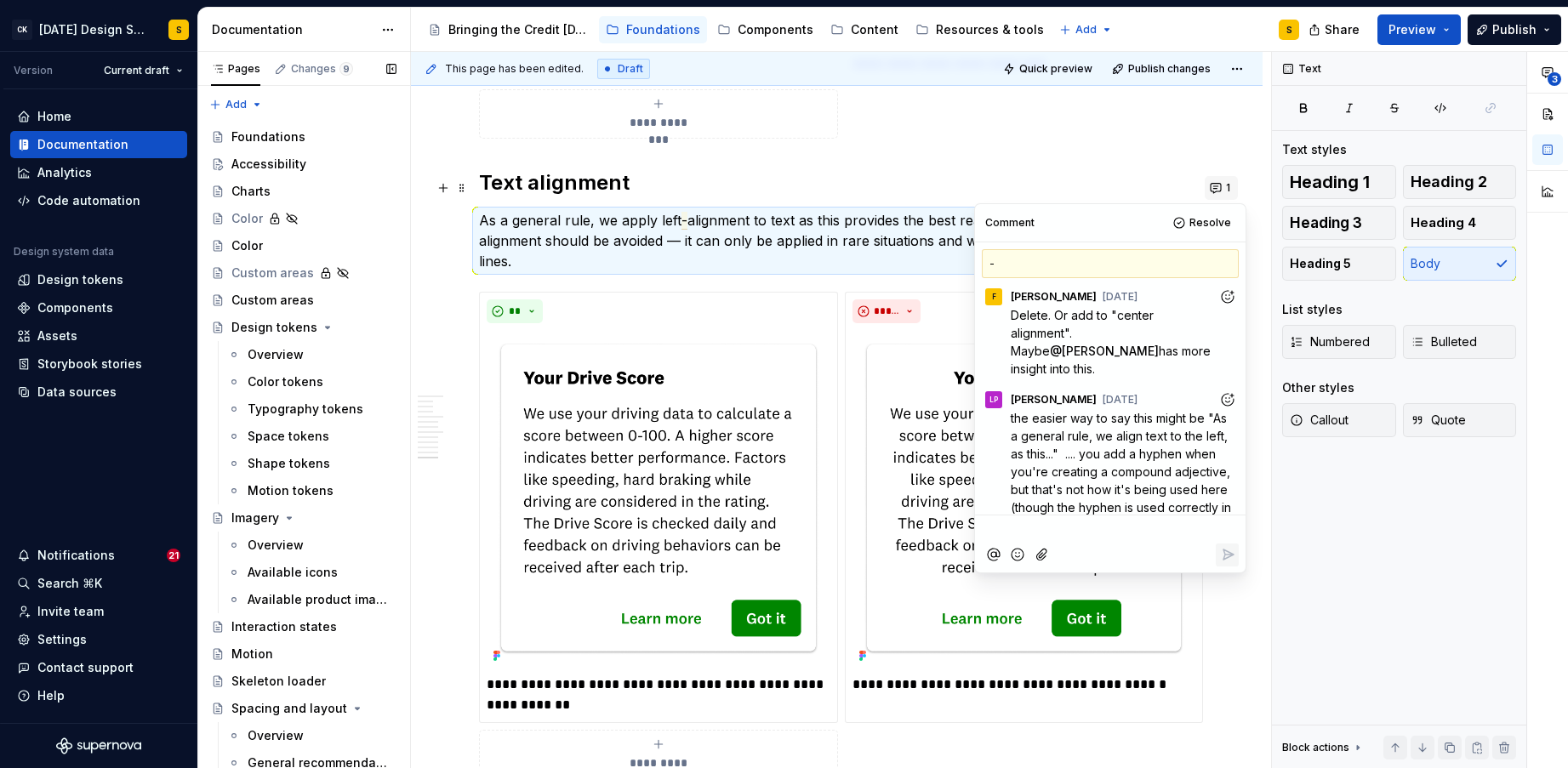
scroll to position [10, 0]
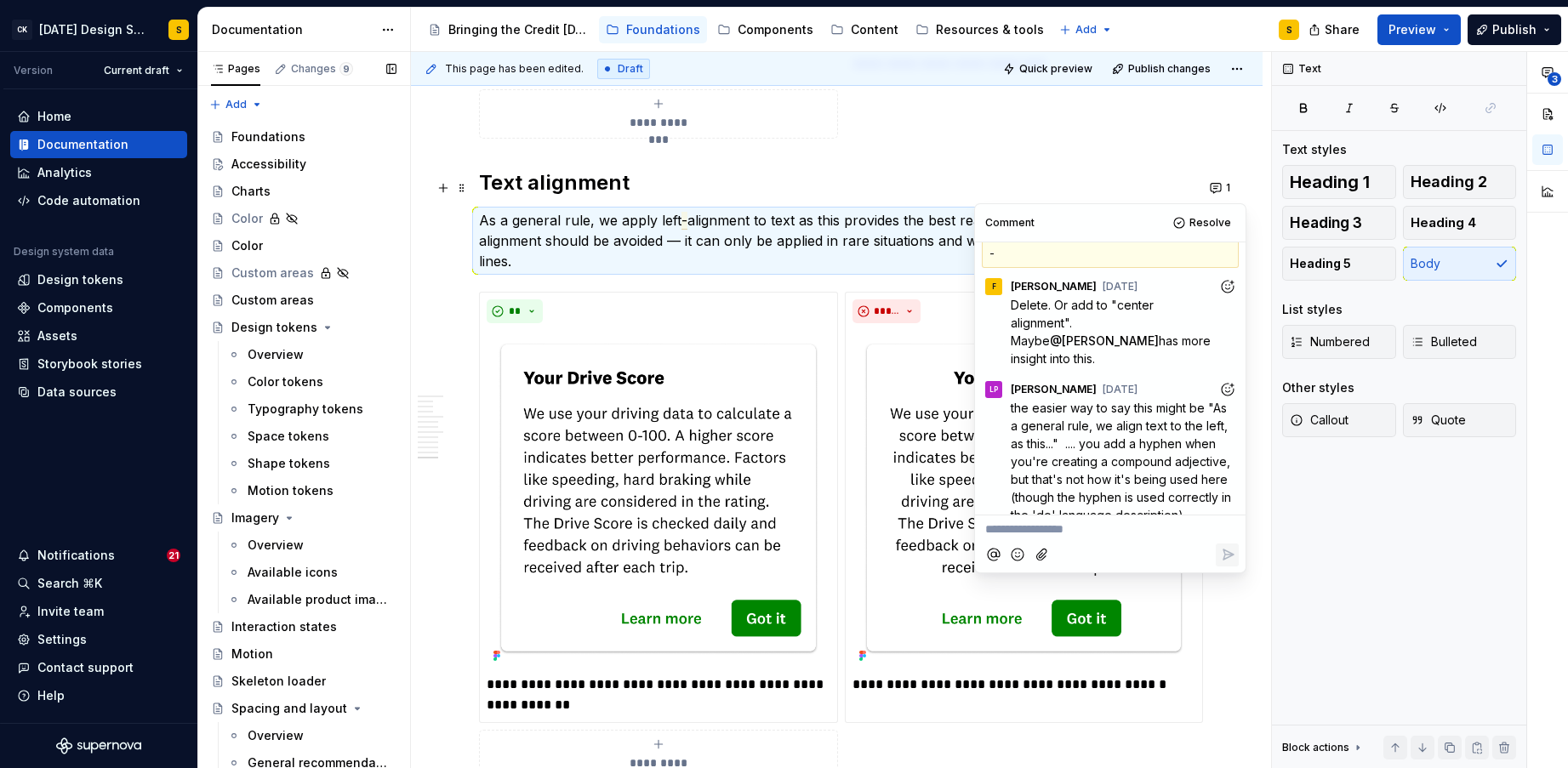
drag, startPoint x: 1054, startPoint y: 427, endPoint x: 1203, endPoint y: 399, distance: 151.6
click at [1202, 400] on span "the easier way to say this might be "As a general rule, we align text to the le…" at bounding box center [1122, 461] width 224 height 121
drag, startPoint x: 1216, startPoint y: 390, endPoint x: 1056, endPoint y: 431, distance: 165.2
click at [1056, 431] on span "the easier way to say this might be "As a general rule, we align text to the le…" at bounding box center [1122, 461] width 224 height 121
copy span "As a general rule, we align text to the left, as this..."
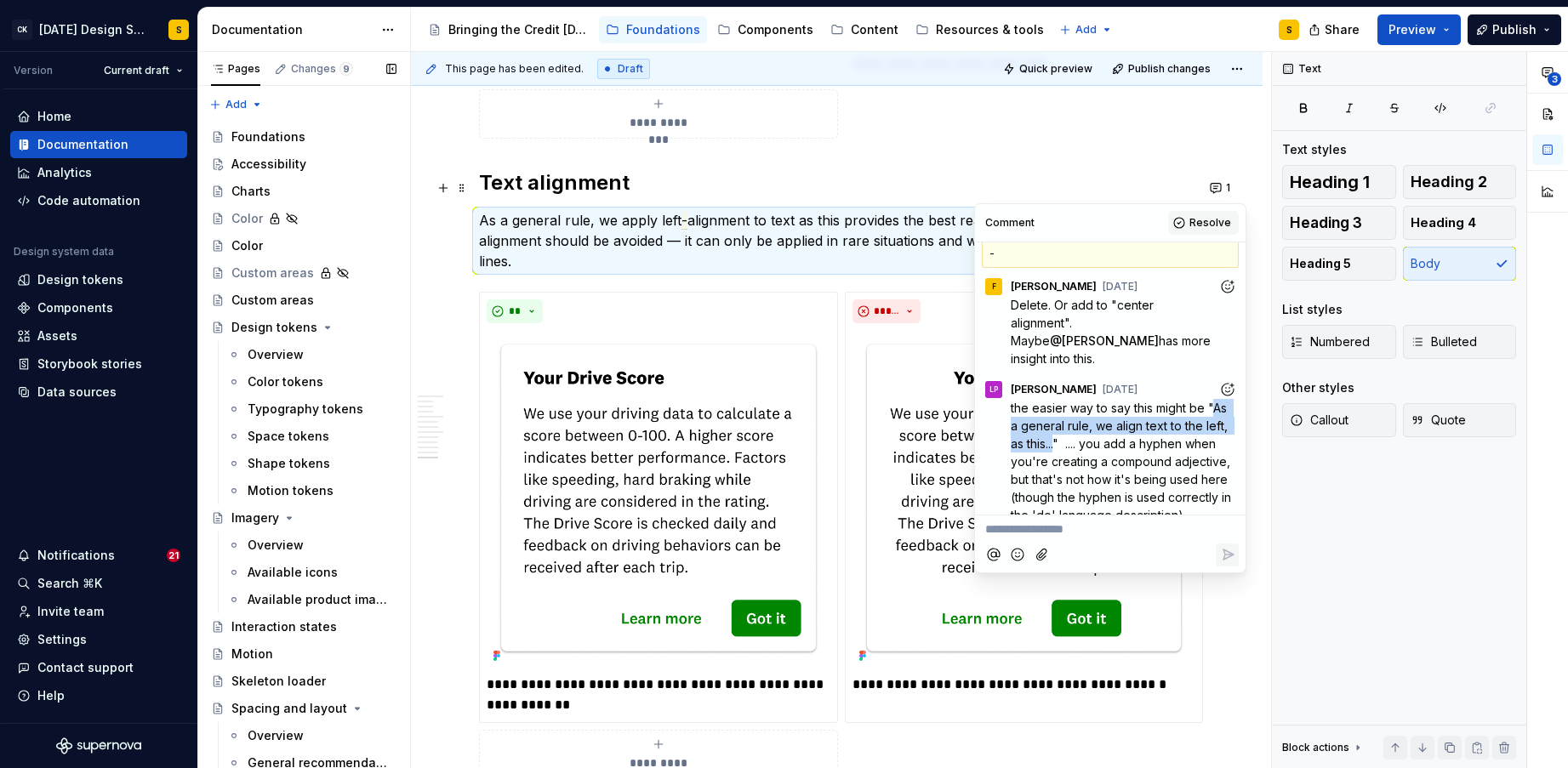
click at [1207, 227] on span "Resolve" at bounding box center [1210, 223] width 42 height 14
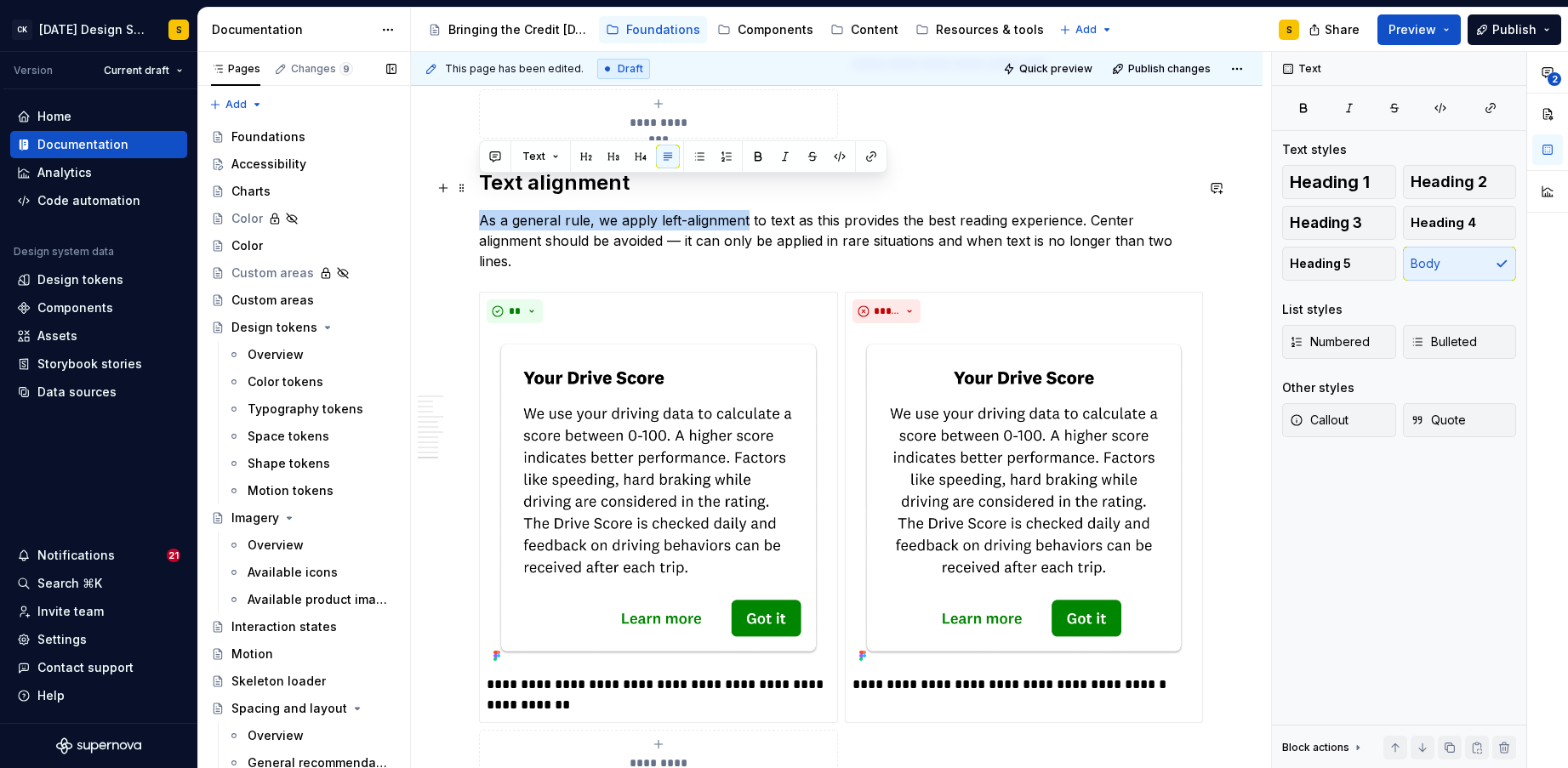
drag, startPoint x: 745, startPoint y: 188, endPoint x: 481, endPoint y: 189, distance: 264.0
click at [481, 210] on p "As a general rule, we apply left - alignment to text as this provides the best …" at bounding box center [837, 240] width 715 height 62
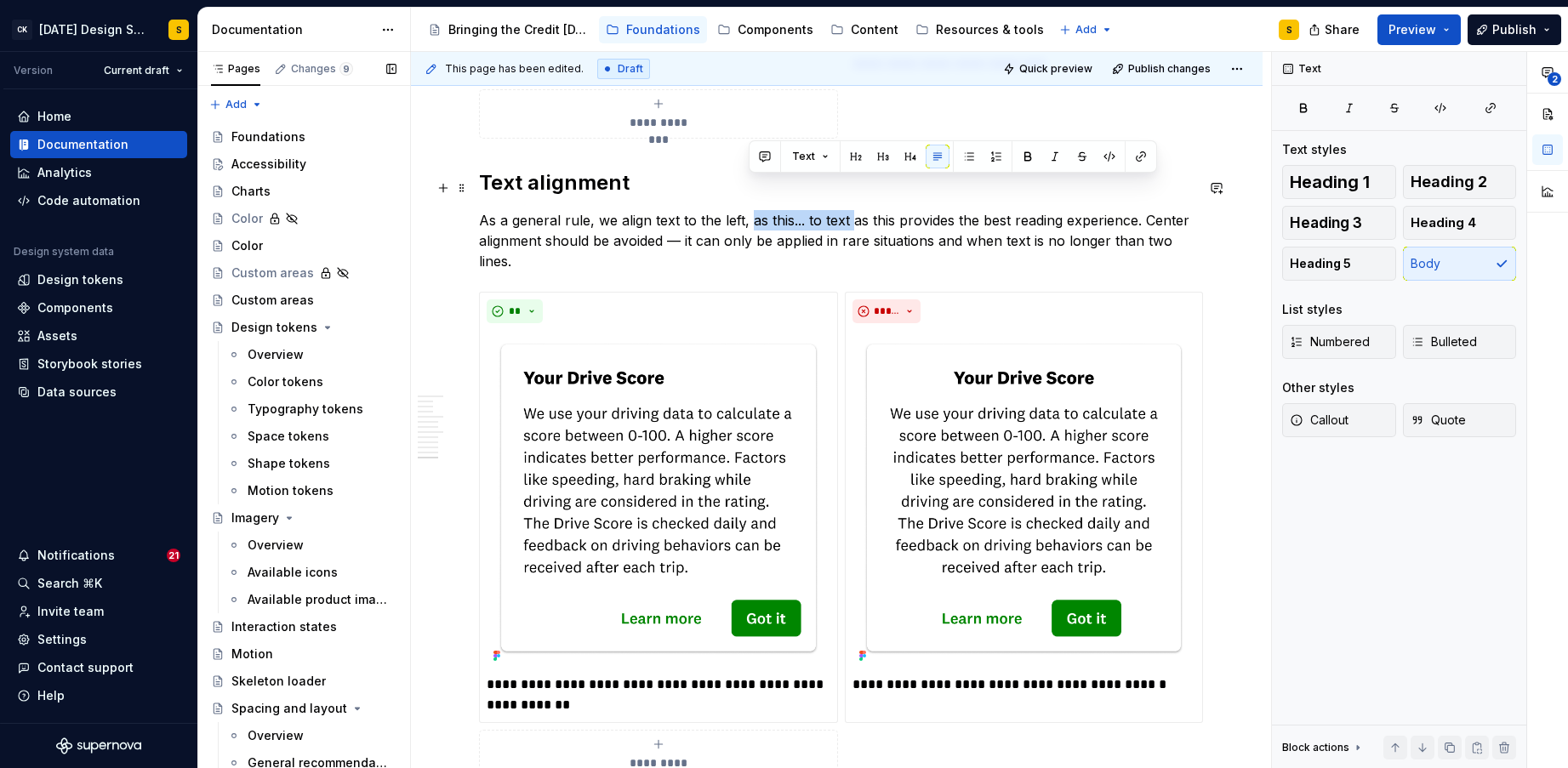
drag, startPoint x: 757, startPoint y: 189, endPoint x: 850, endPoint y: 190, distance: 93.0
click at [851, 210] on p "As a general rule, we align text to the left, as this... to text as this provid…" at bounding box center [837, 240] width 715 height 62
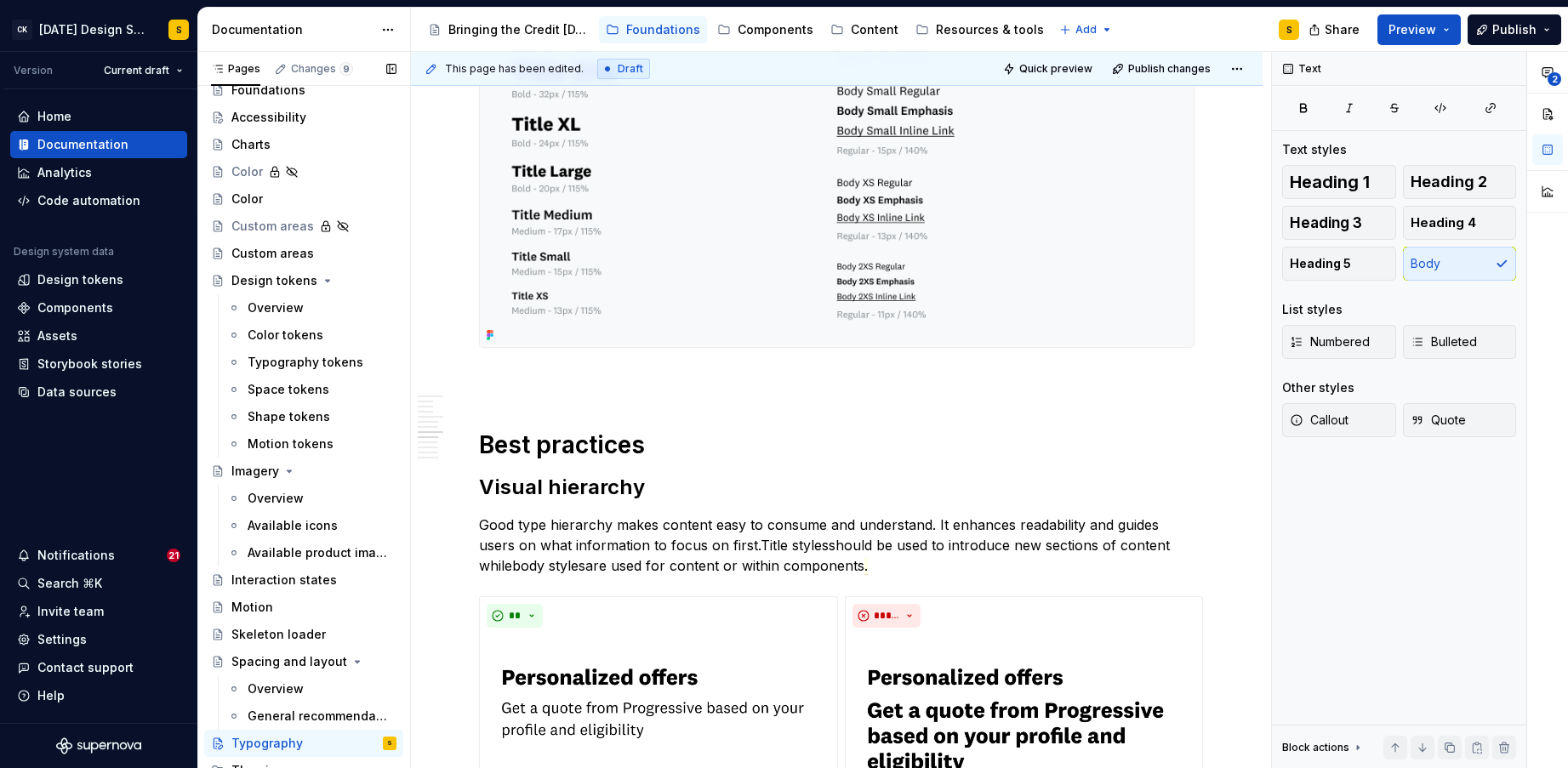
scroll to position [0, 0]
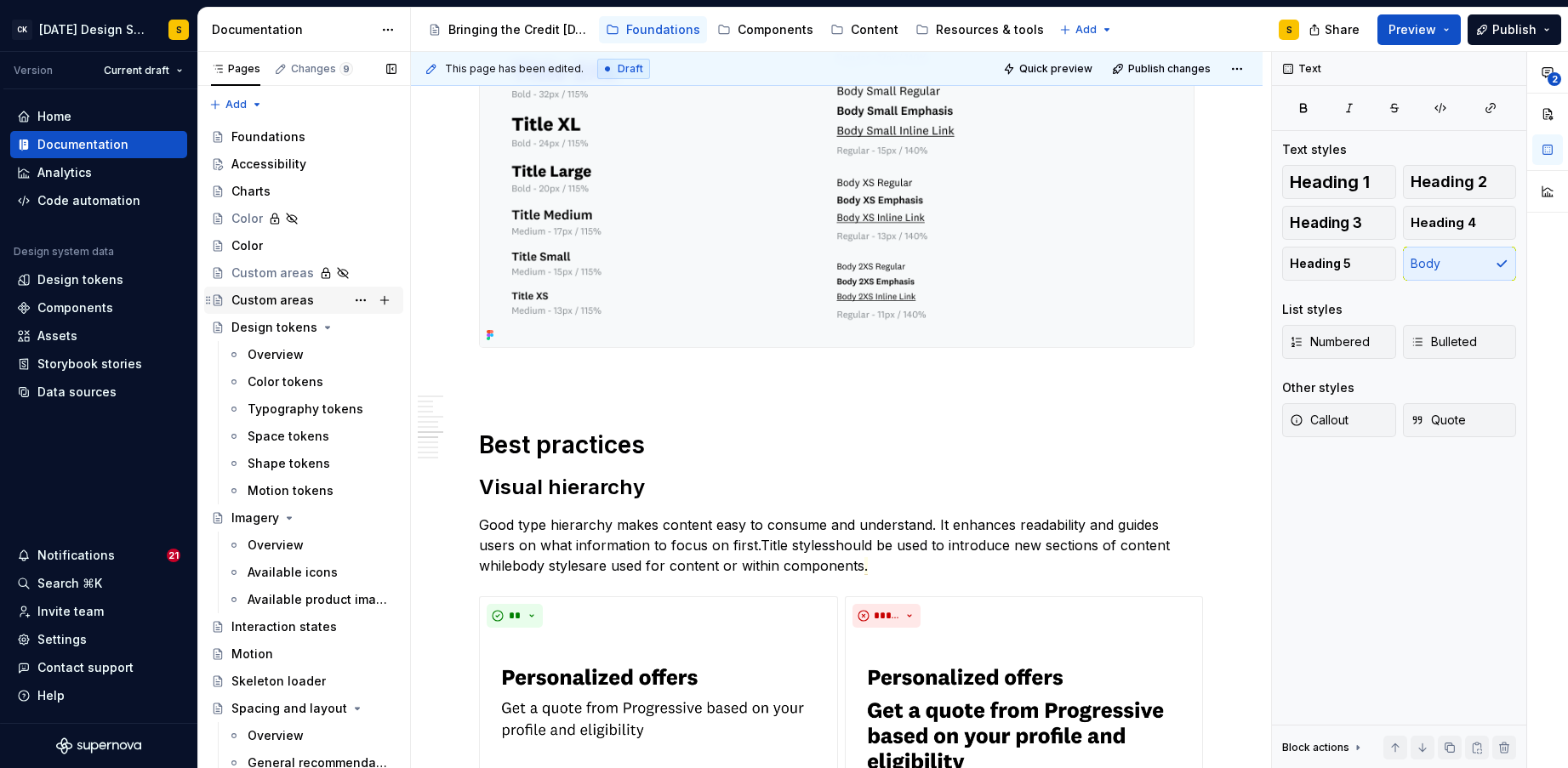
click at [268, 304] on div "Custom areas" at bounding box center [272, 300] width 82 height 17
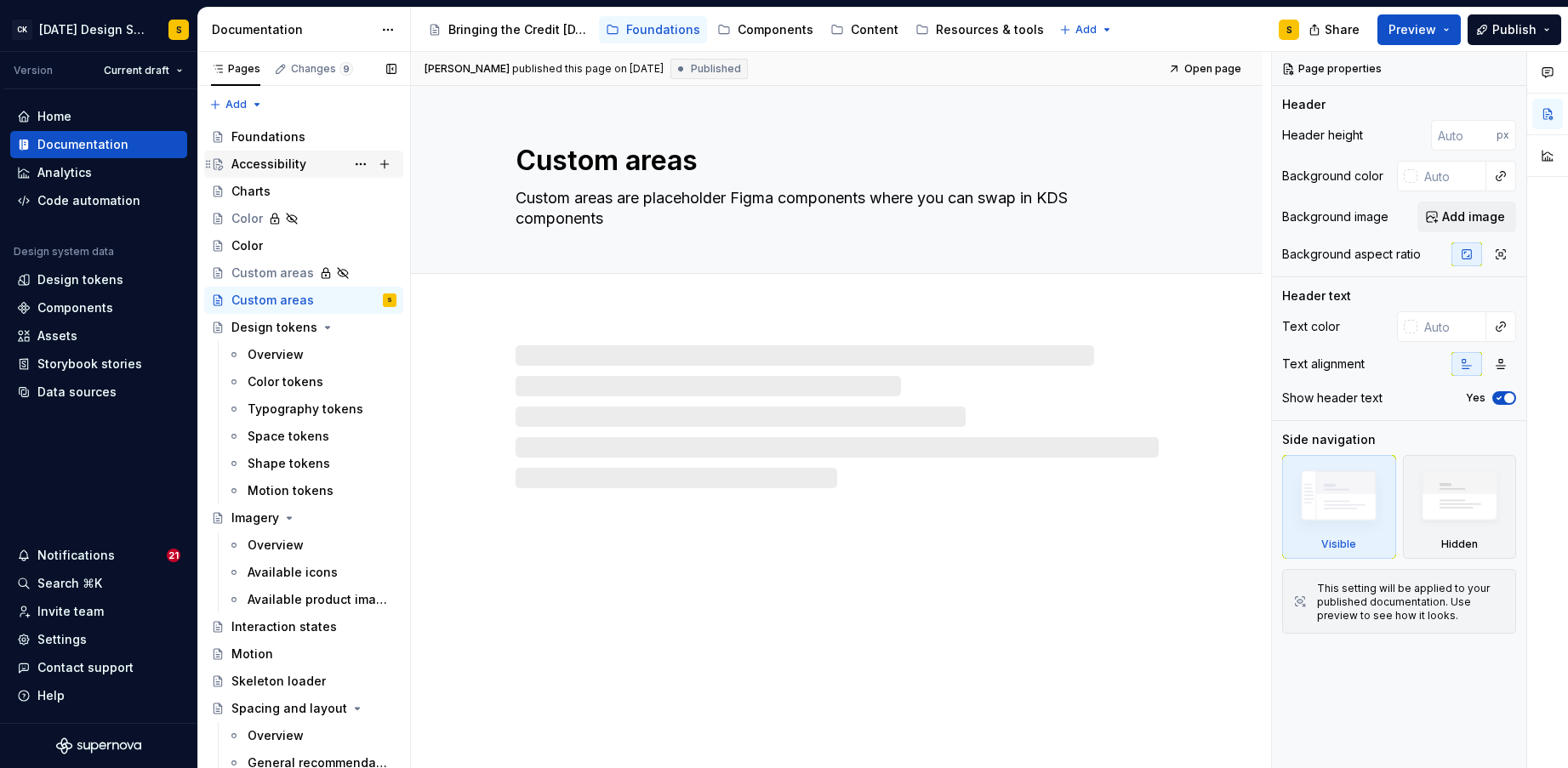
click at [271, 162] on div "Accessibility" at bounding box center [268, 164] width 75 height 17
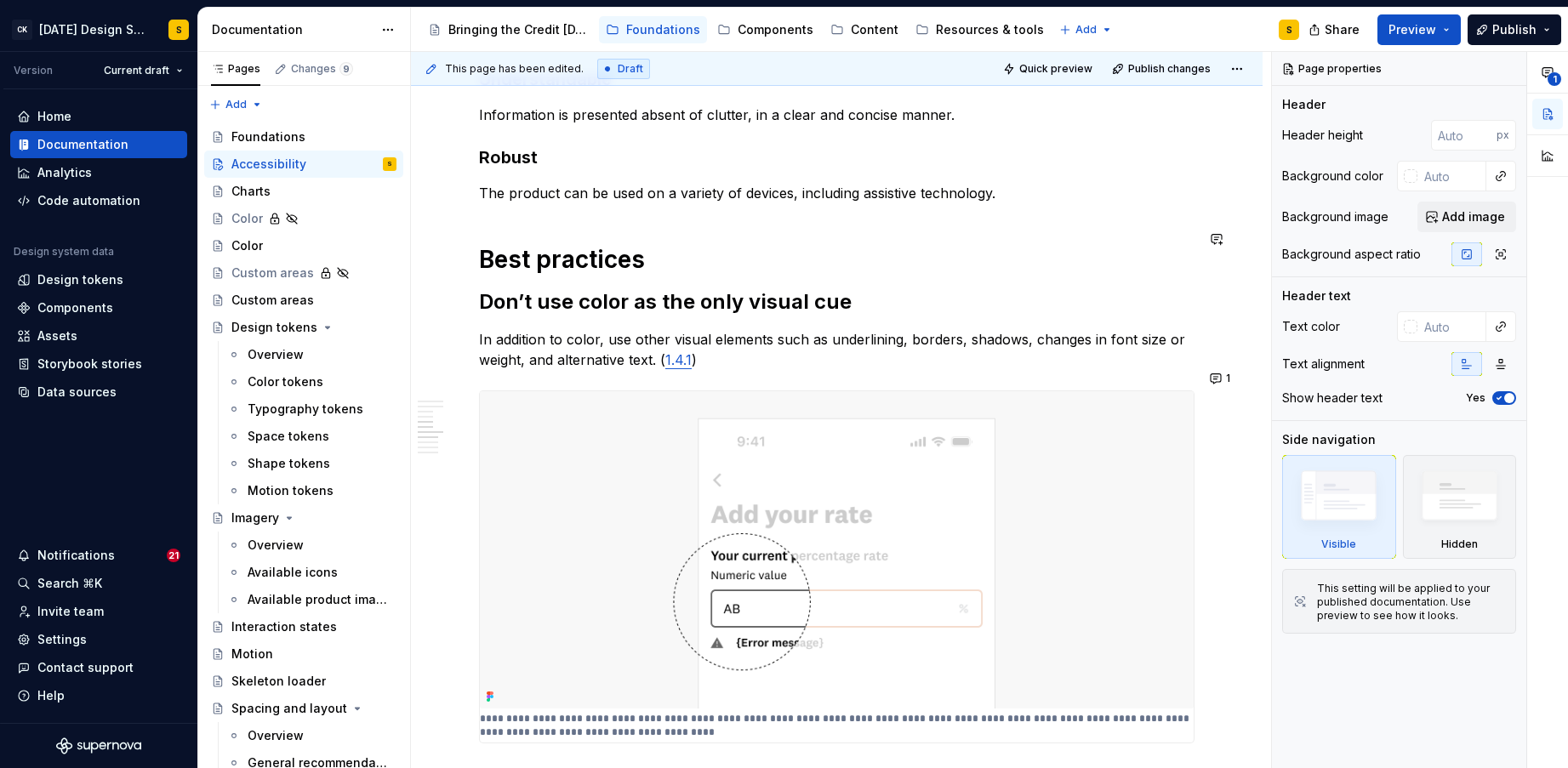
scroll to position [1078, 0]
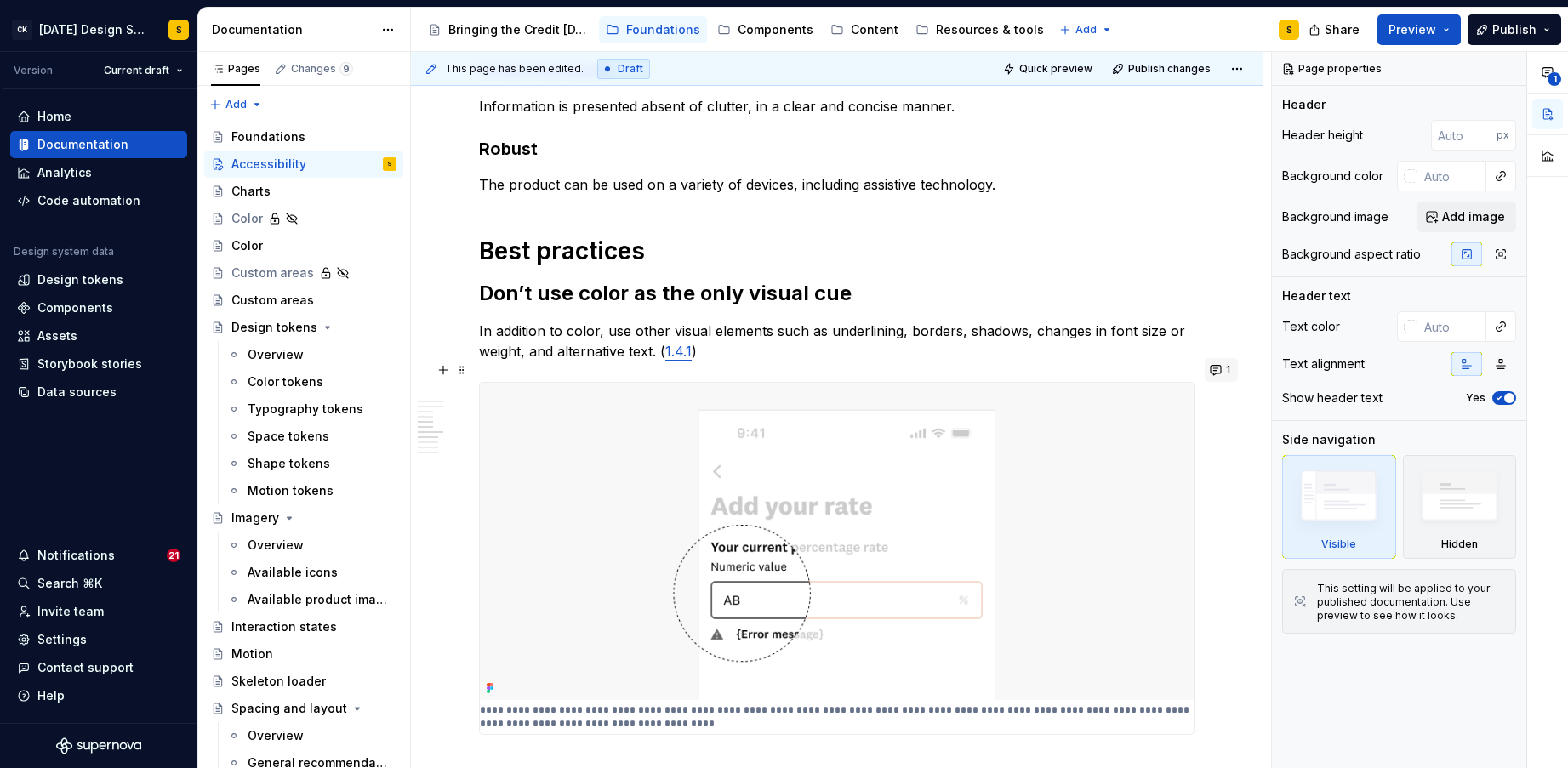
click at [1232, 374] on button "1" at bounding box center [1220, 370] width 33 height 24
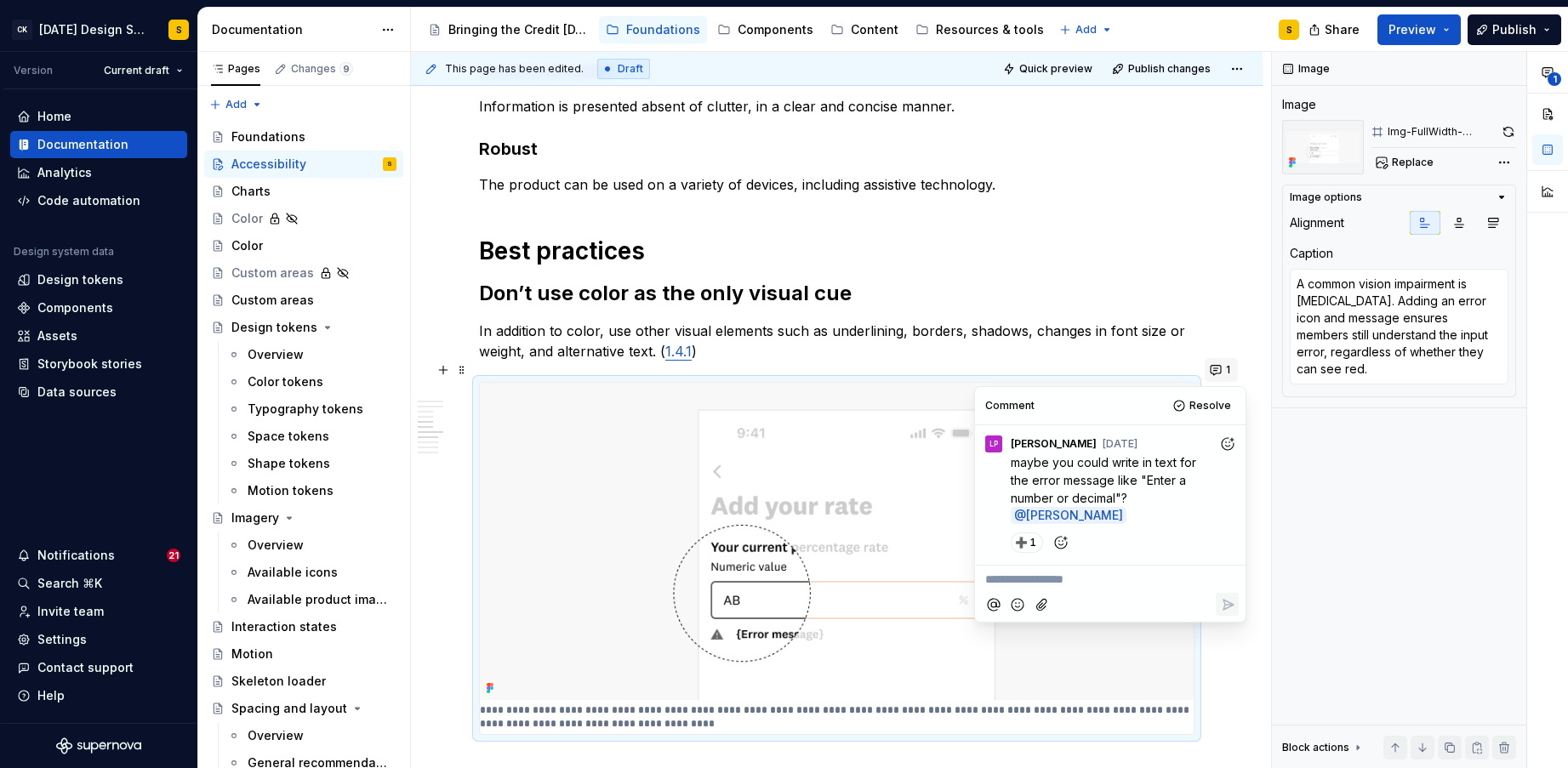
scroll to position [1082, 0]
click at [1019, 322] on p "In addition to color, use other visual elements such as underlining, borders, s…" at bounding box center [837, 342] width 715 height 41
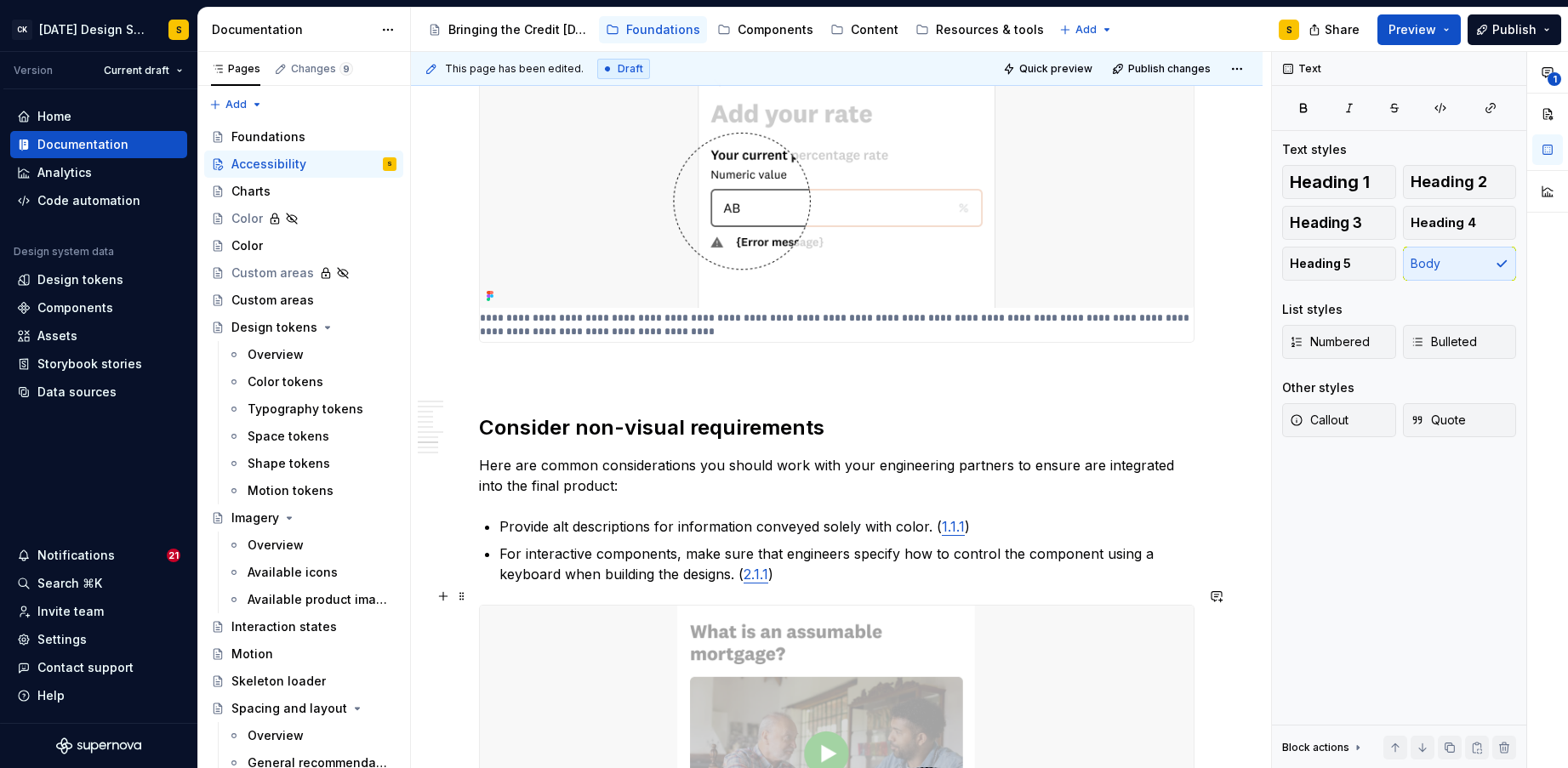
scroll to position [1477, 0]
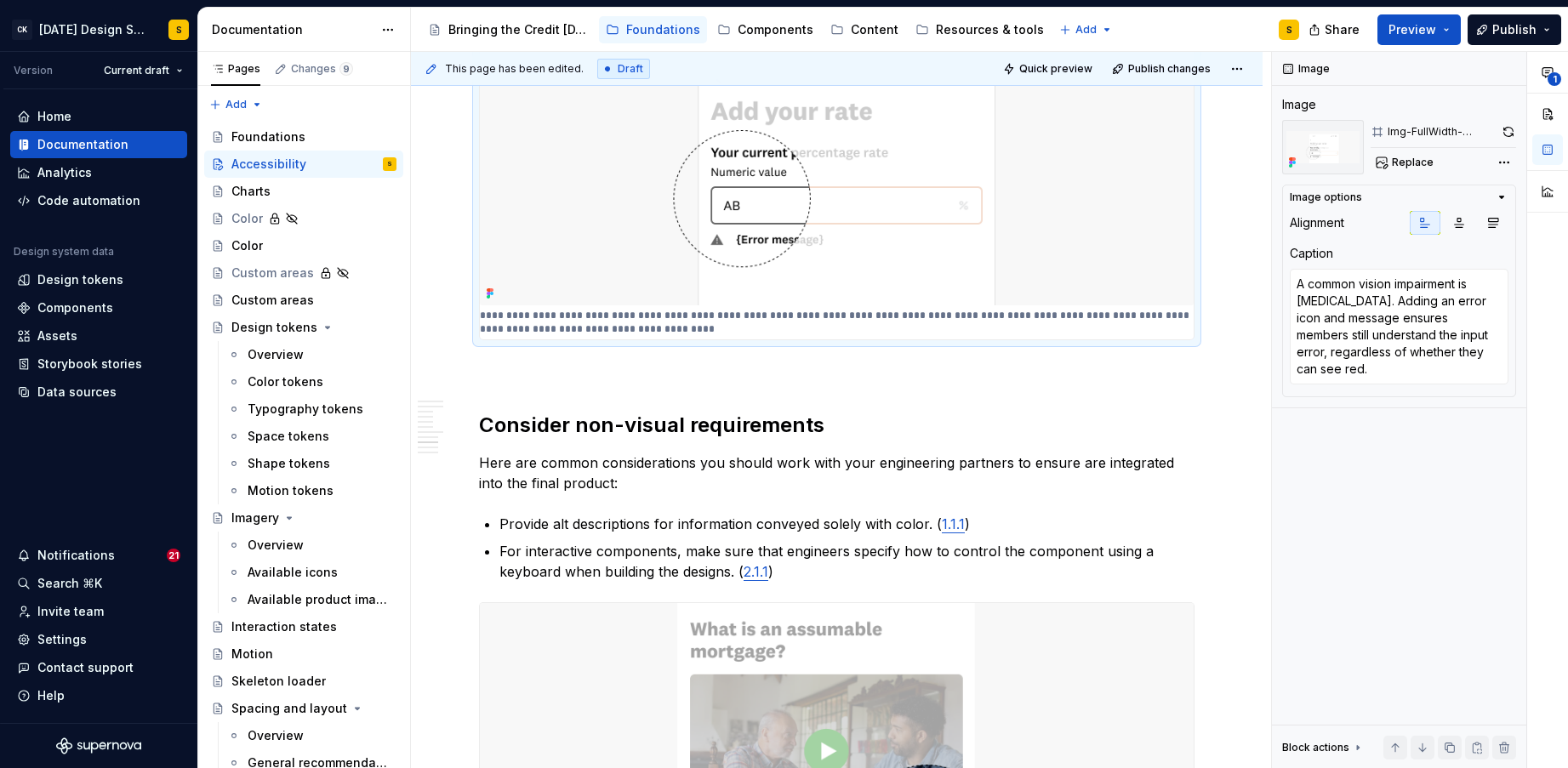
click at [798, 161] on img at bounding box center [837, 146] width 713 height 317
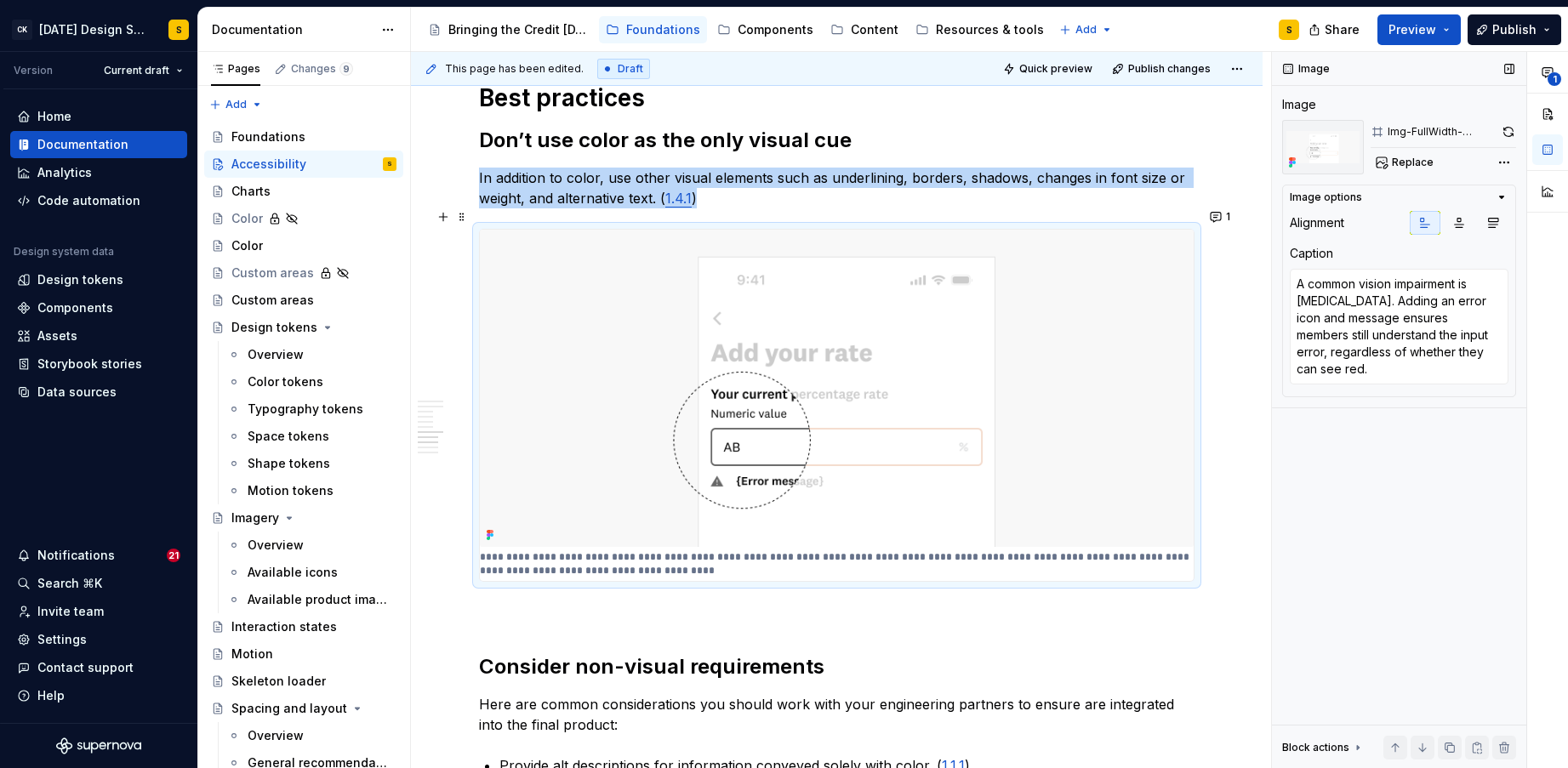
scroll to position [1197, 0]
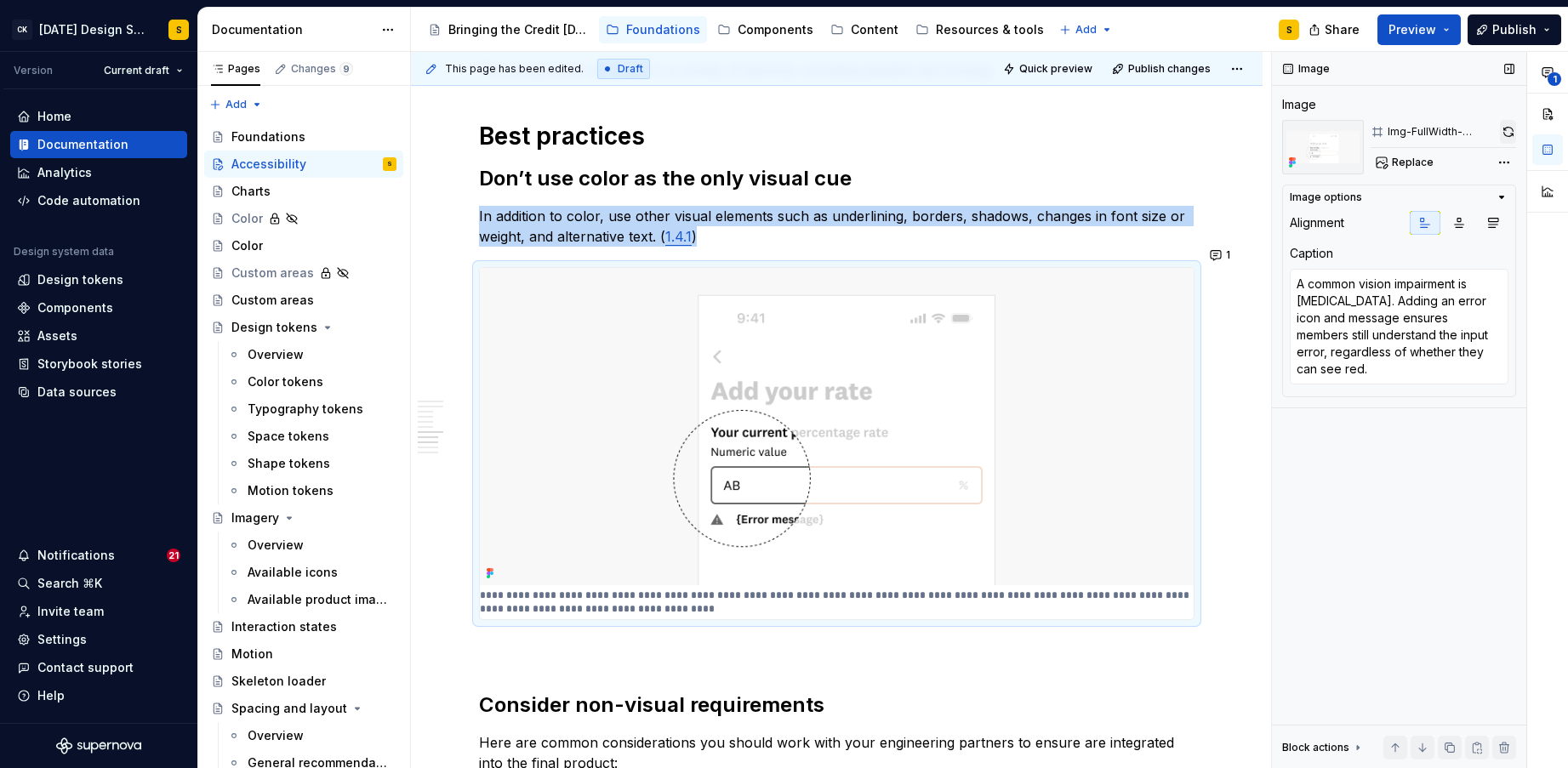
click at [1508, 132] on button "button" at bounding box center [1507, 132] width 16 height 24
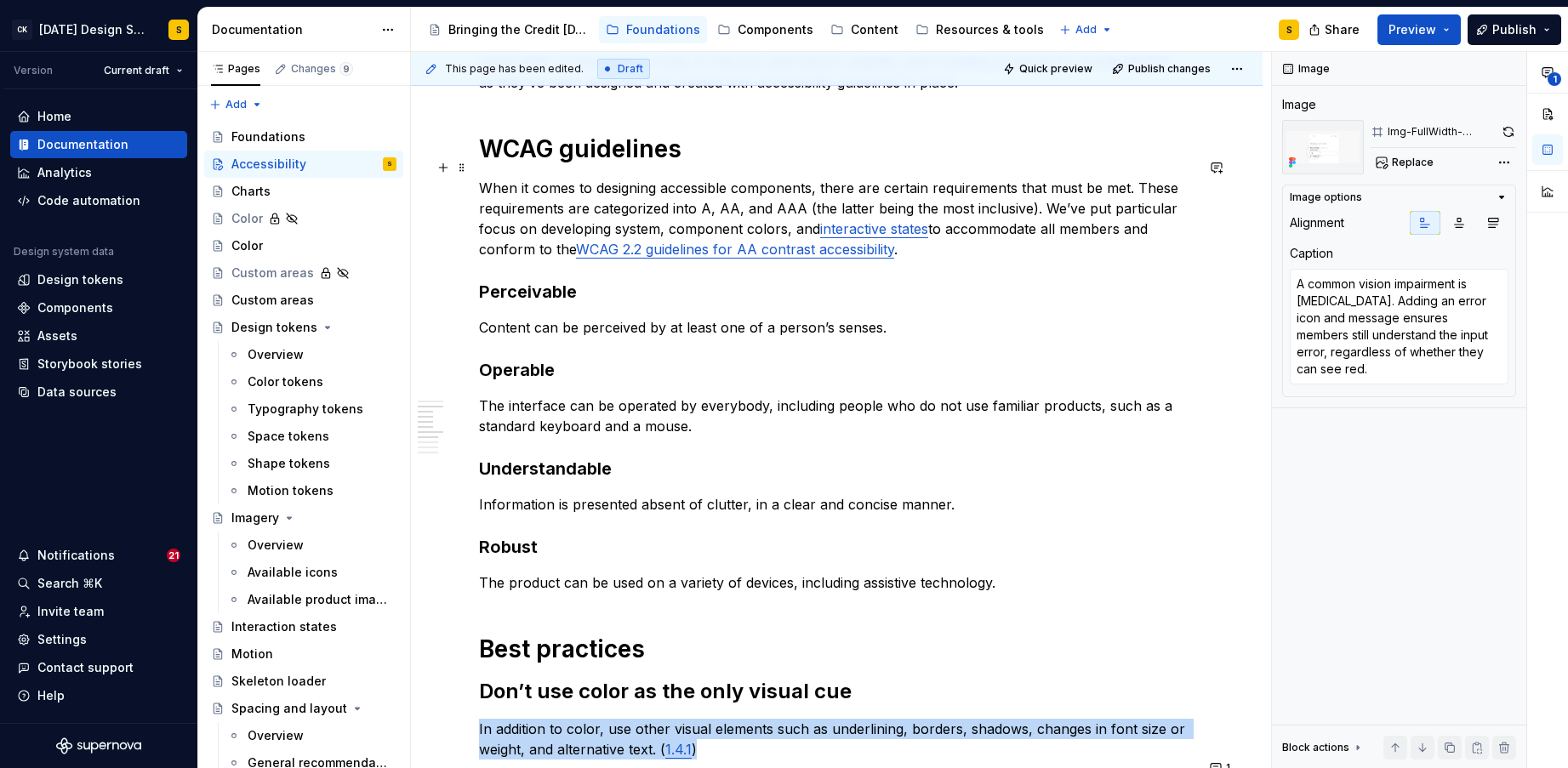
scroll to position [0, 0]
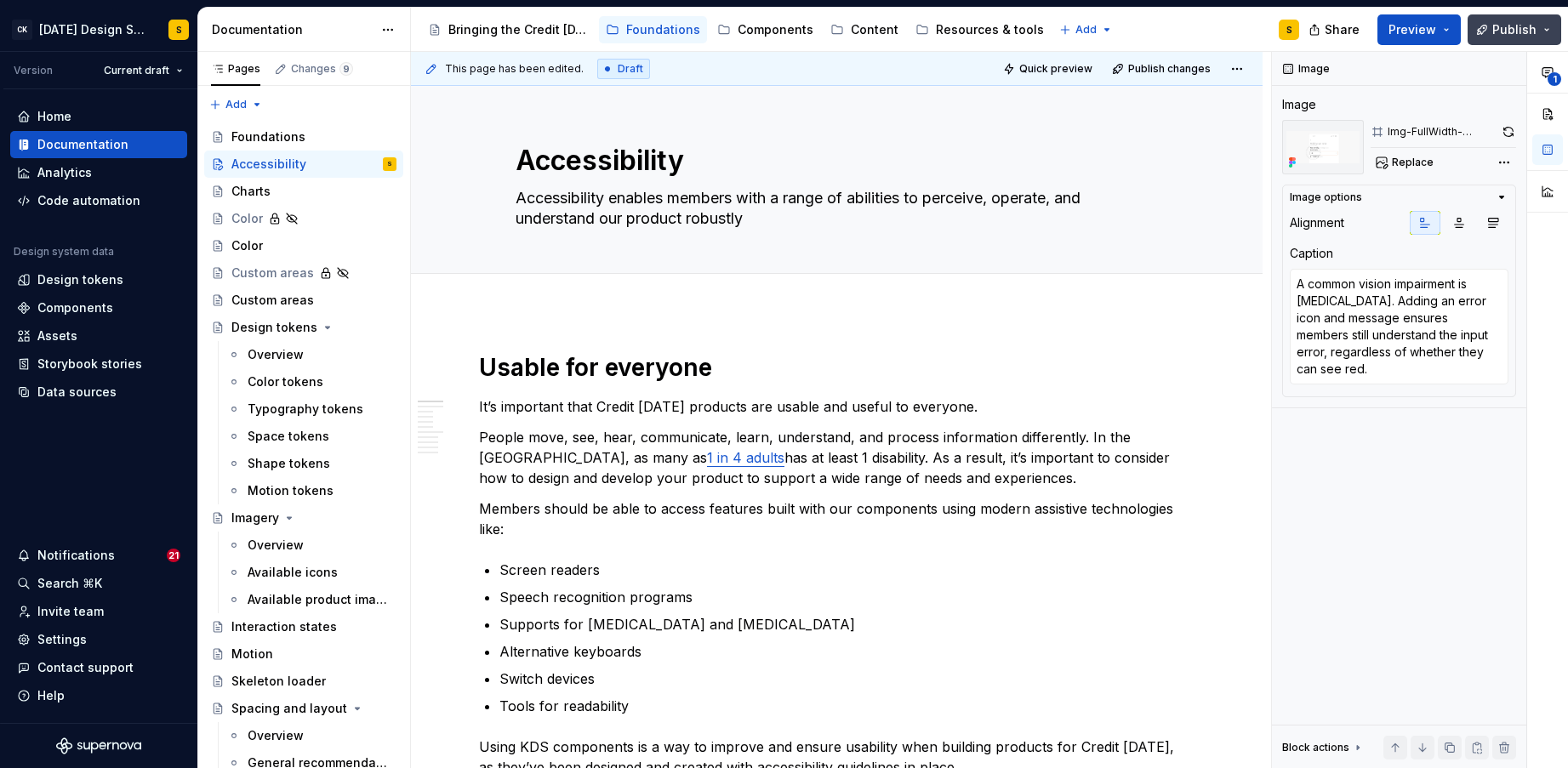
click at [1530, 29] on span "Publish" at bounding box center [1513, 29] width 45 height 17
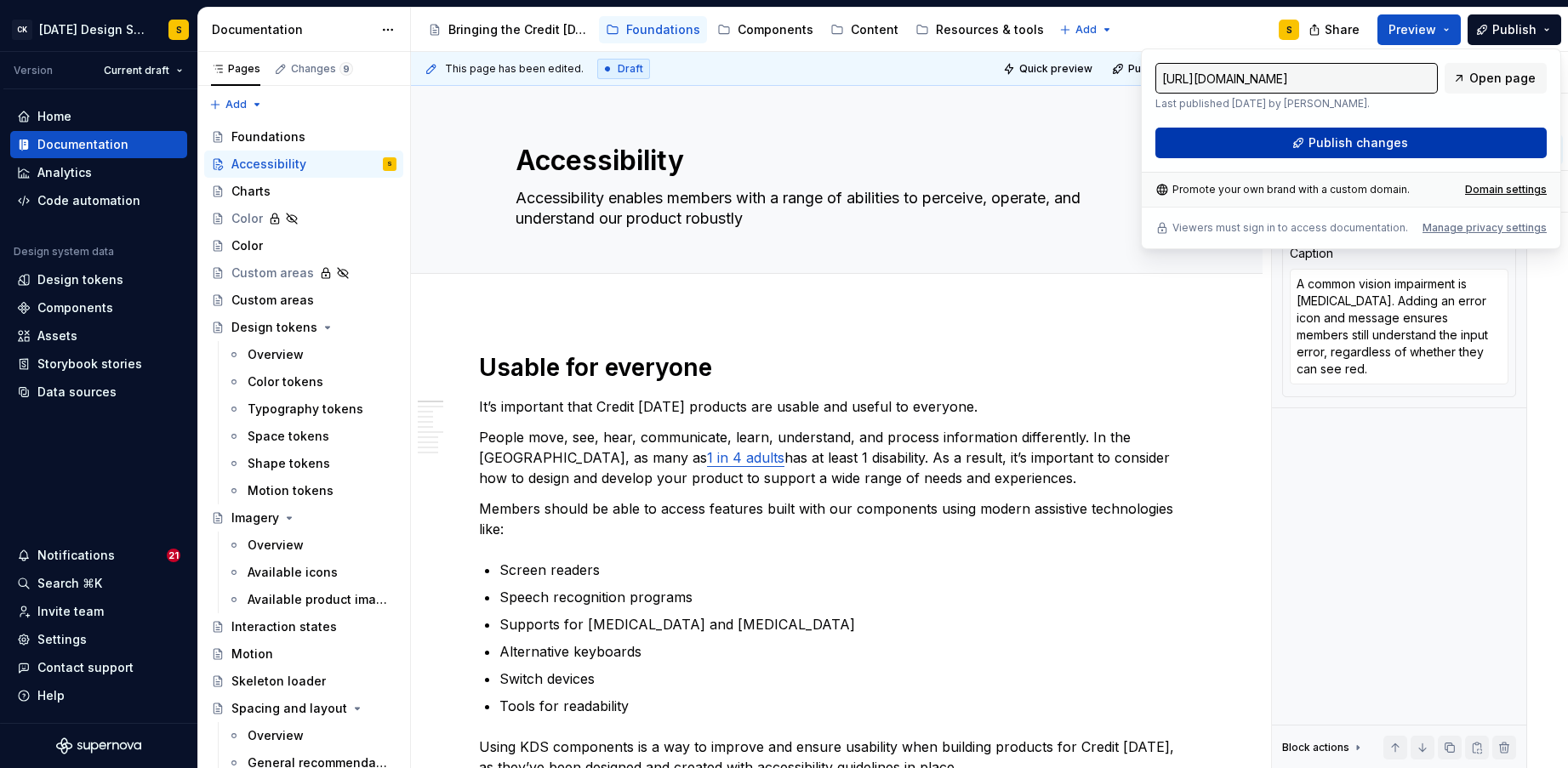
click at [1403, 139] on button "Publish changes" at bounding box center [1350, 142] width 392 height 31
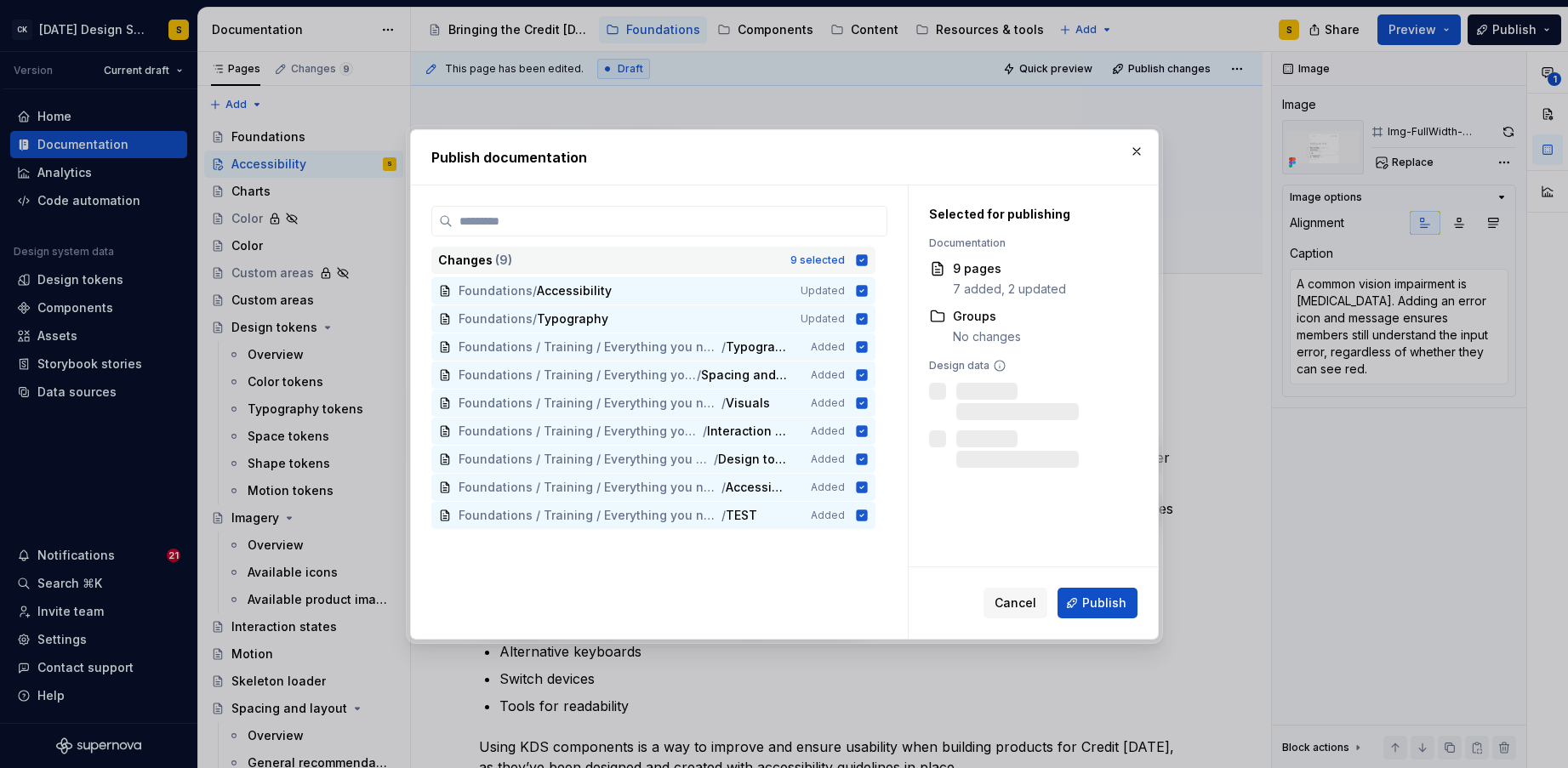
click at [866, 262] on icon at bounding box center [861, 259] width 11 height 11
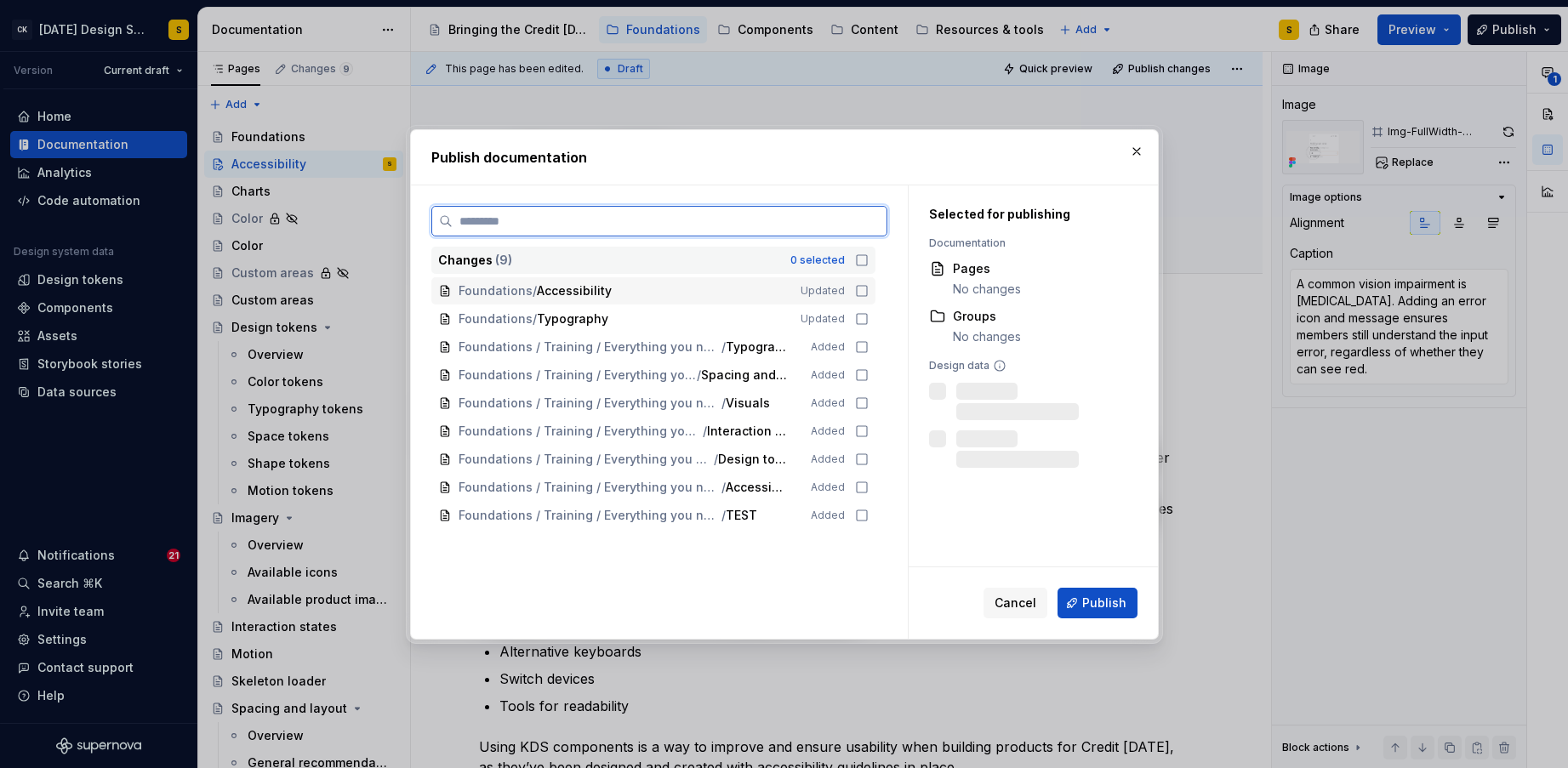
drag, startPoint x: 871, startPoint y: 289, endPoint x: 869, endPoint y: 320, distance: 31.1
click at [868, 289] on icon at bounding box center [862, 291] width 14 height 14
click at [868, 320] on icon at bounding box center [862, 319] width 14 height 14
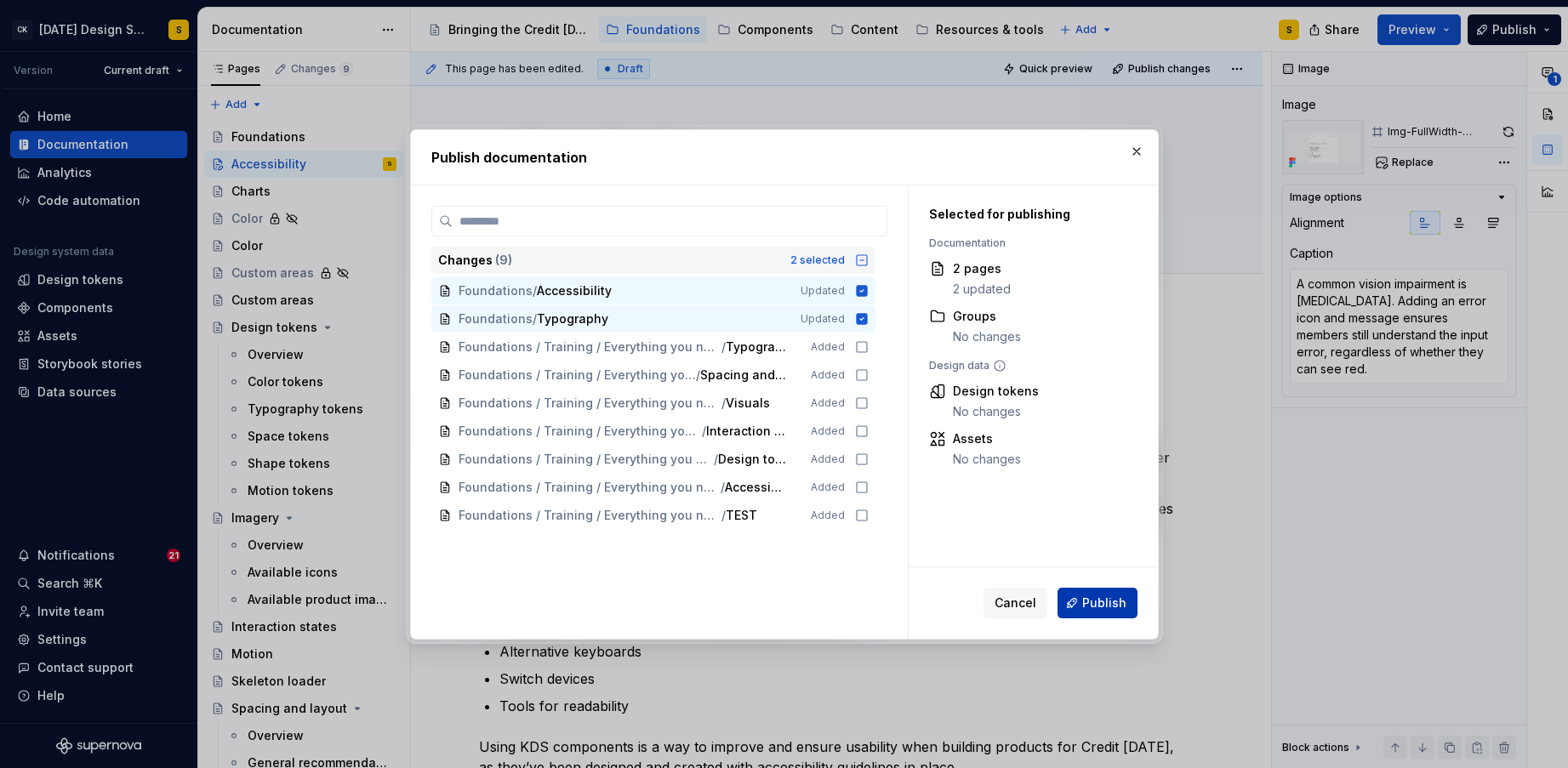
click at [1111, 605] on span "Publish" at bounding box center [1104, 602] width 45 height 17
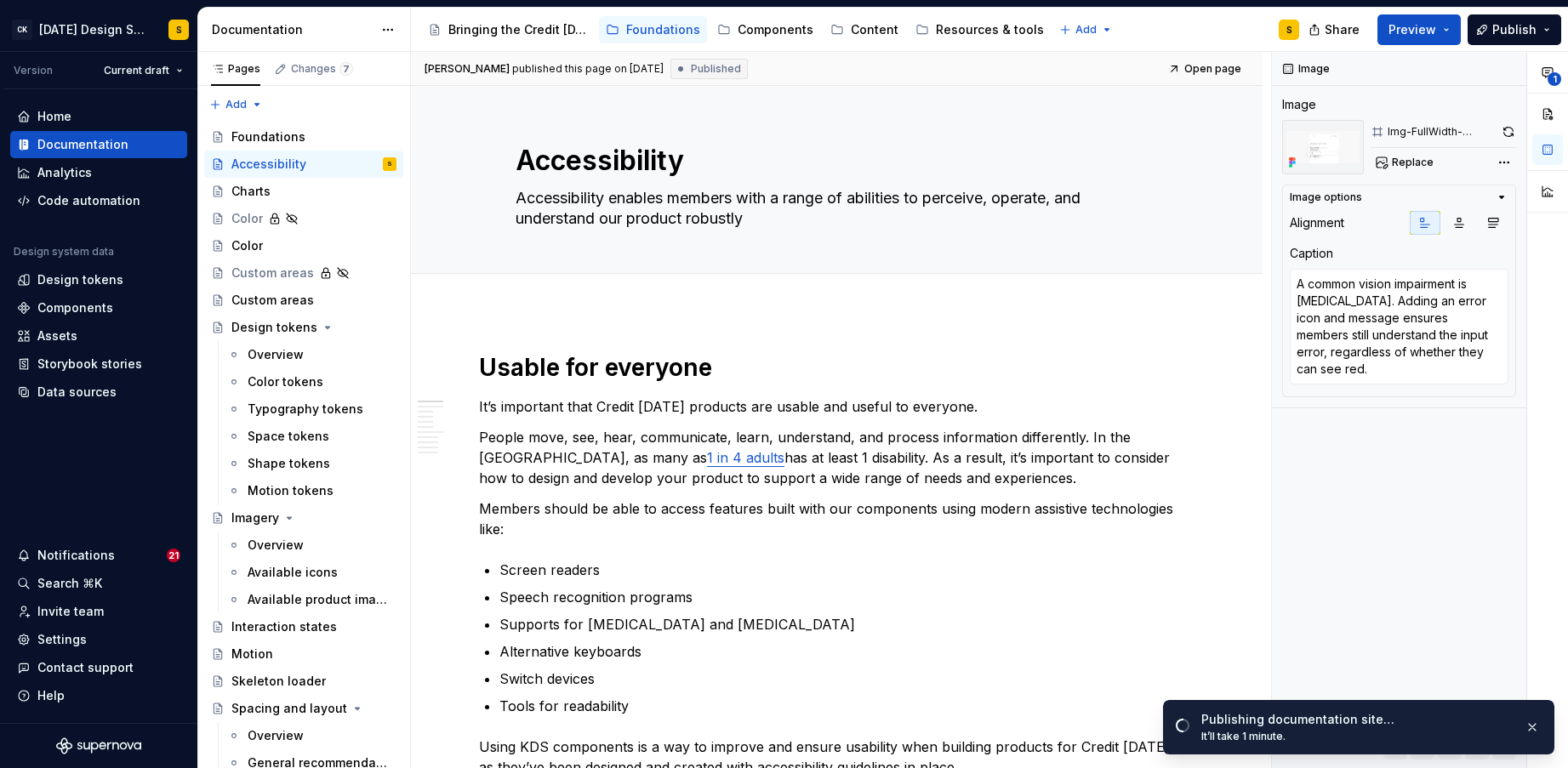
type textarea "*"
